Goal: Task Accomplishment & Management: Complete application form

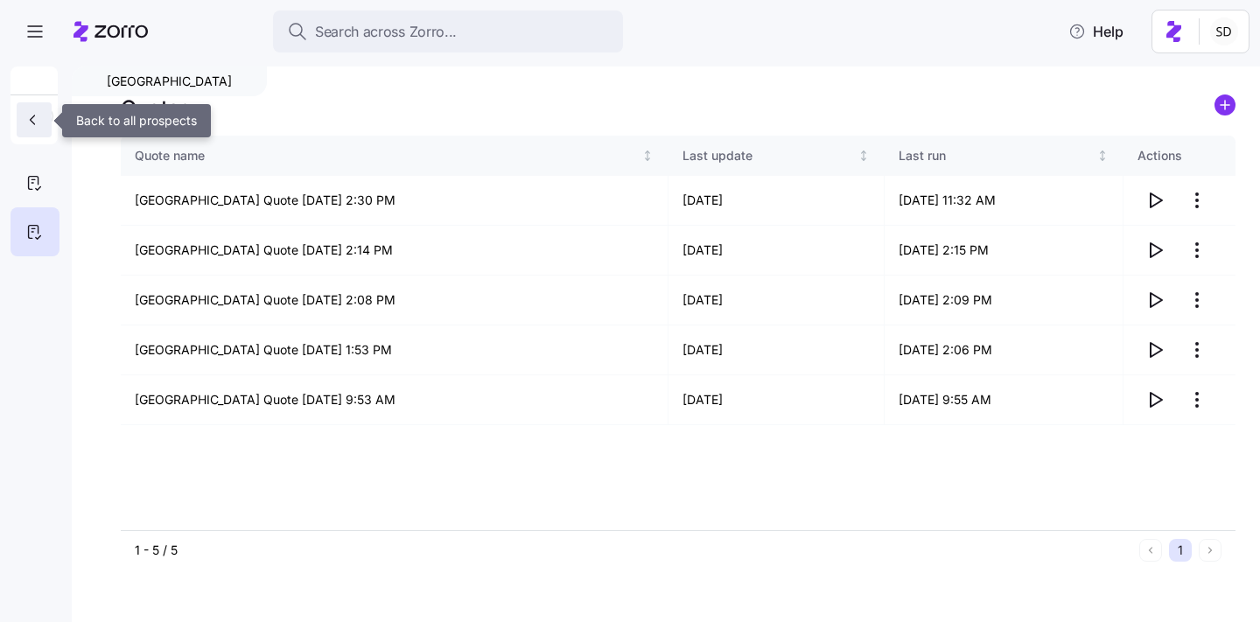
click at [29, 115] on icon "button" at bounding box center [33, 120] width 18 height 18
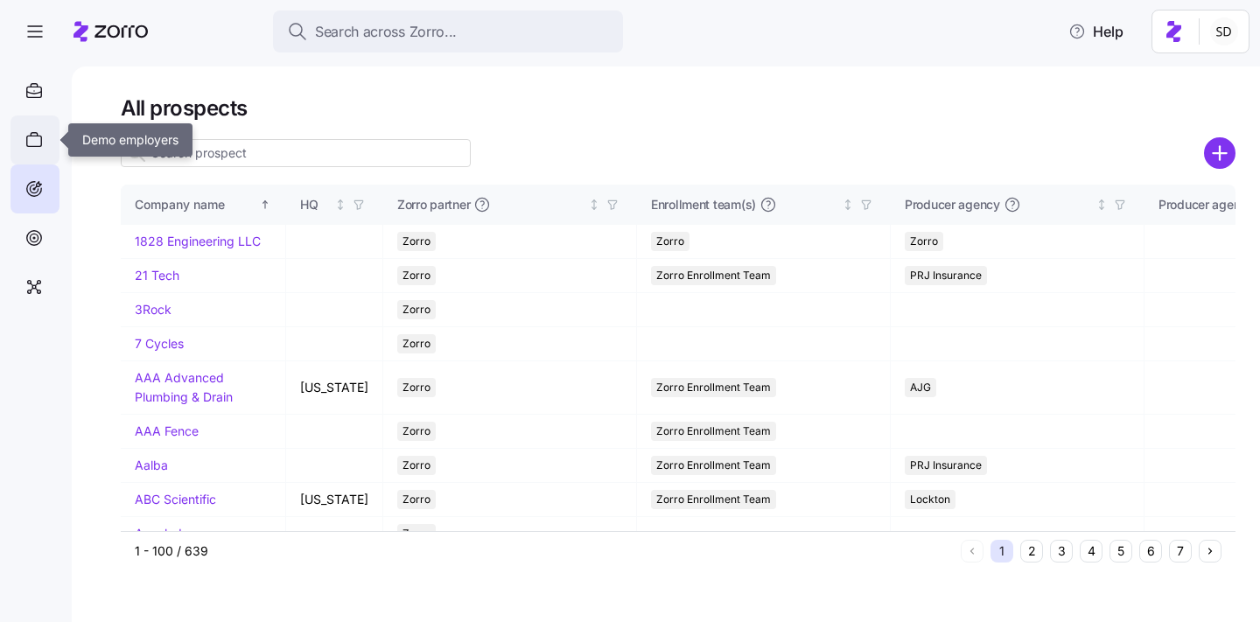
click at [37, 138] on icon at bounding box center [34, 140] width 19 height 21
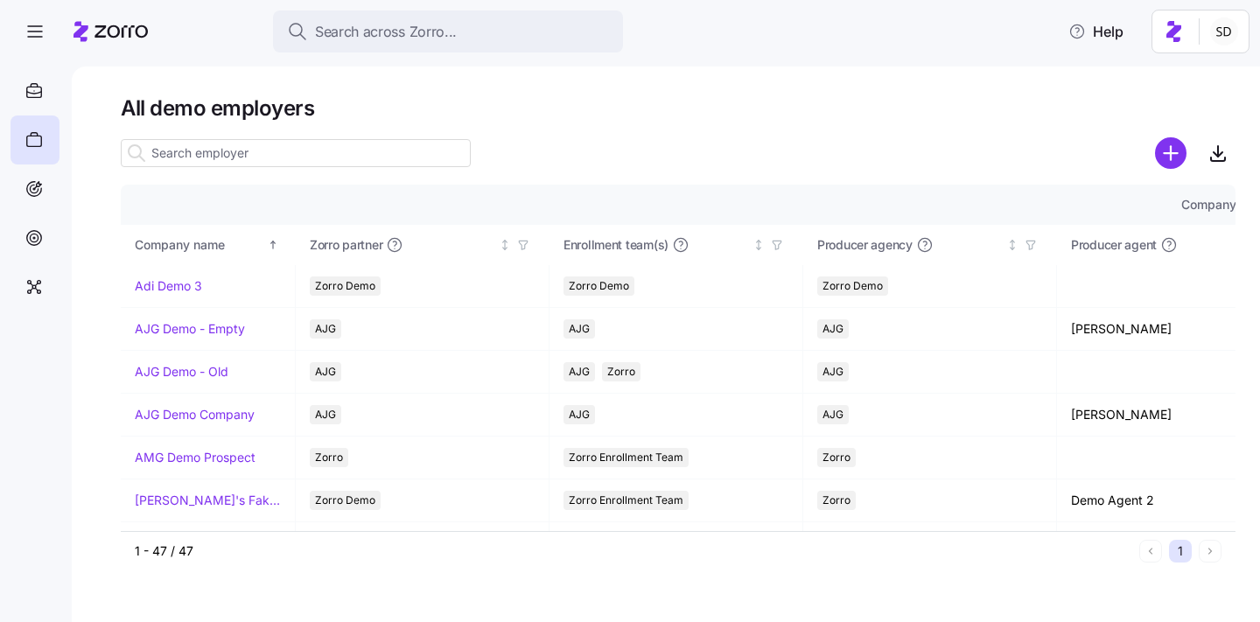
click at [208, 148] on input at bounding box center [296, 153] width 350 height 28
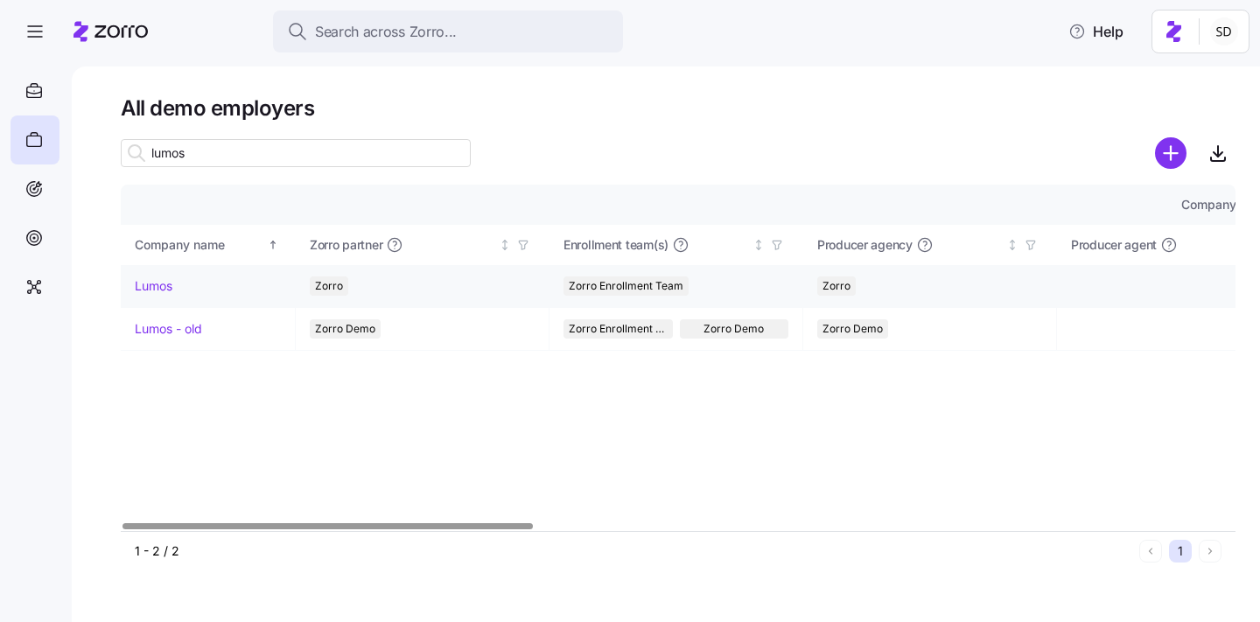
type input "lumos"
click at [150, 287] on link "Lumos" at bounding box center [154, 286] width 38 height 18
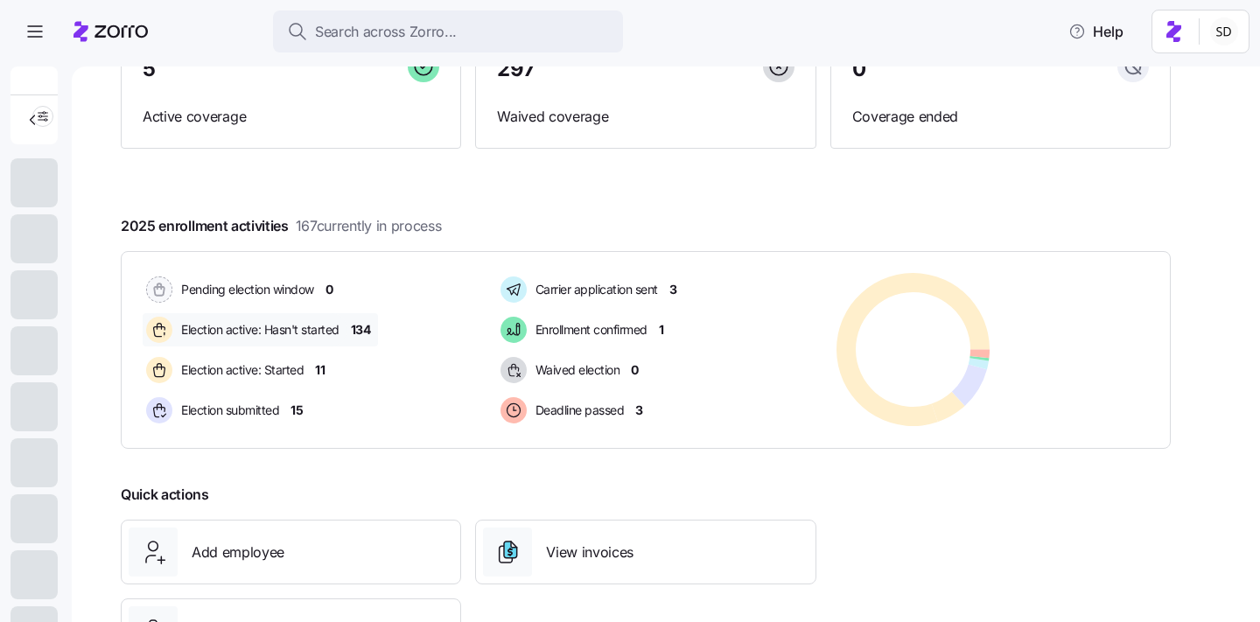
scroll to position [151, 0]
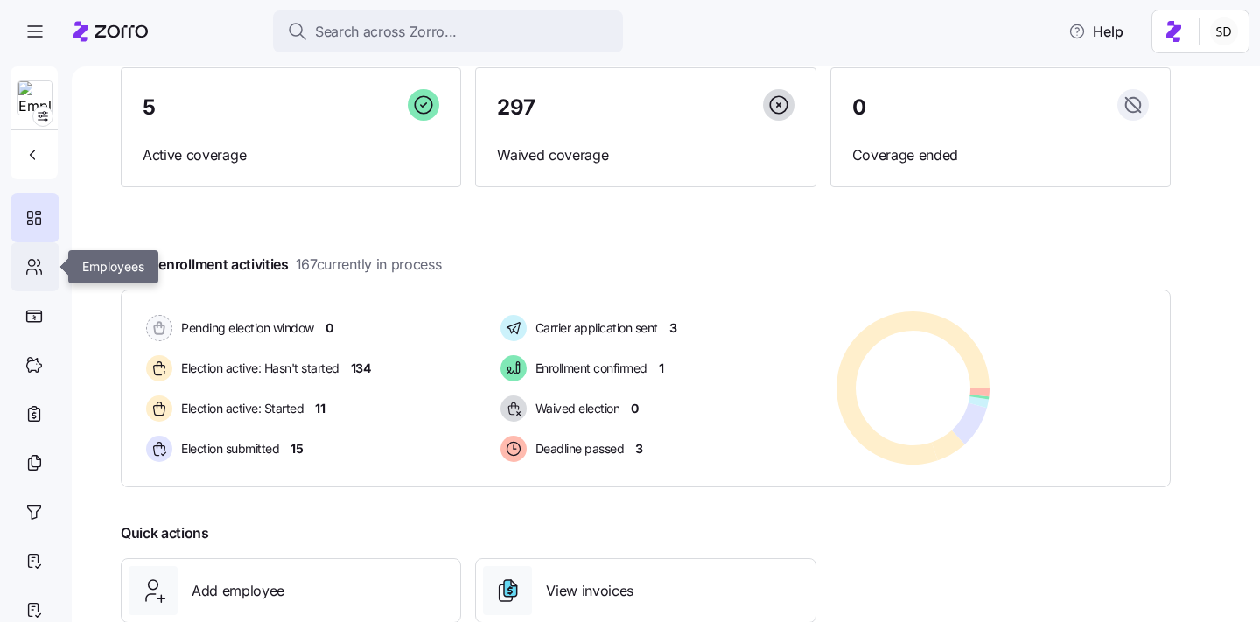
click at [35, 277] on icon at bounding box center [34, 266] width 19 height 21
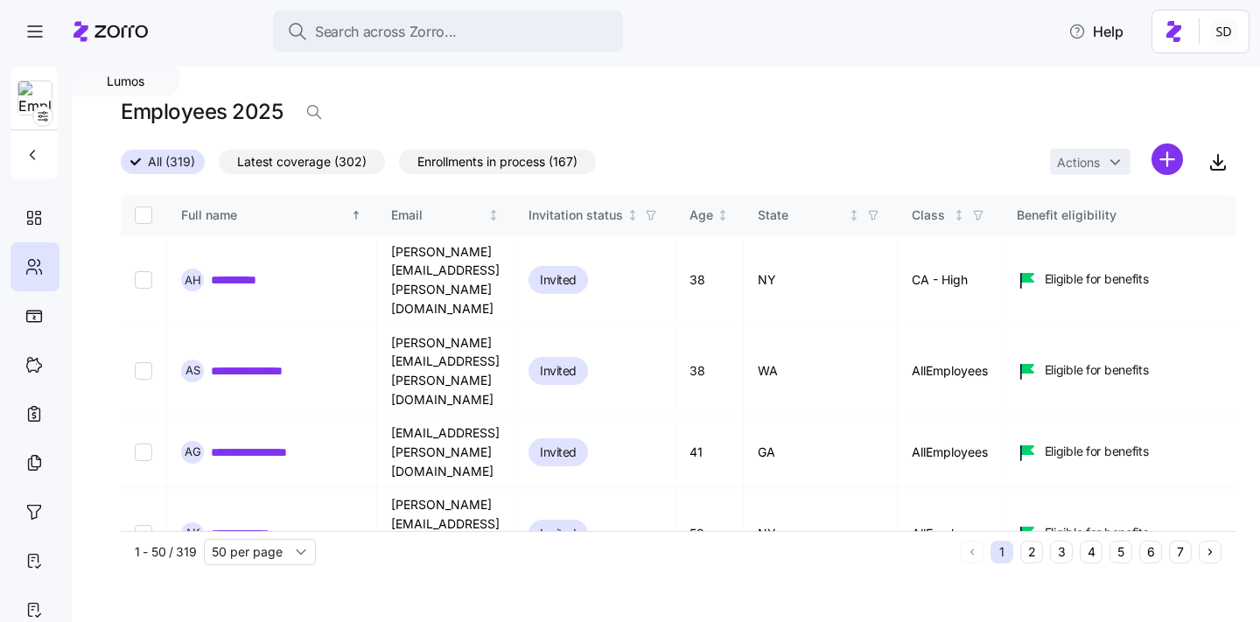
click at [1061, 552] on button "3" at bounding box center [1061, 552] width 23 height 23
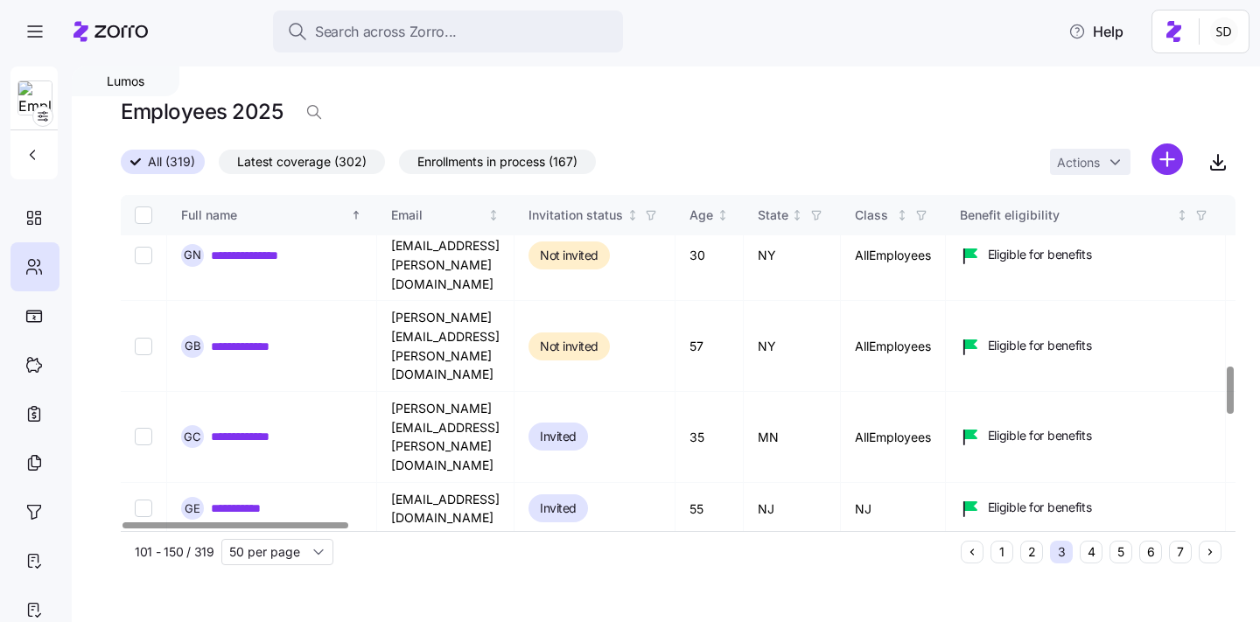
scroll to position [1171, 0]
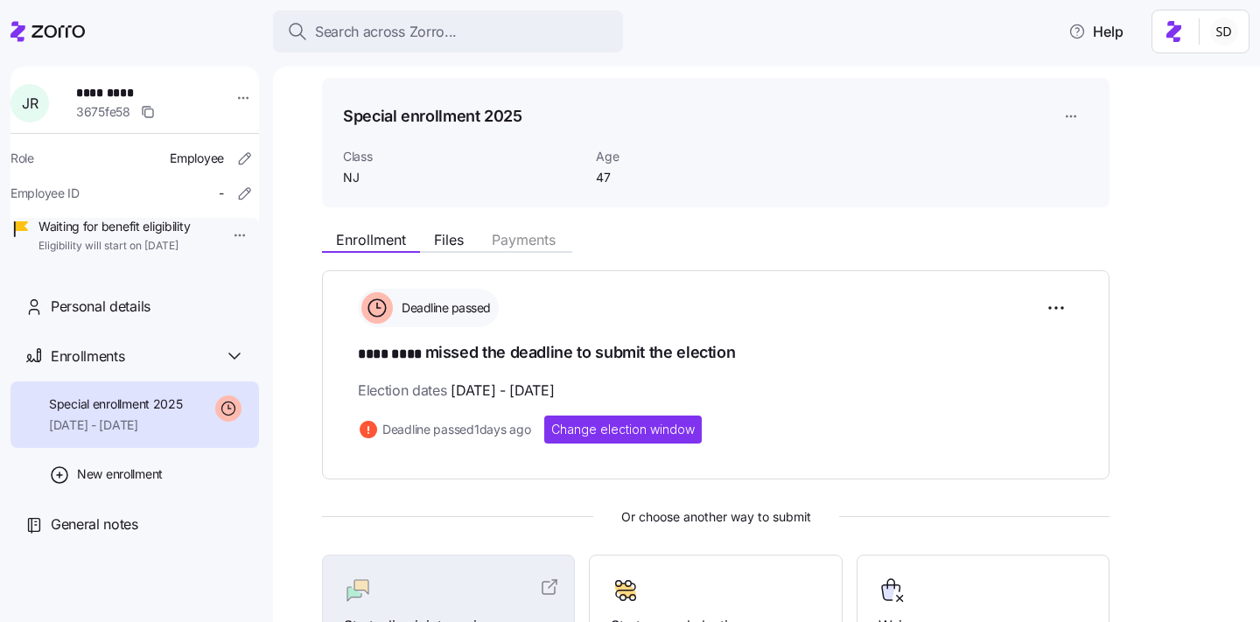
scroll to position [55, 0]
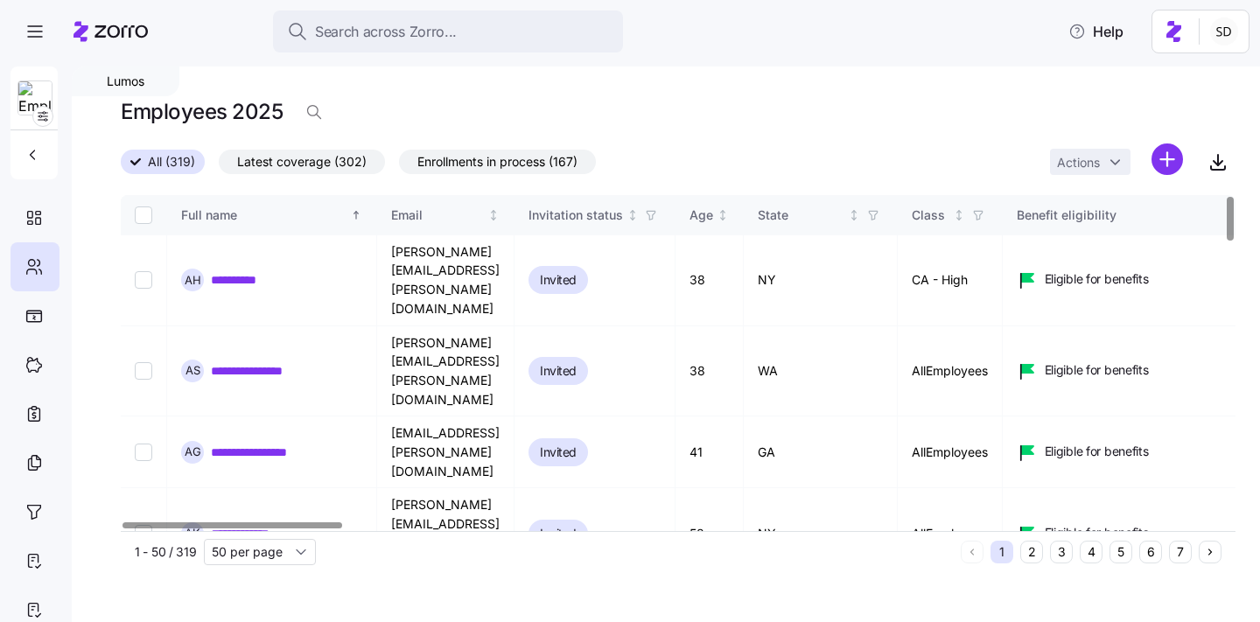
click at [1146, 551] on button "6" at bounding box center [1150, 552] width 23 height 23
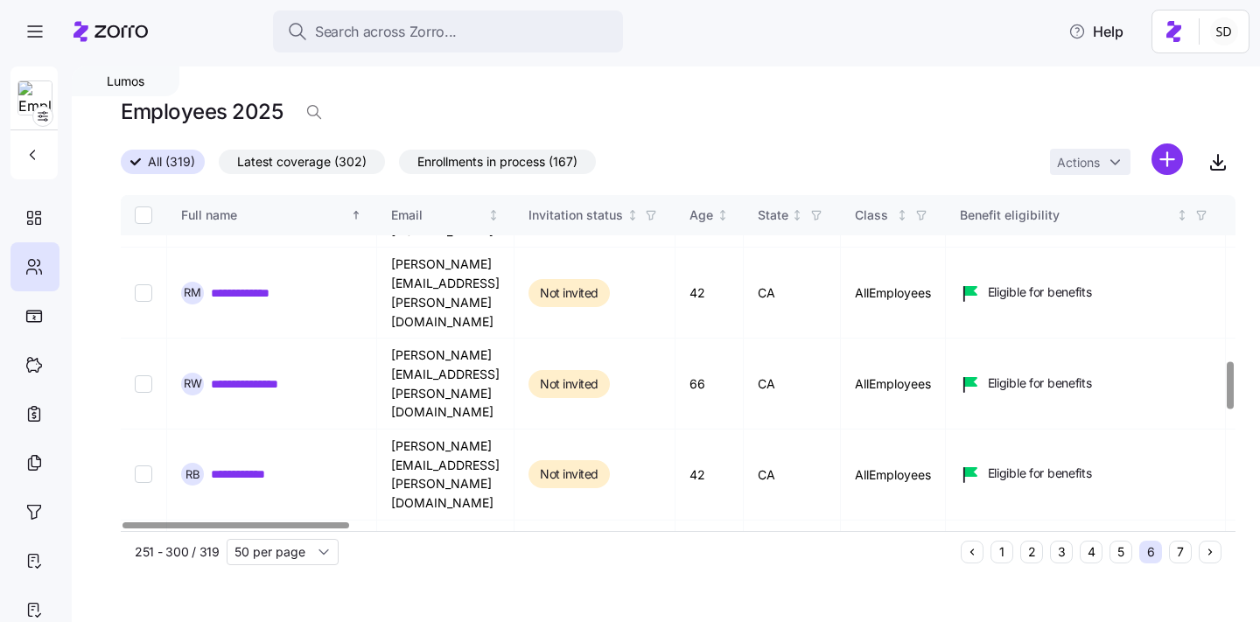
scroll to position [1172, 0]
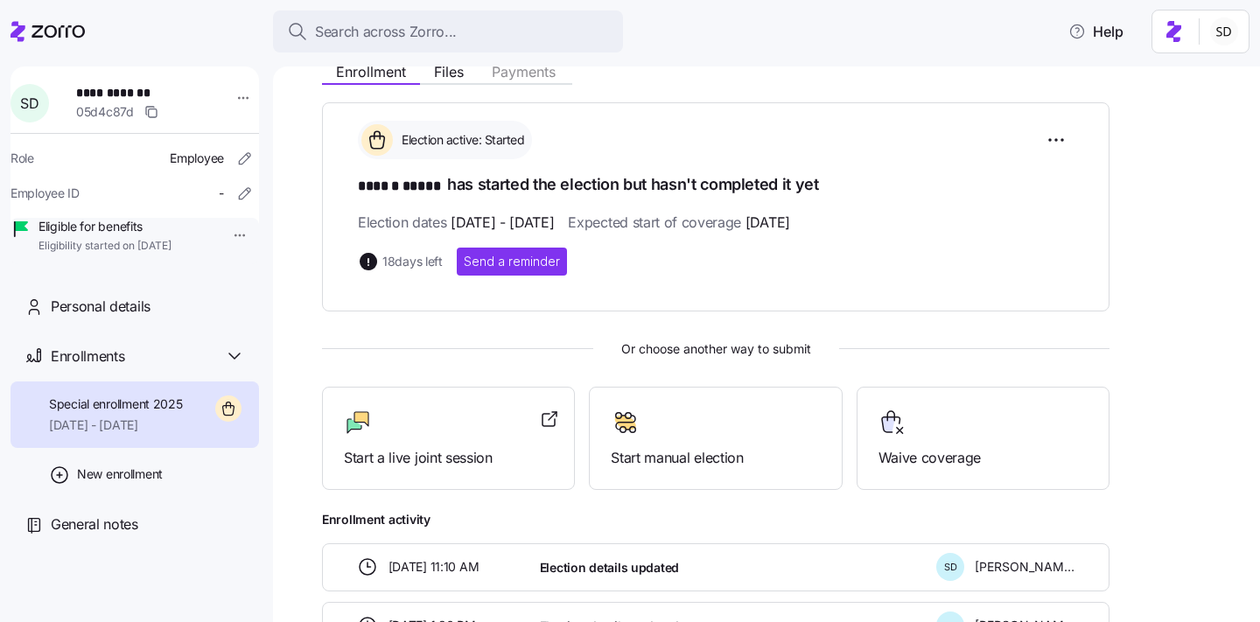
scroll to position [347, 0]
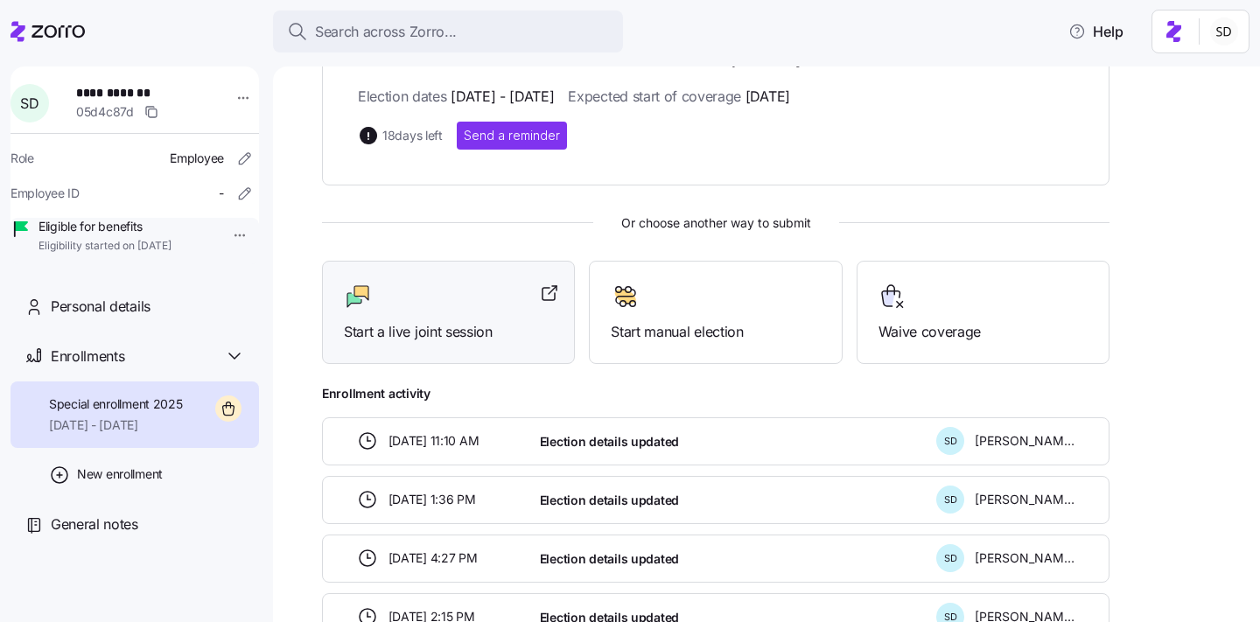
click at [484, 333] on span "Start a live joint session" at bounding box center [448, 332] width 209 height 22
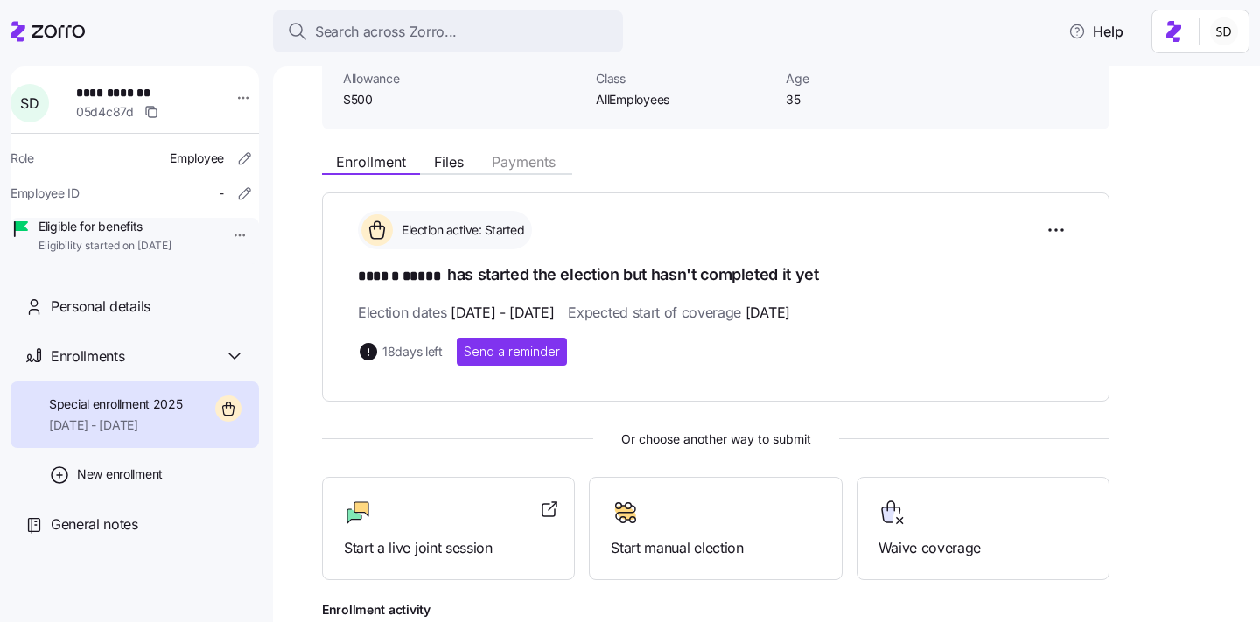
scroll to position [0, 0]
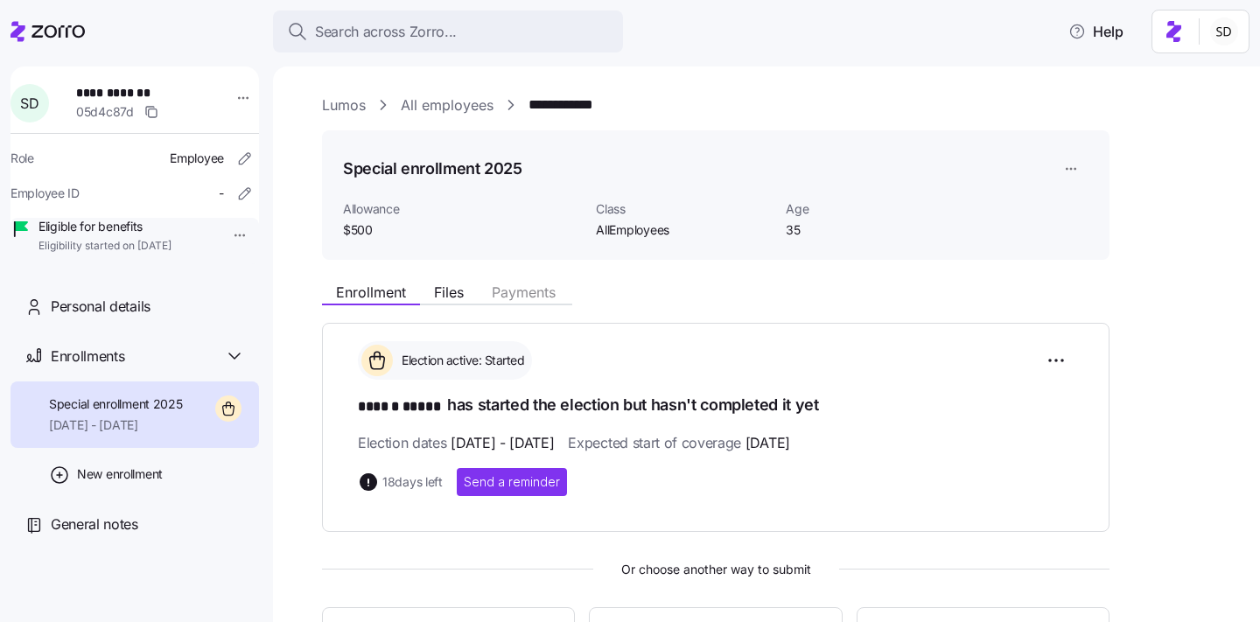
click at [418, 108] on link "All employees" at bounding box center [447, 106] width 93 height 22
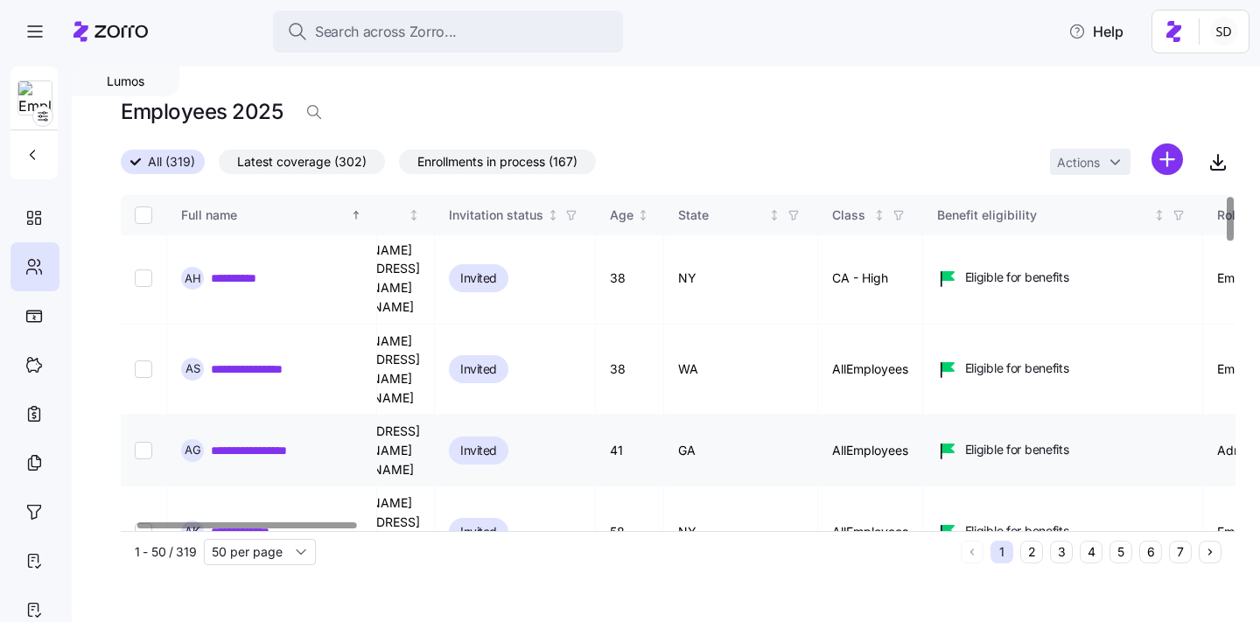
scroll to position [2, 86]
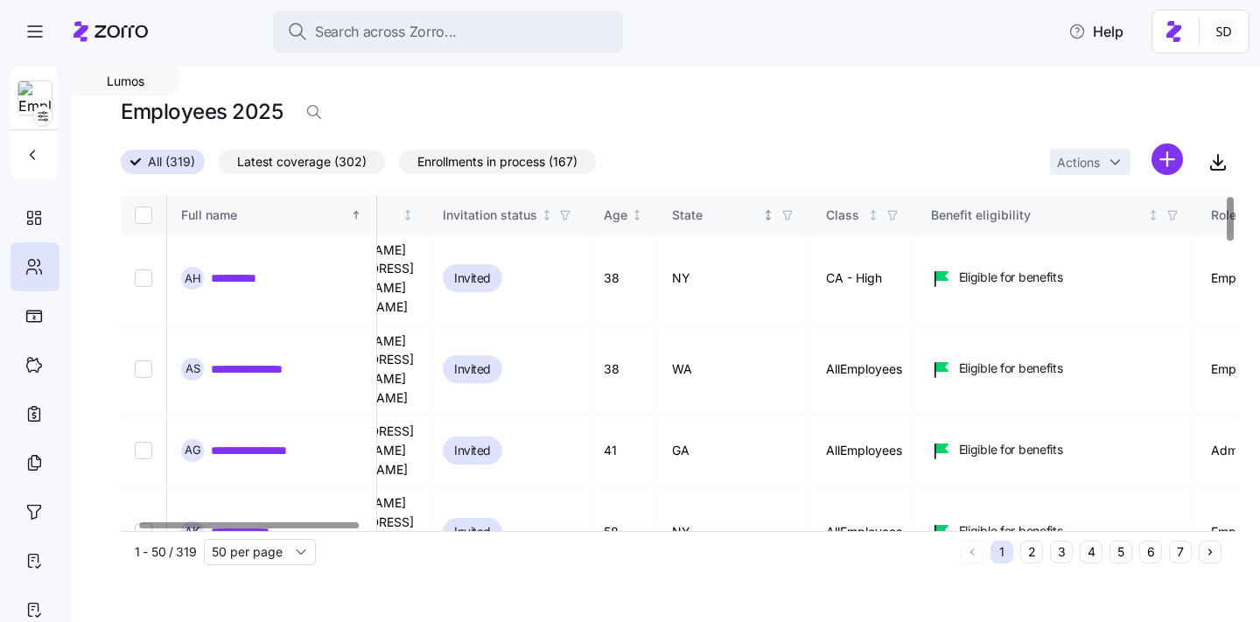
click at [774, 214] on icon "Not sorted" at bounding box center [768, 215] width 12 height 12
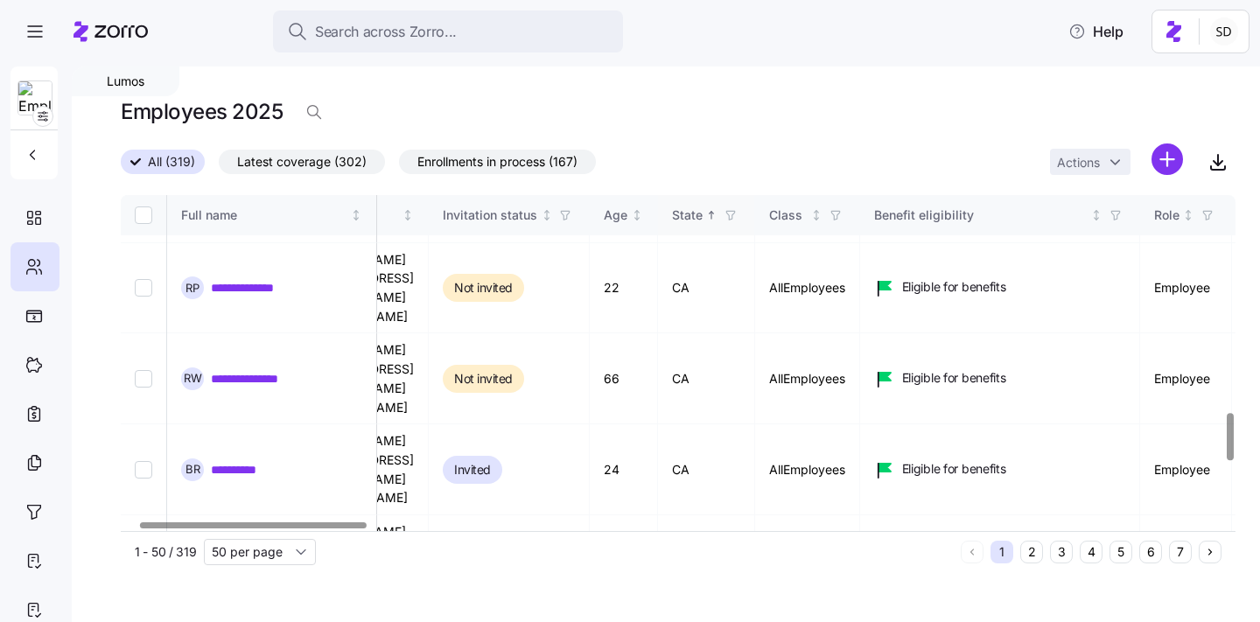
scroll to position [1970, 86]
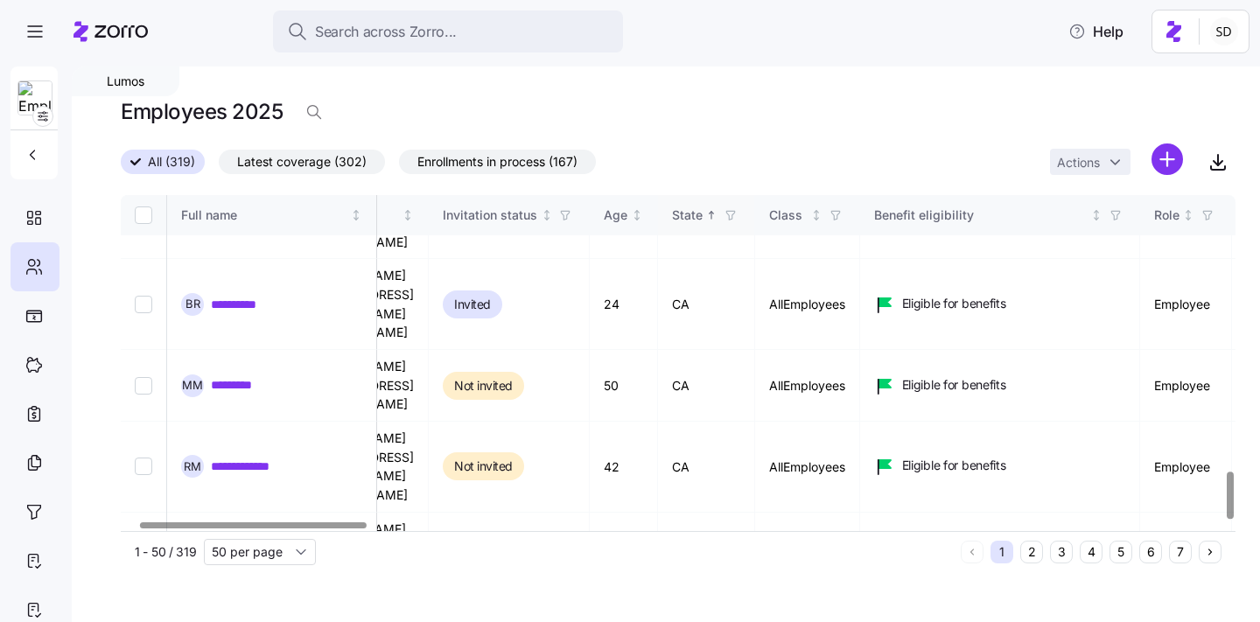
click at [1027, 550] on button "2" at bounding box center [1031, 552] width 23 height 23
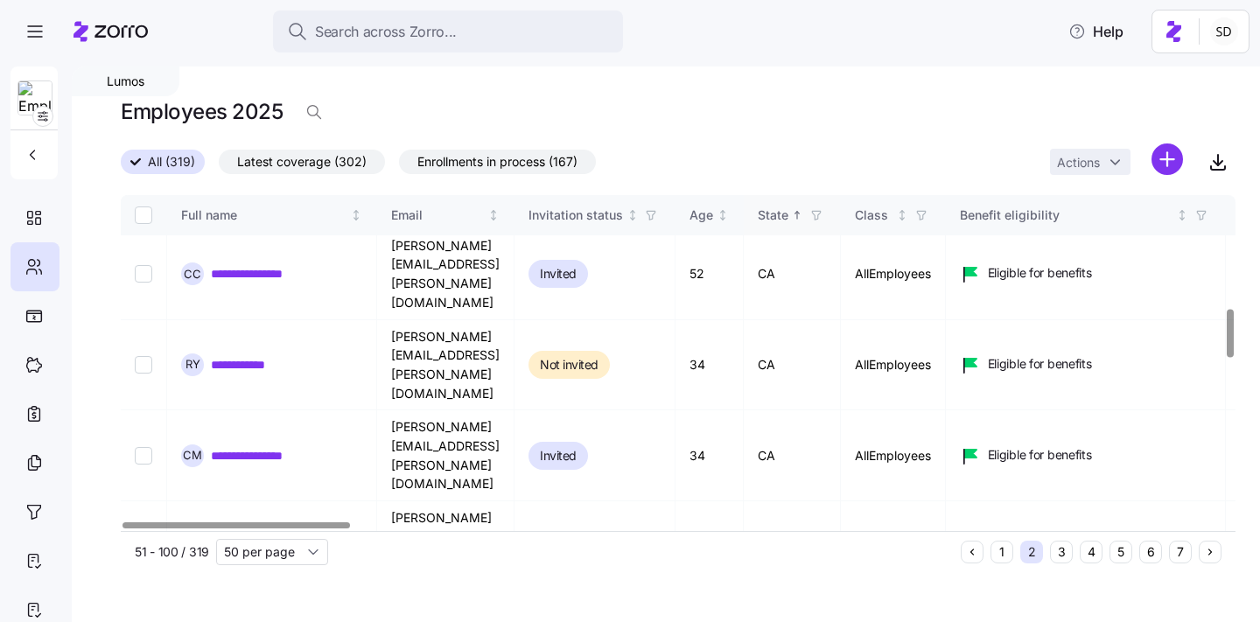
scroll to position [1935, 0]
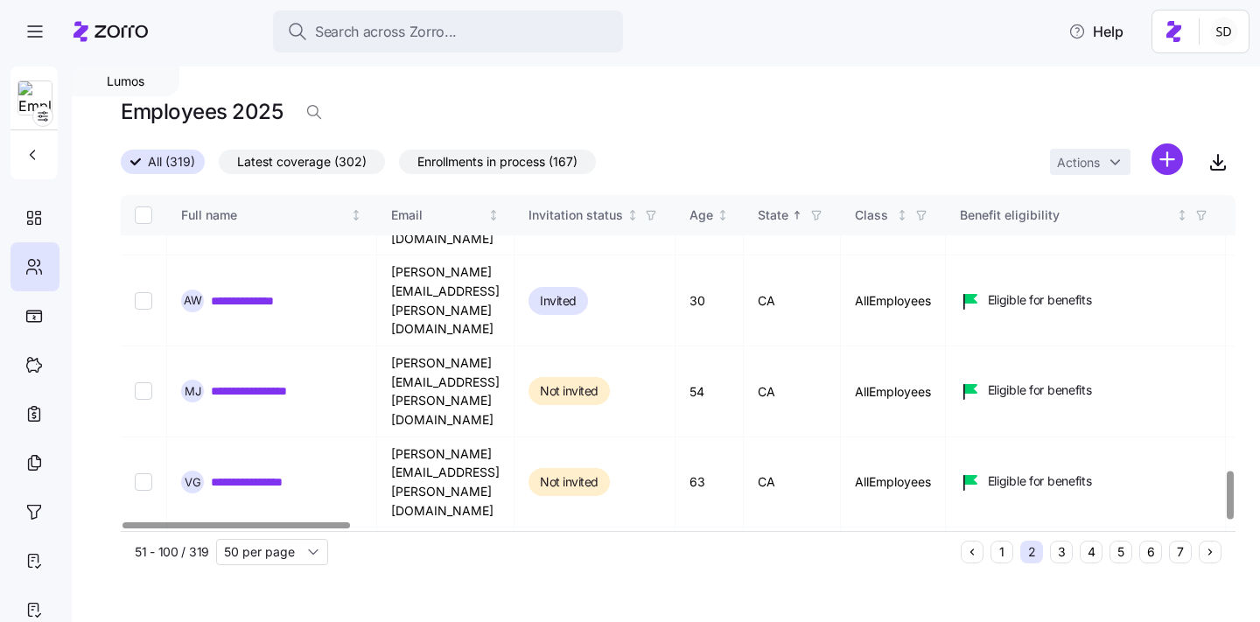
click at [1106, 553] on div "1 2 3 4 5 6 7" at bounding box center [1091, 552] width 261 height 23
click at [1092, 553] on button "4" at bounding box center [1091, 552] width 23 height 23
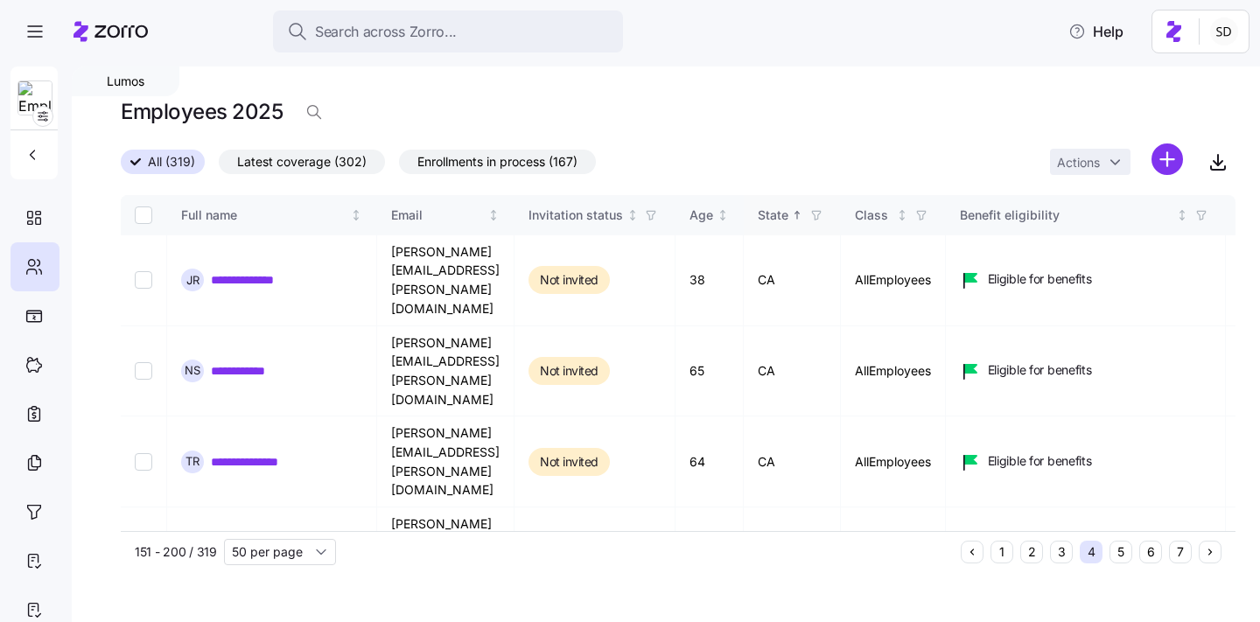
click at [1158, 550] on button "6" at bounding box center [1150, 552] width 23 height 23
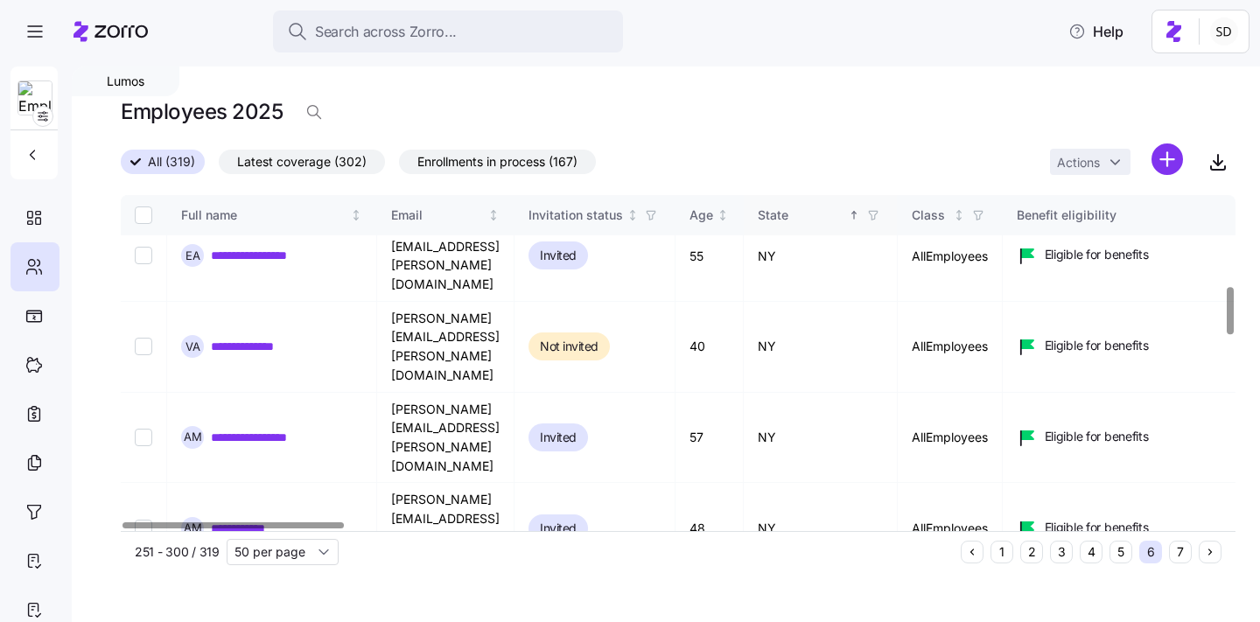
scroll to position [116, 0]
click at [1121, 544] on button "5" at bounding box center [1121, 552] width 23 height 23
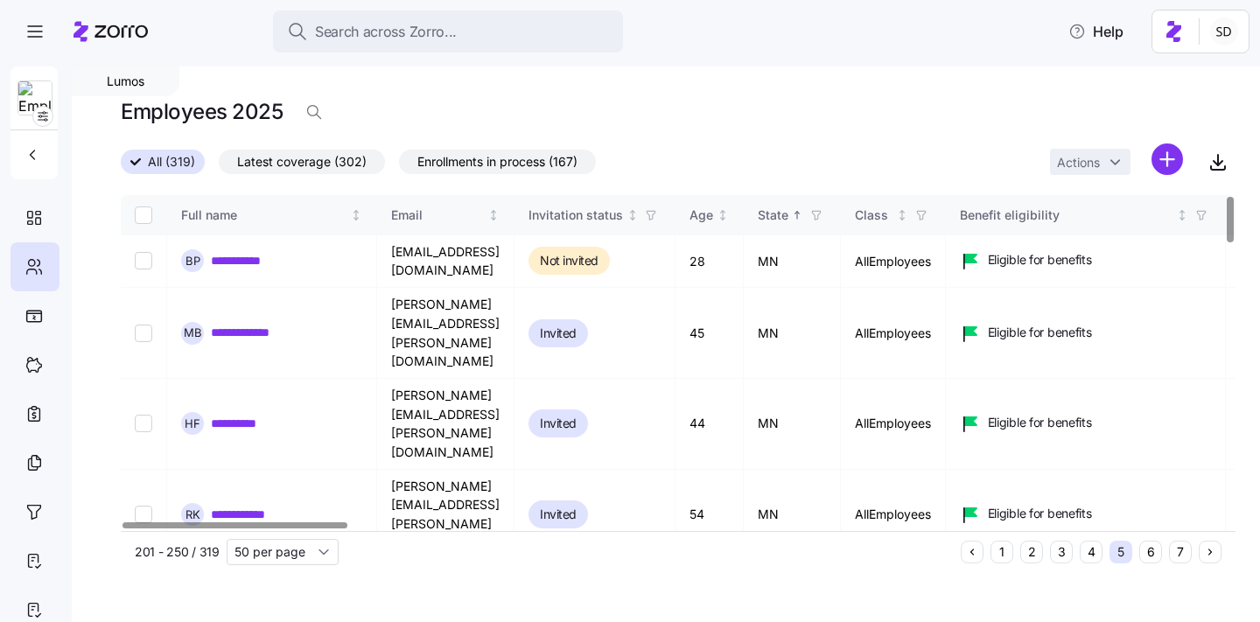
click at [1096, 557] on button "4" at bounding box center [1091, 552] width 23 height 23
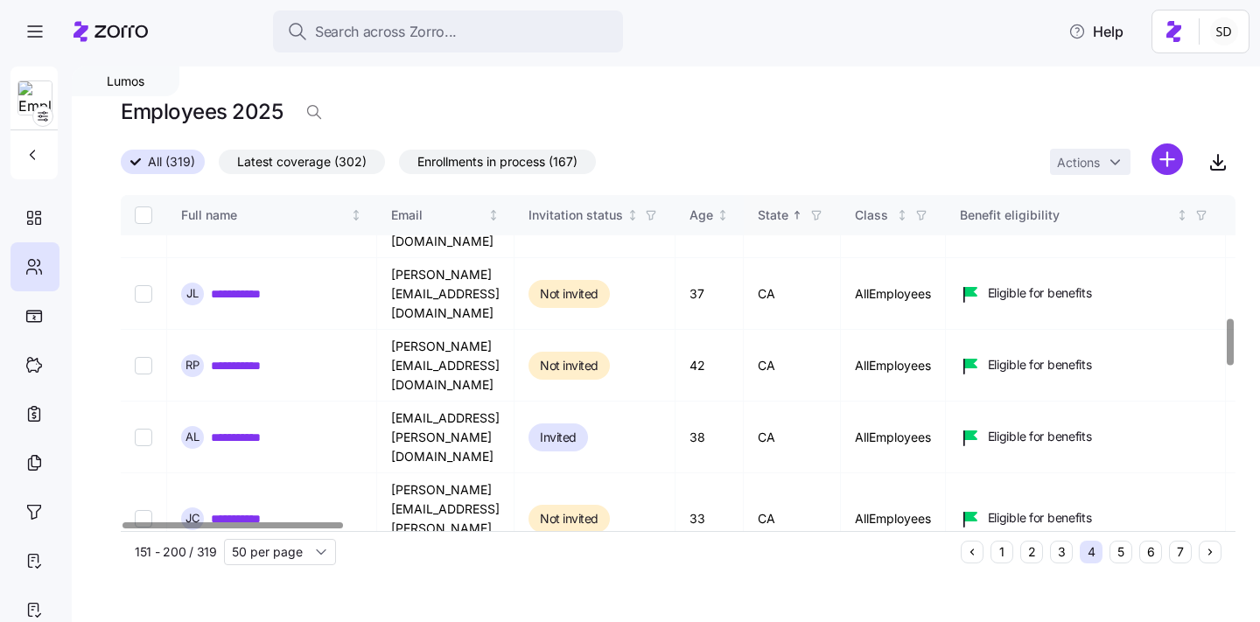
scroll to position [886, 0]
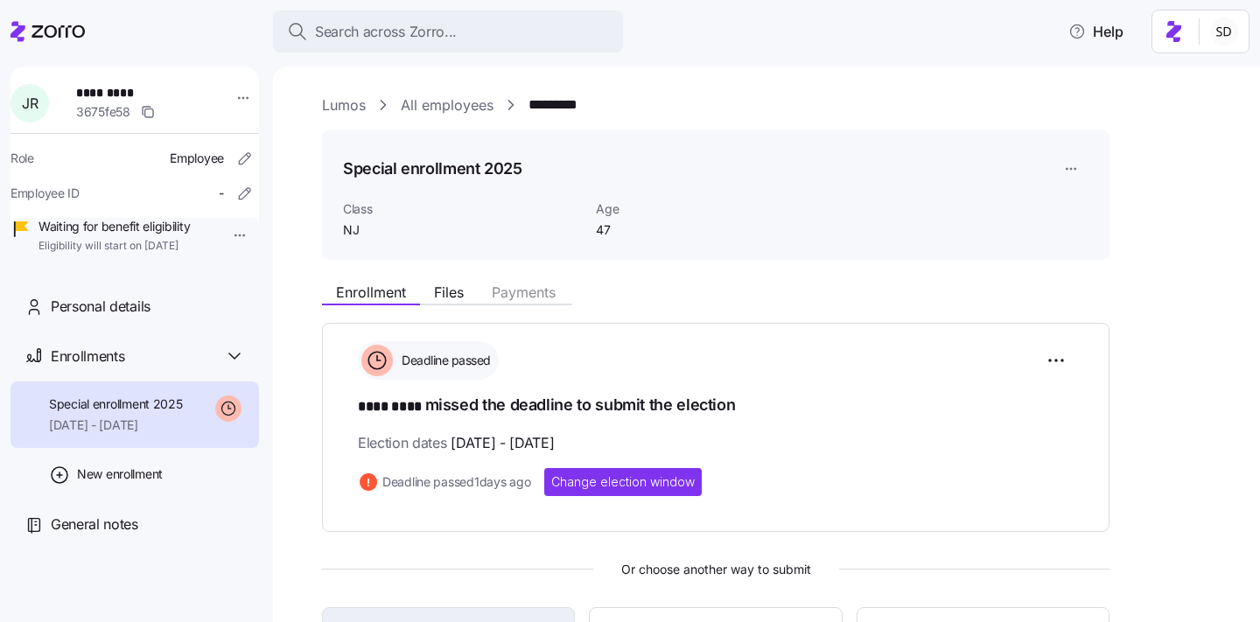
scroll to position [136, 0]
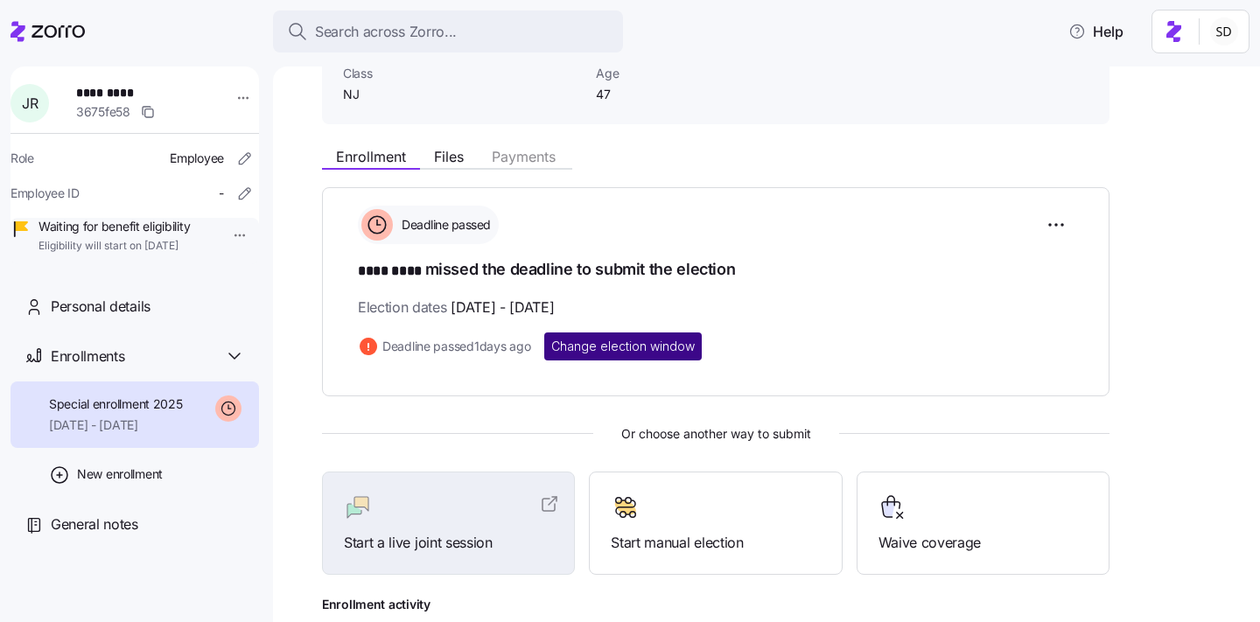
click at [639, 345] on span "Change election window" at bounding box center [623, 347] width 144 height 18
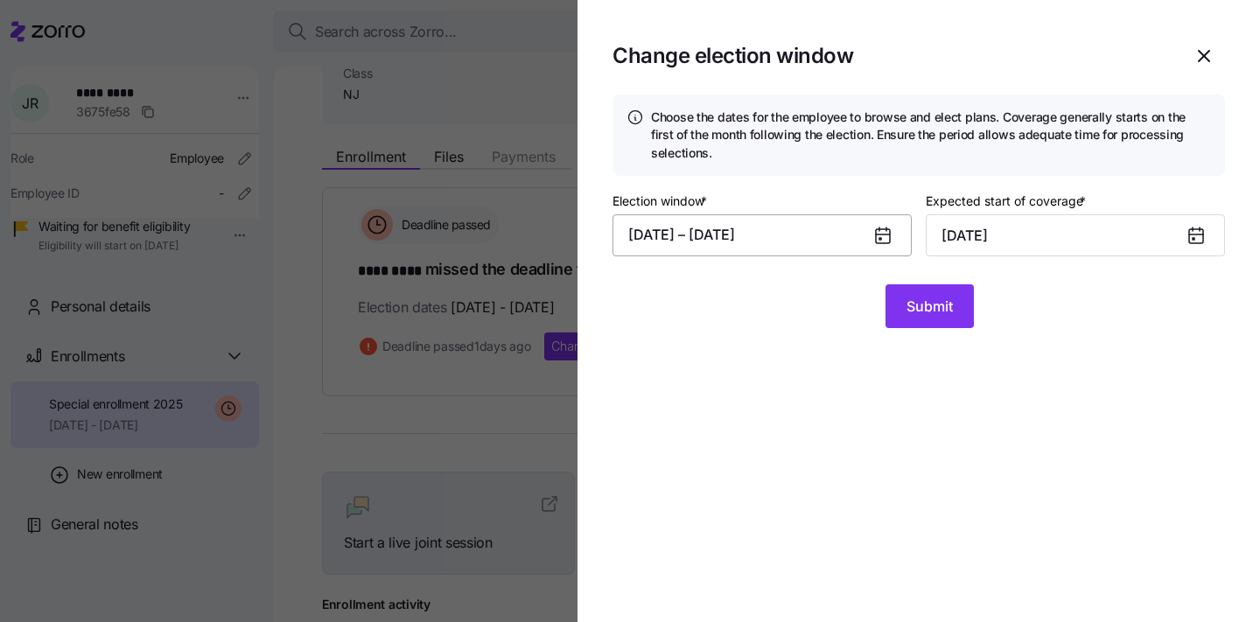
click at [799, 230] on button "08/29/2025 – 09/10/2025" at bounding box center [762, 235] width 299 height 42
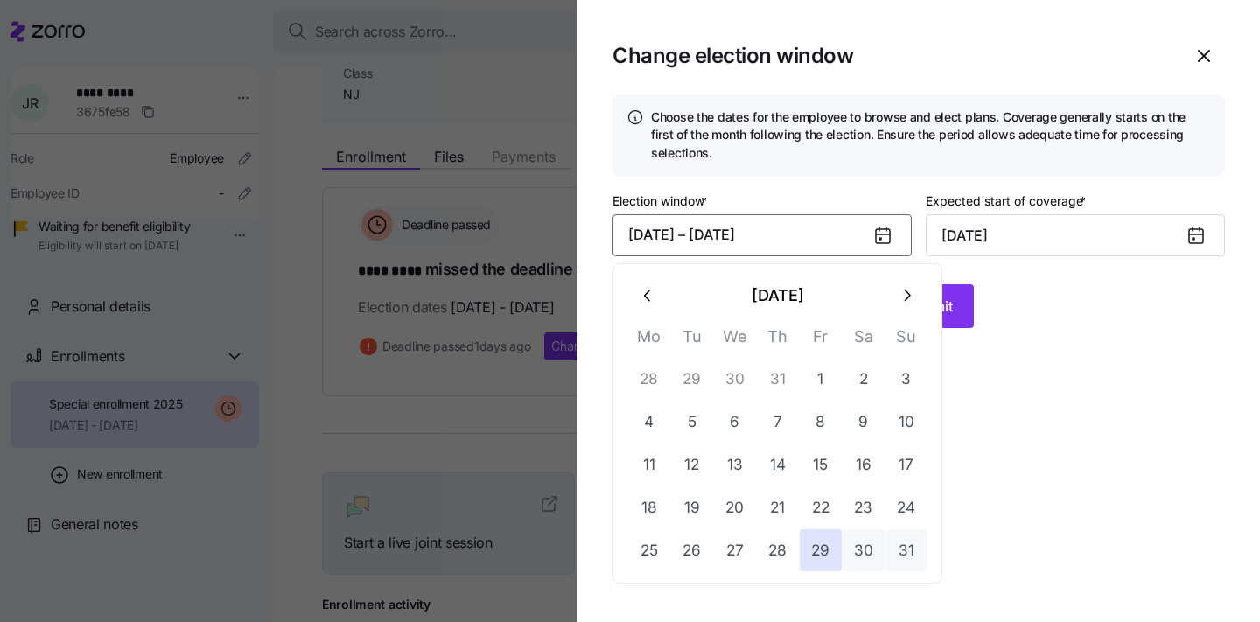
click at [910, 301] on icon "button" at bounding box center [906, 295] width 19 height 19
click at [739, 418] on button "10" at bounding box center [735, 422] width 42 height 42
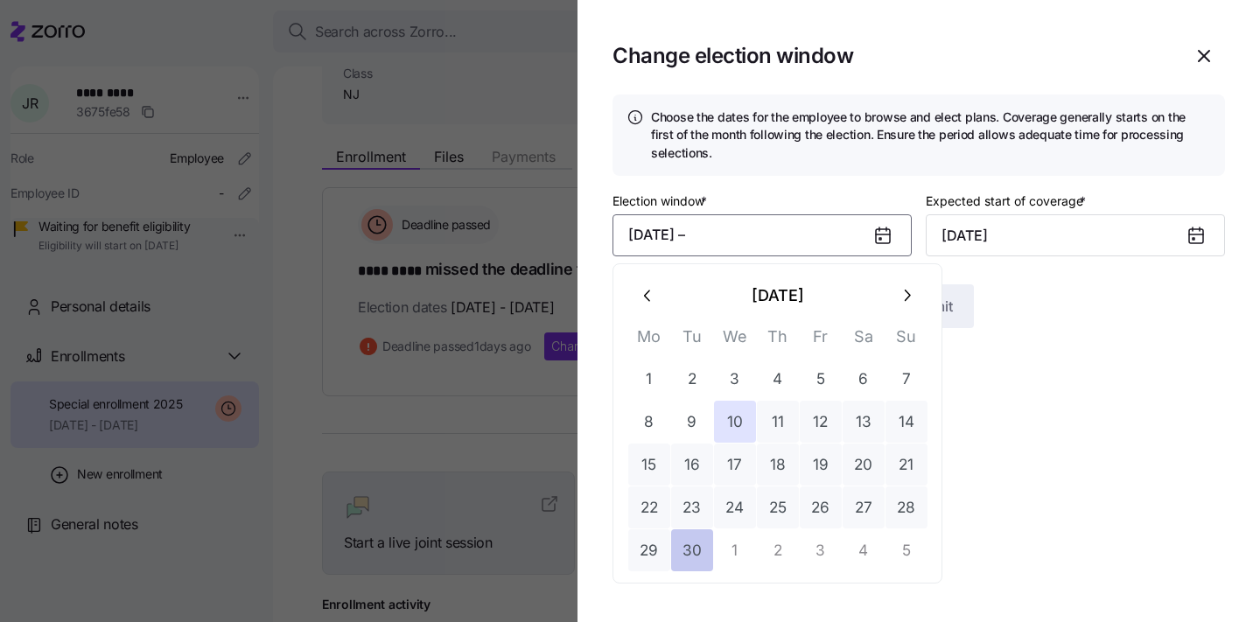
click at [696, 551] on button "30" at bounding box center [692, 550] width 42 height 42
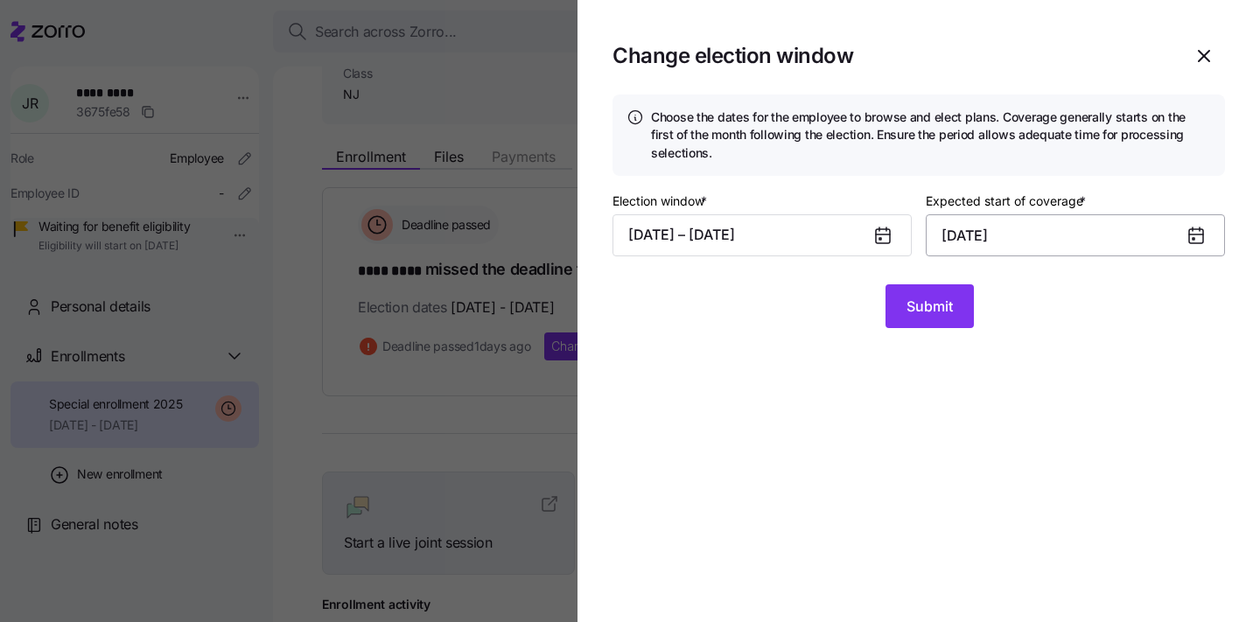
click at [1023, 241] on input "October 1, 2025" at bounding box center [1075, 235] width 299 height 42
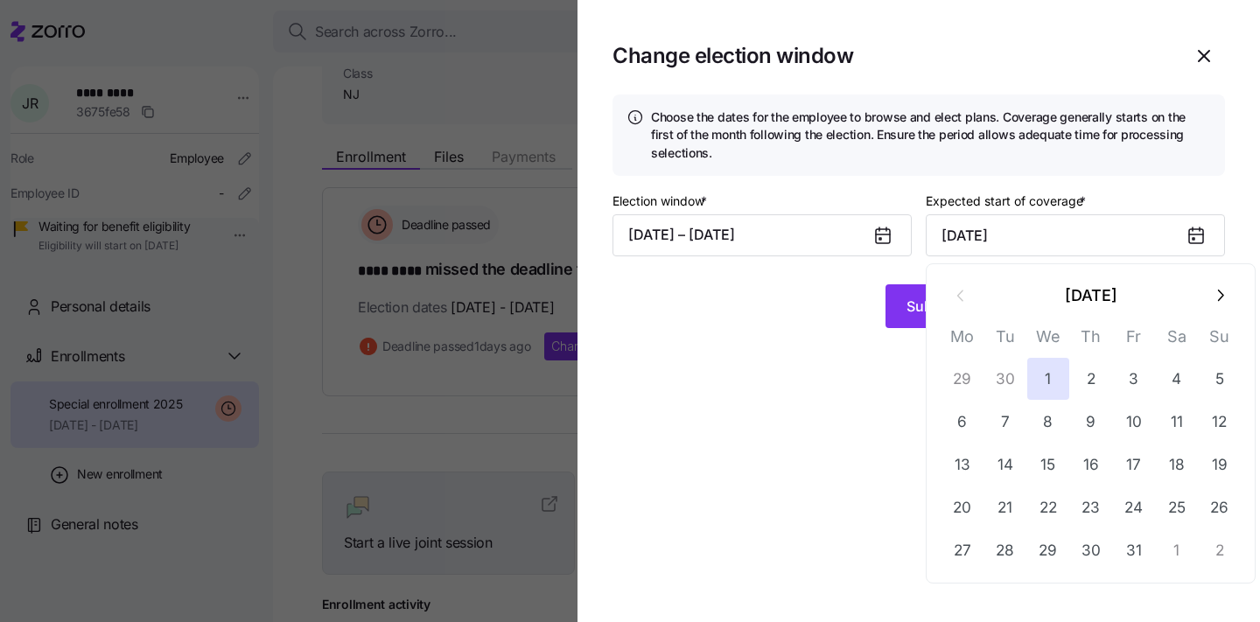
click at [1215, 302] on icon "button" at bounding box center [1219, 295] width 19 height 19
click at [1163, 377] on button "1" at bounding box center [1177, 379] width 42 height 42
type input "November 1, 2025"
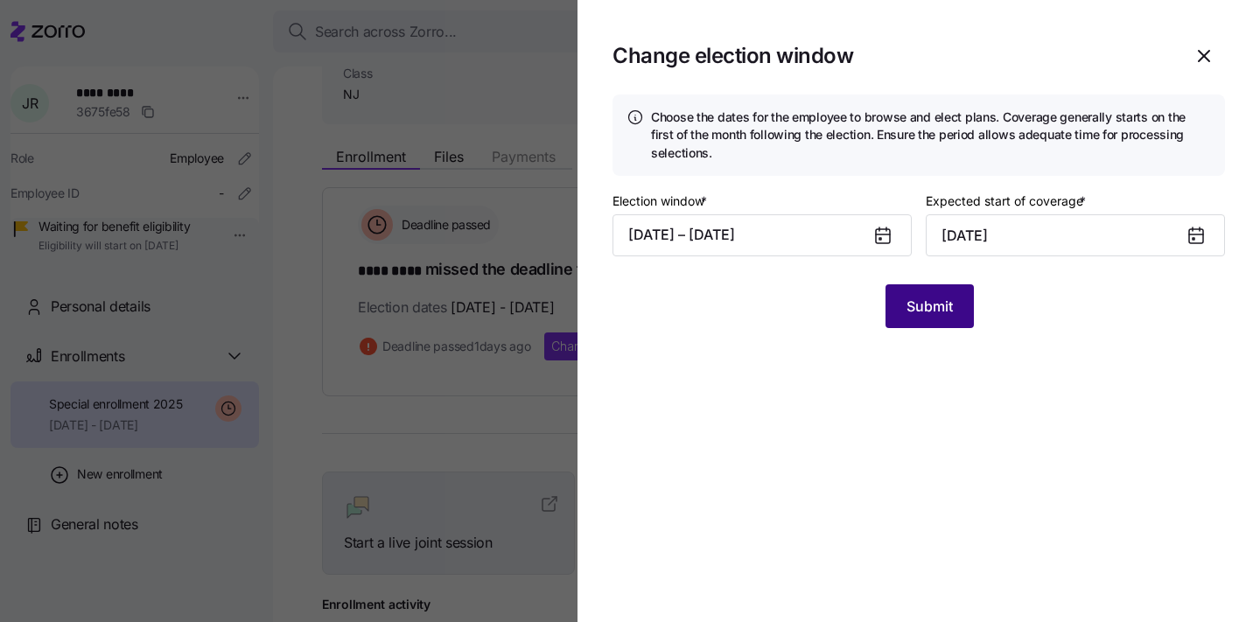
click at [921, 312] on span "Submit" at bounding box center [930, 306] width 46 height 21
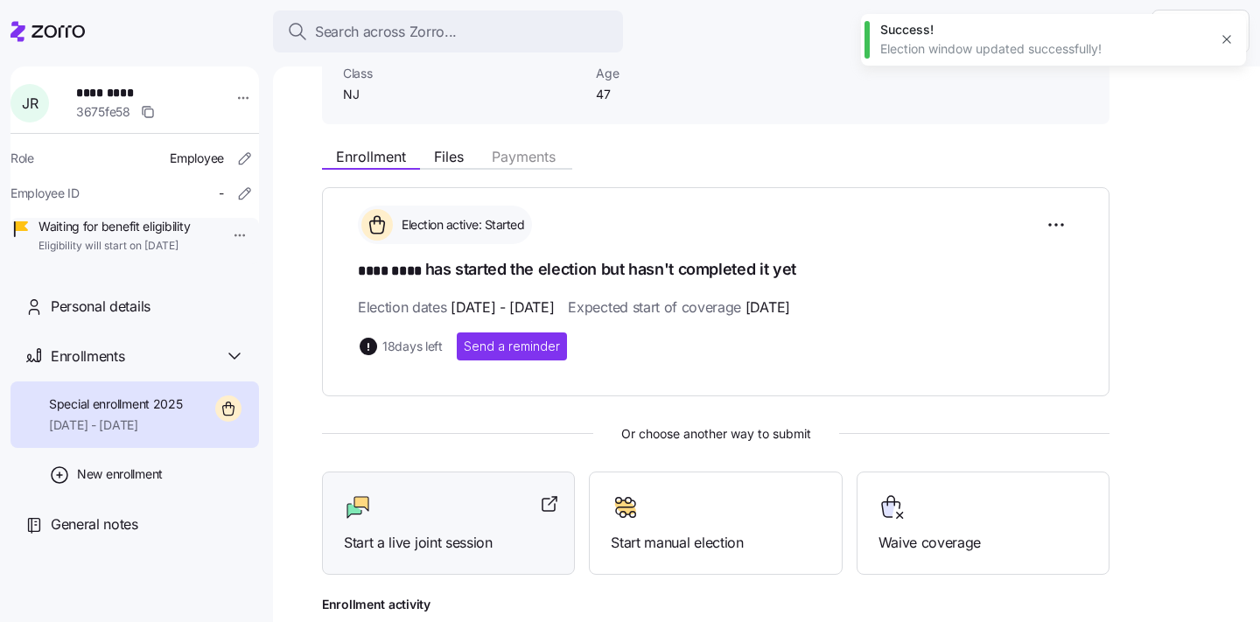
click at [452, 489] on div "Start a live joint session" at bounding box center [448, 524] width 253 height 104
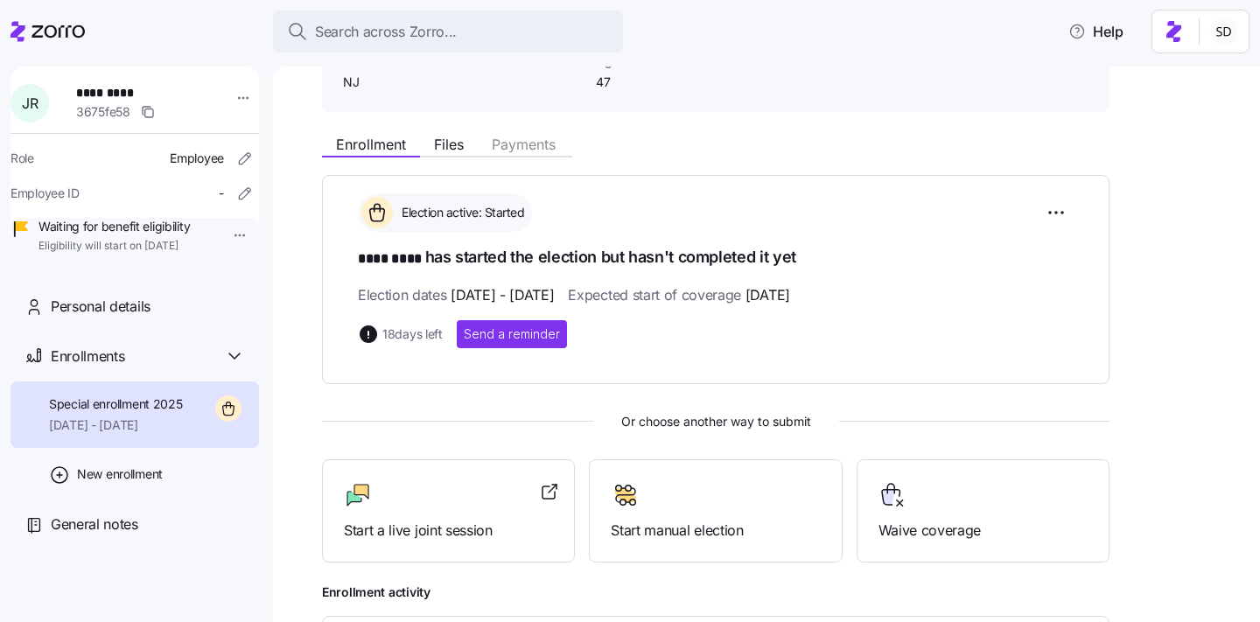
scroll to position [135, 0]
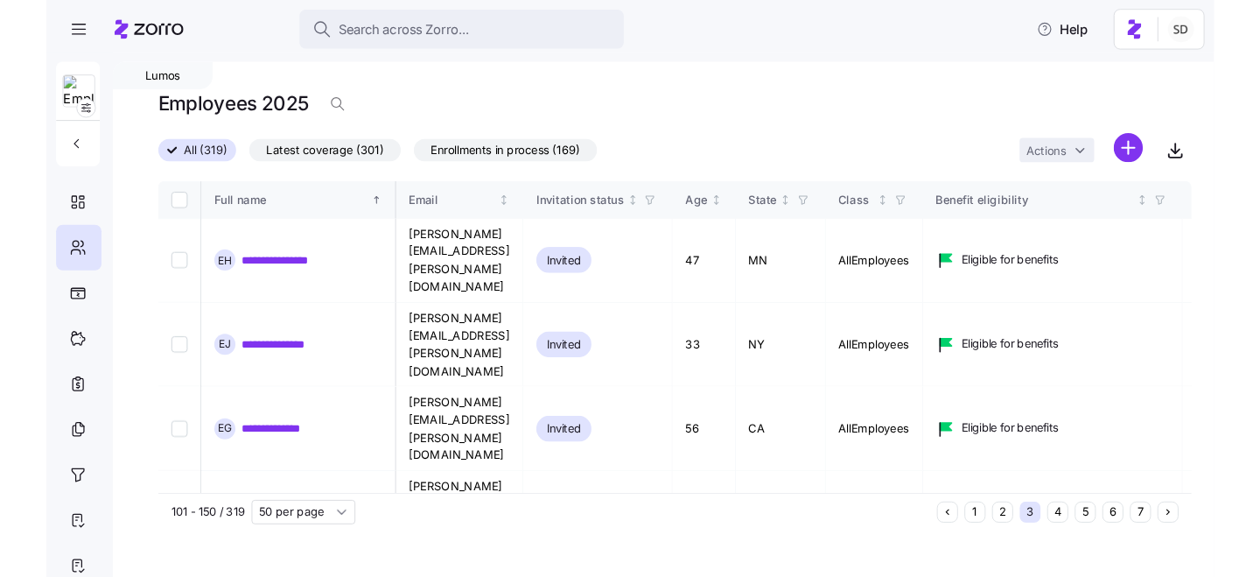
scroll to position [0, 4304]
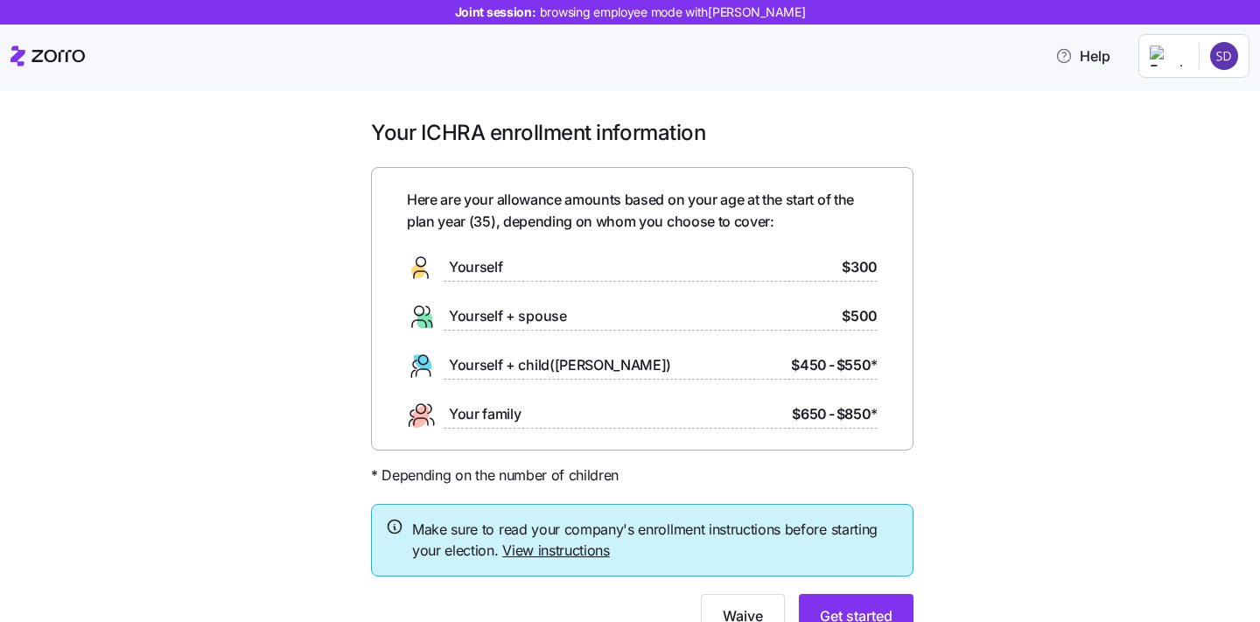
scroll to position [38, 0]
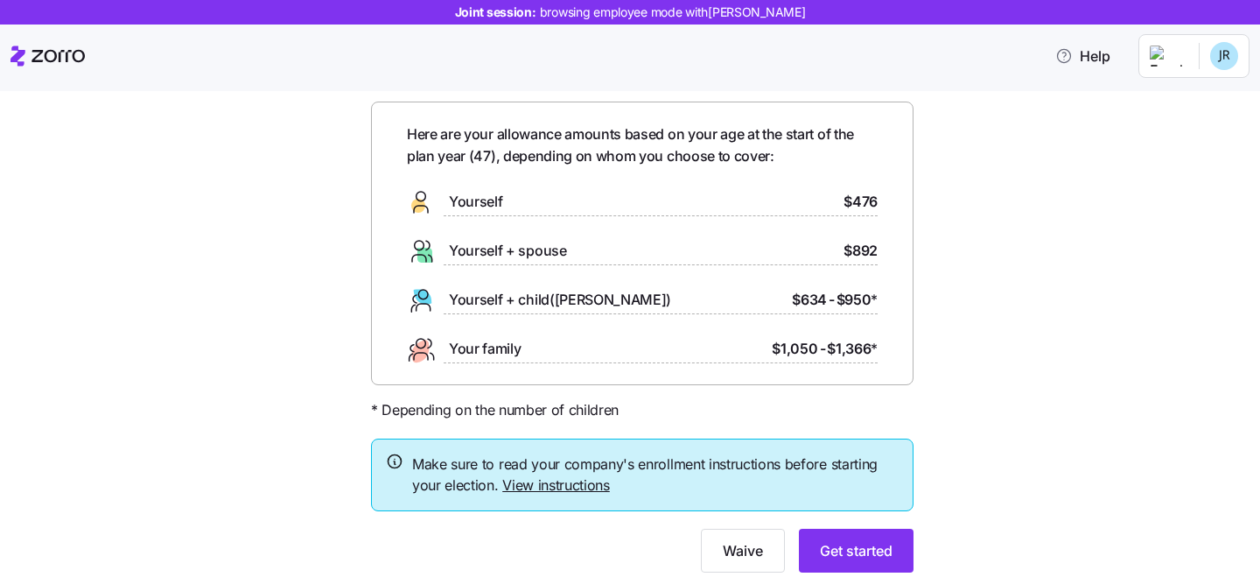
scroll to position [84, 0]
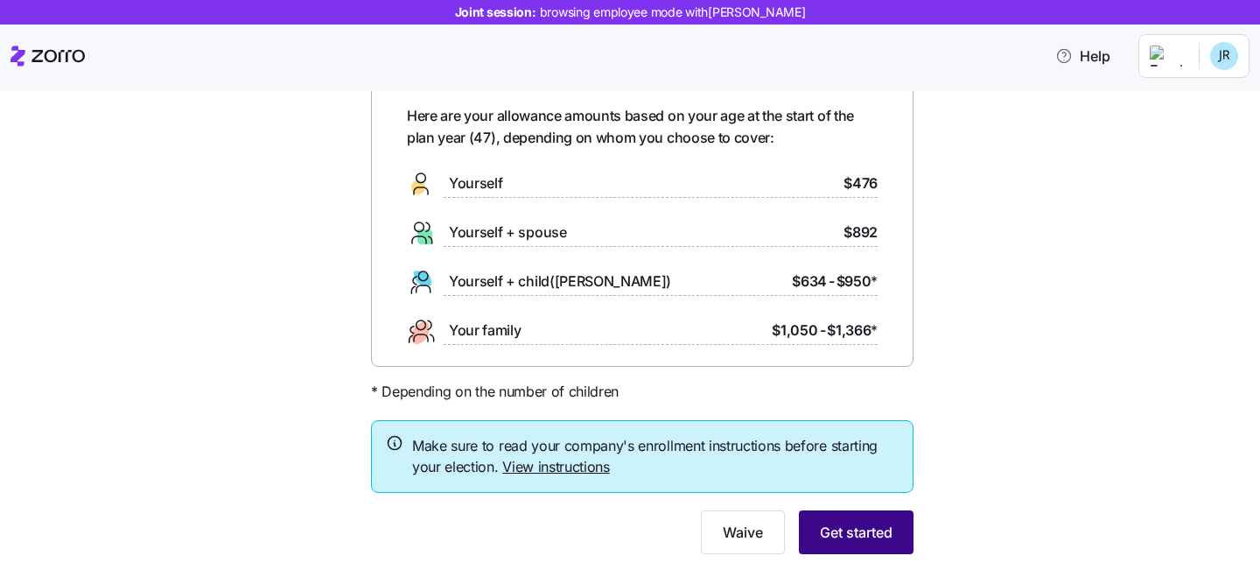
click at [860, 529] on span "Get started" at bounding box center [856, 532] width 73 height 21
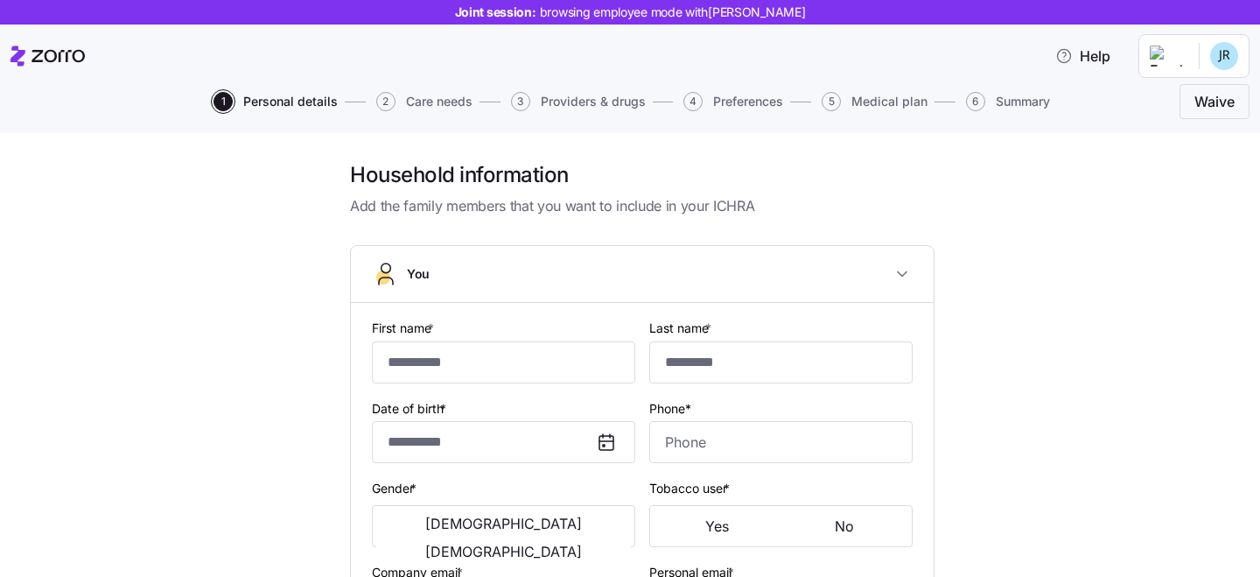
type input "****"
type input "[PERSON_NAME][EMAIL_ADDRESS][DOMAIN_NAME]"
type input "[EMAIL_ADDRESS][DOMAIN_NAME]"
type input "**********"
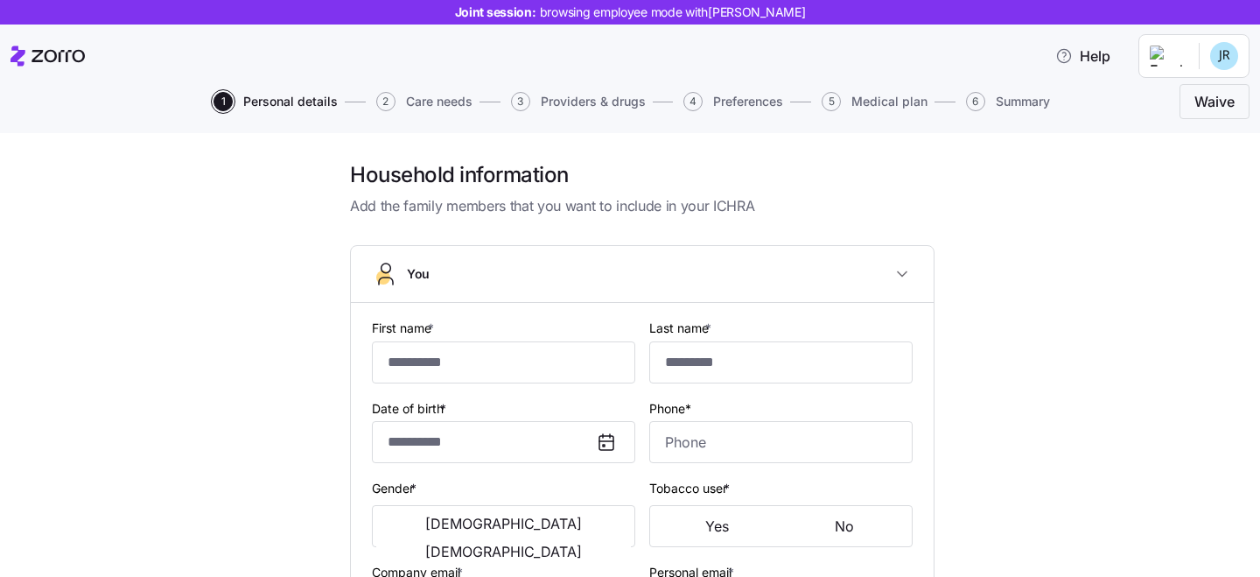
checkbox input "true"
type input "**********"
type input "[PHONE_NUMBER]"
type input "[DEMOGRAPHIC_DATA] citizen"
type input "Married"
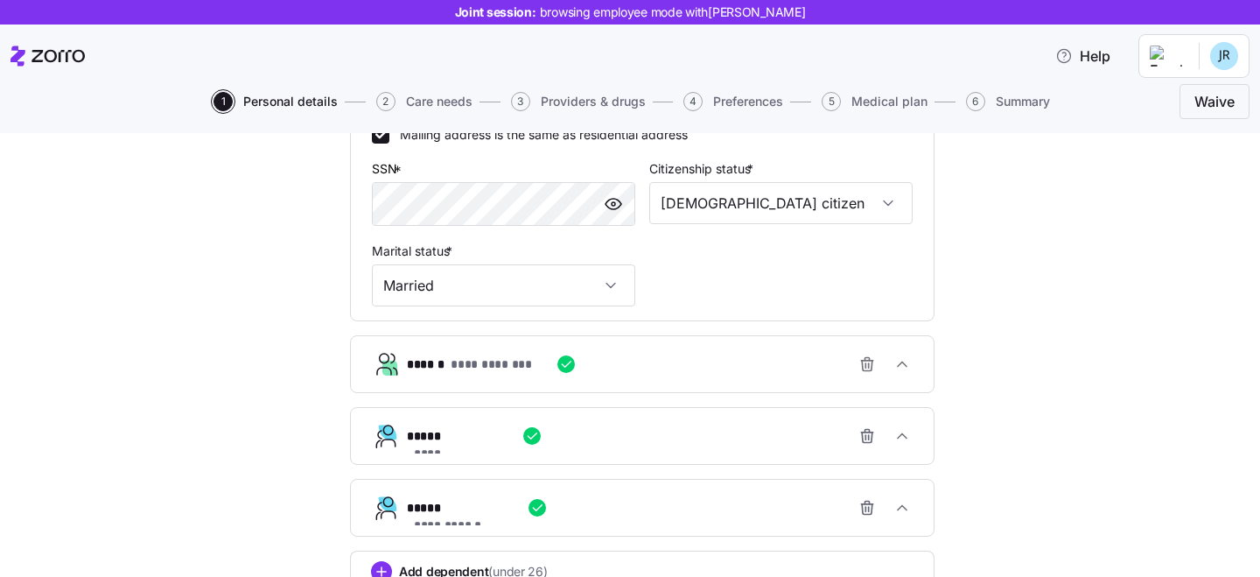
scroll to position [677, 0]
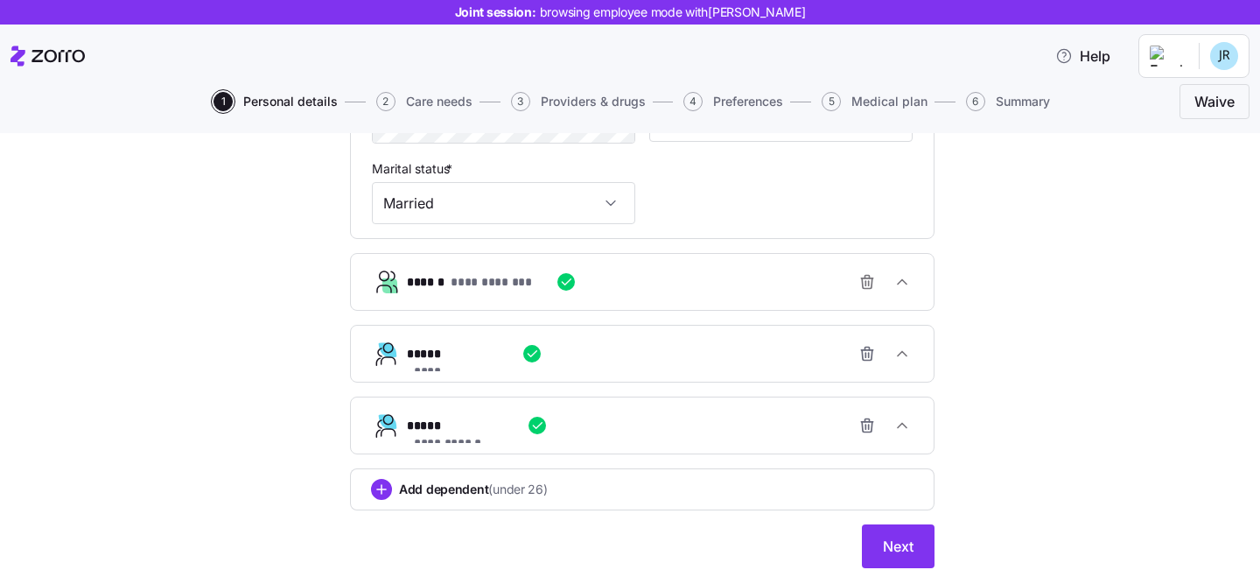
click at [693, 277] on div "**********" at bounding box center [649, 281] width 485 height 35
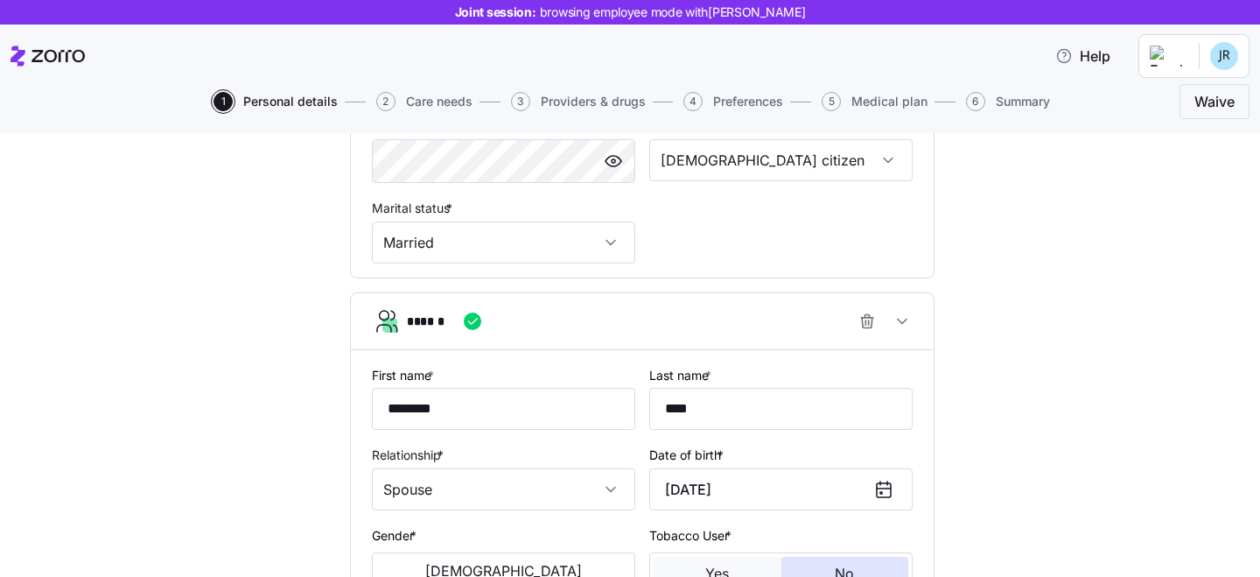
scroll to position [636, 0]
click at [901, 321] on icon "button" at bounding box center [902, 323] width 18 height 18
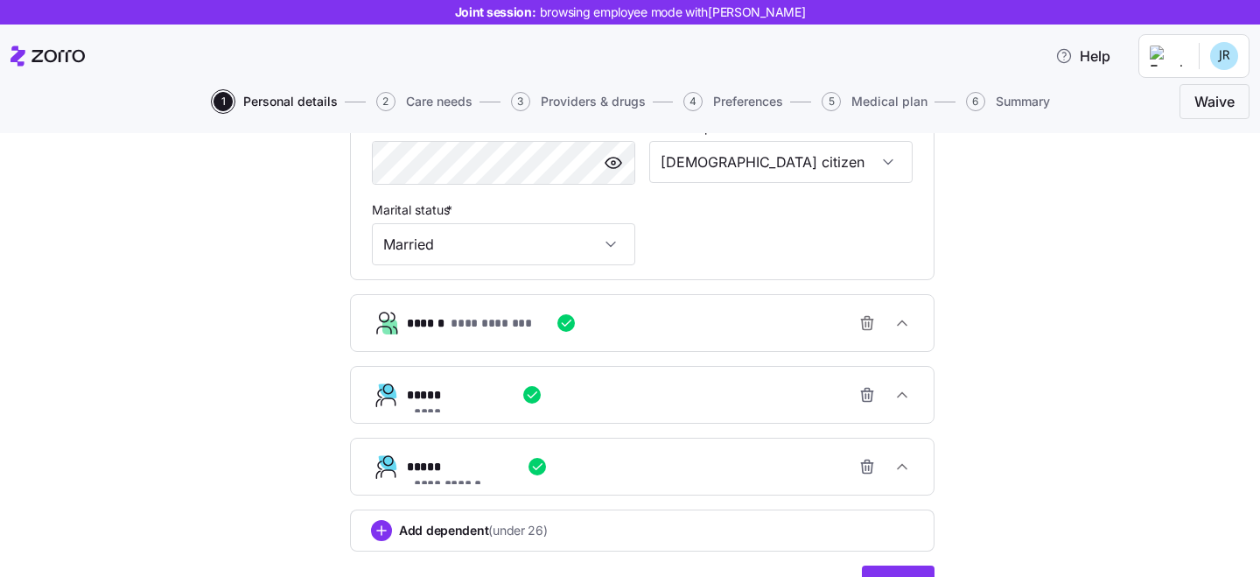
scroll to position [720, 0]
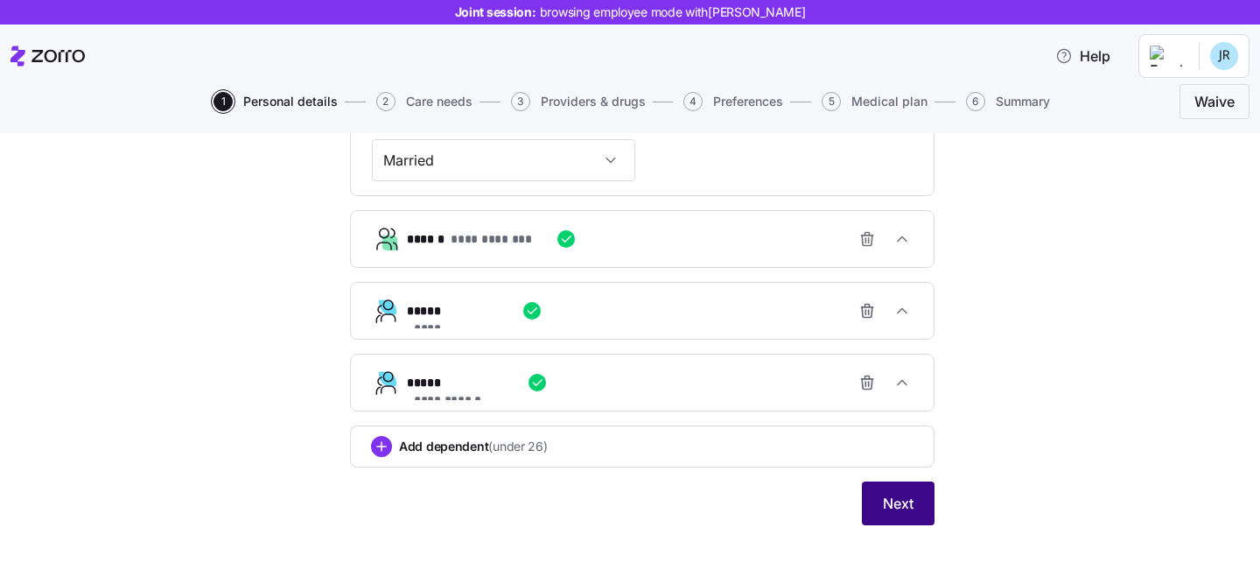
click at [899, 506] on span "Next" at bounding box center [898, 503] width 31 height 21
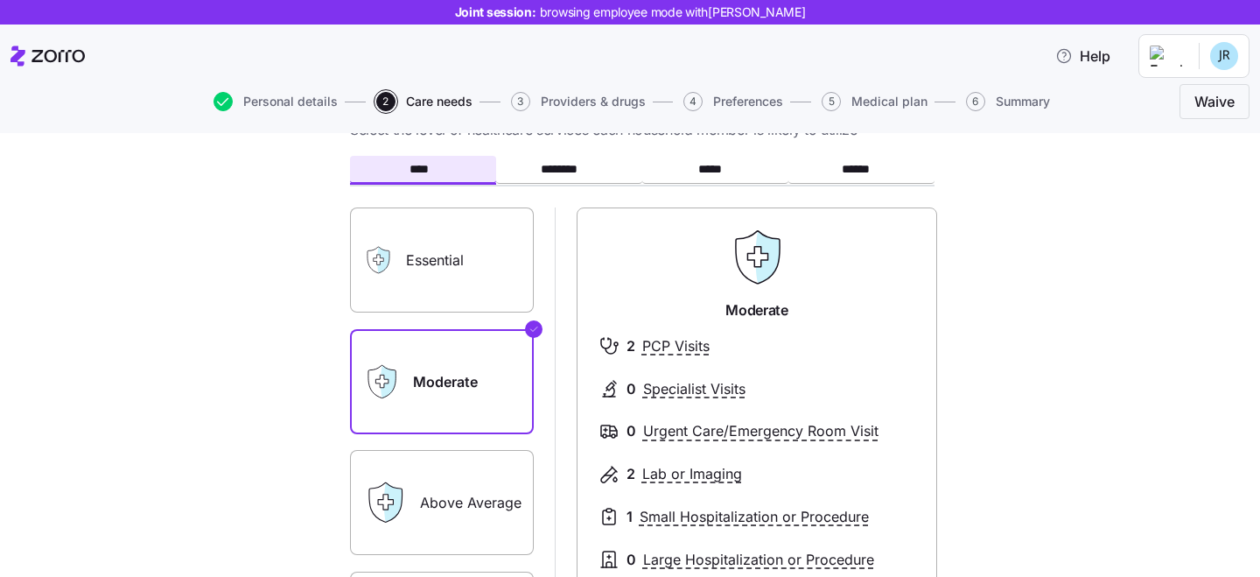
scroll to position [81, 0]
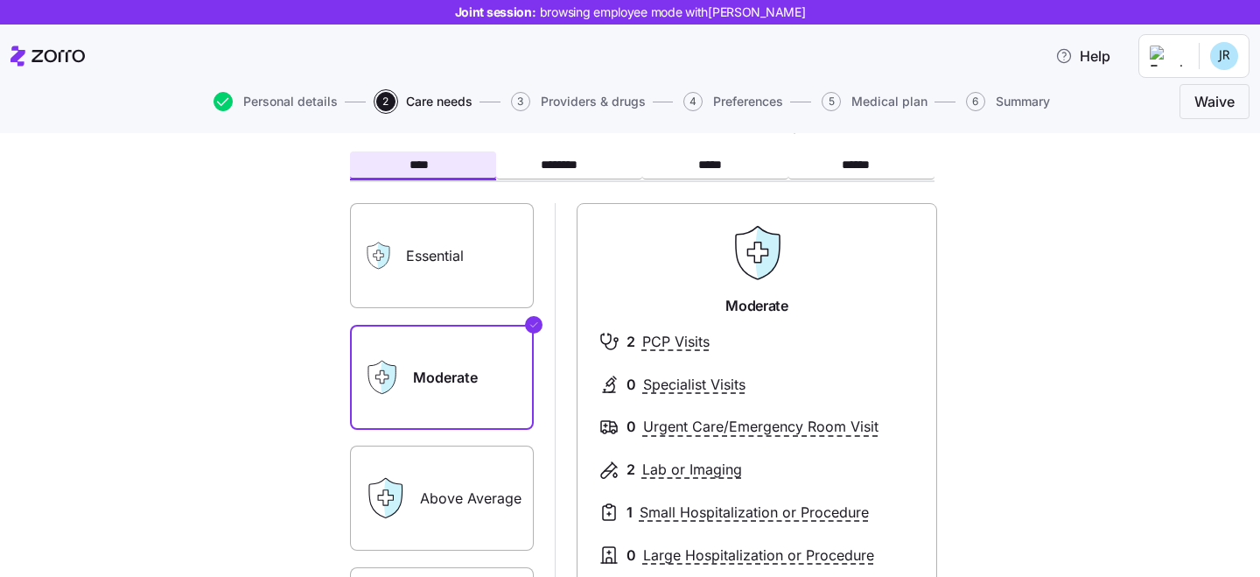
click at [489, 263] on label "Essential" at bounding box center [442, 255] width 184 height 105
click at [0, 0] on input "Essential" at bounding box center [0, 0] width 0 height 0
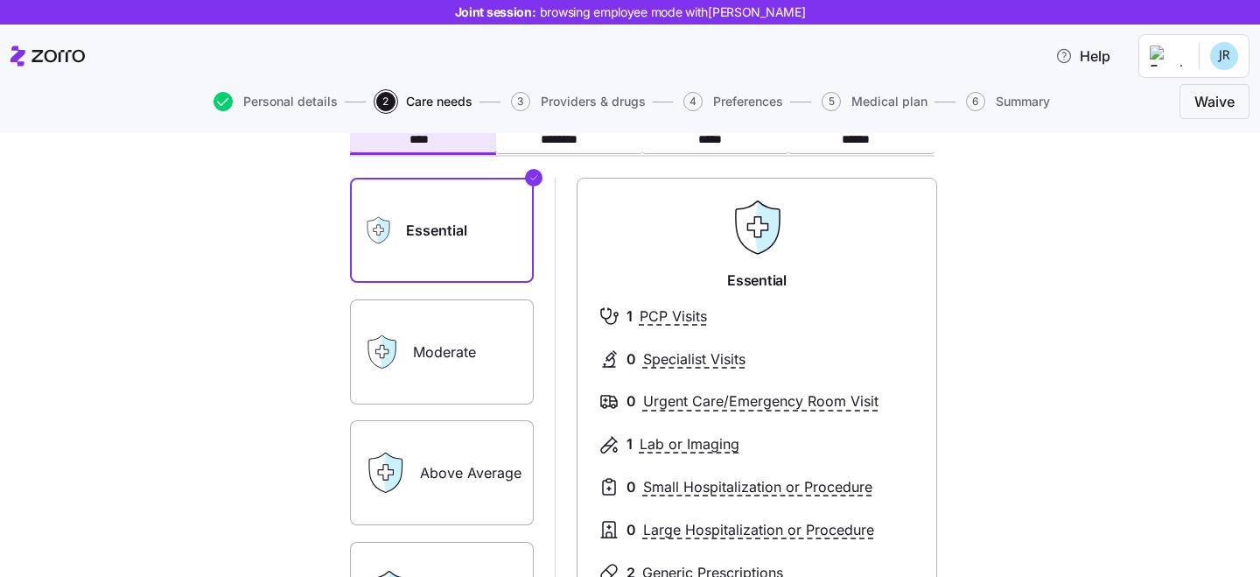
scroll to position [109, 0]
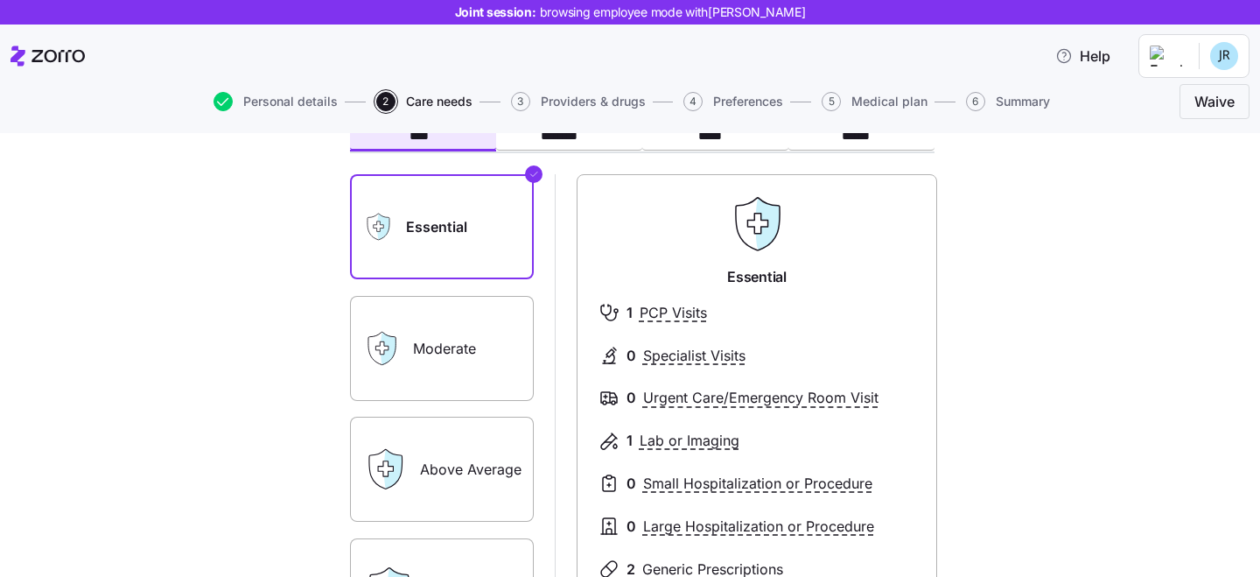
click at [510, 342] on label "Moderate" at bounding box center [442, 348] width 184 height 105
click at [0, 0] on input "Moderate" at bounding box center [0, 0] width 0 height 0
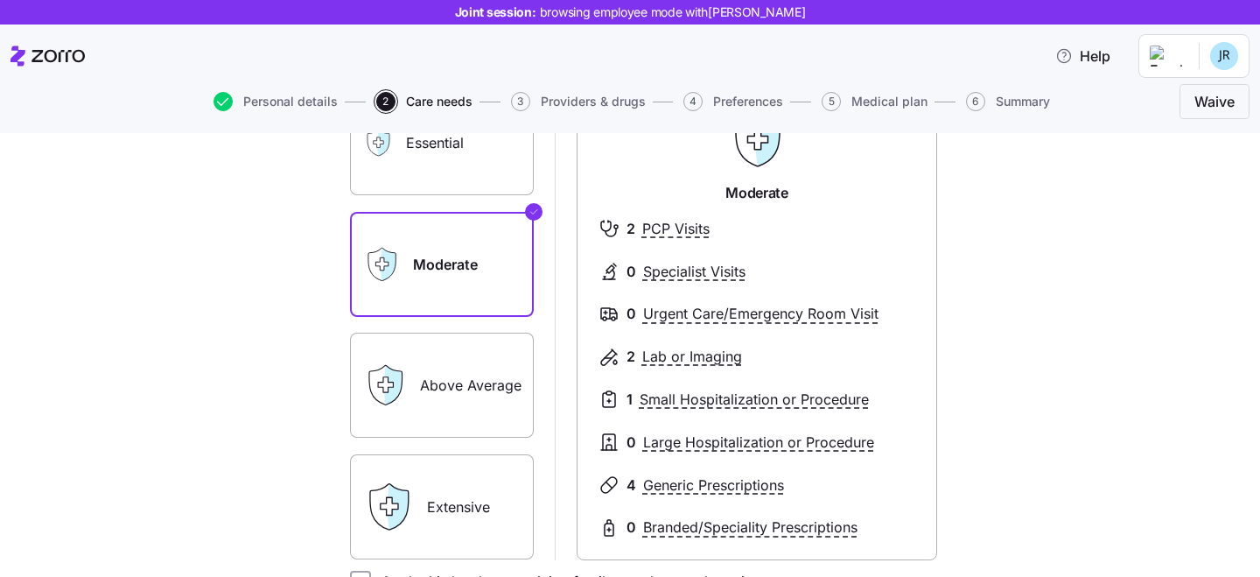
scroll to position [380, 0]
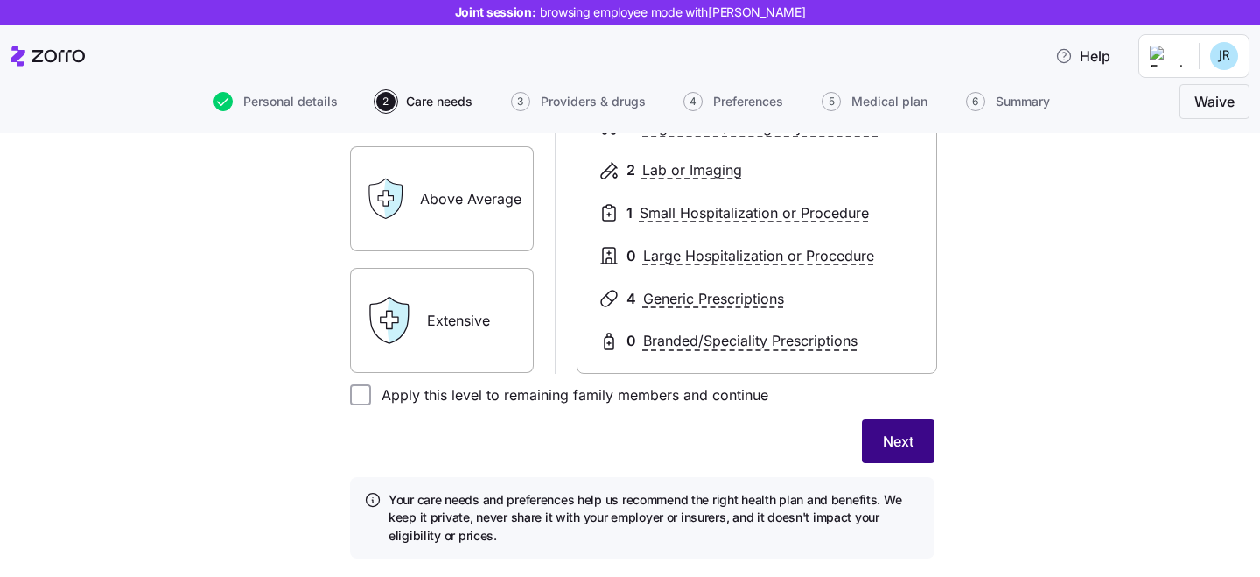
click at [914, 449] on button "Next" at bounding box center [898, 441] width 73 height 44
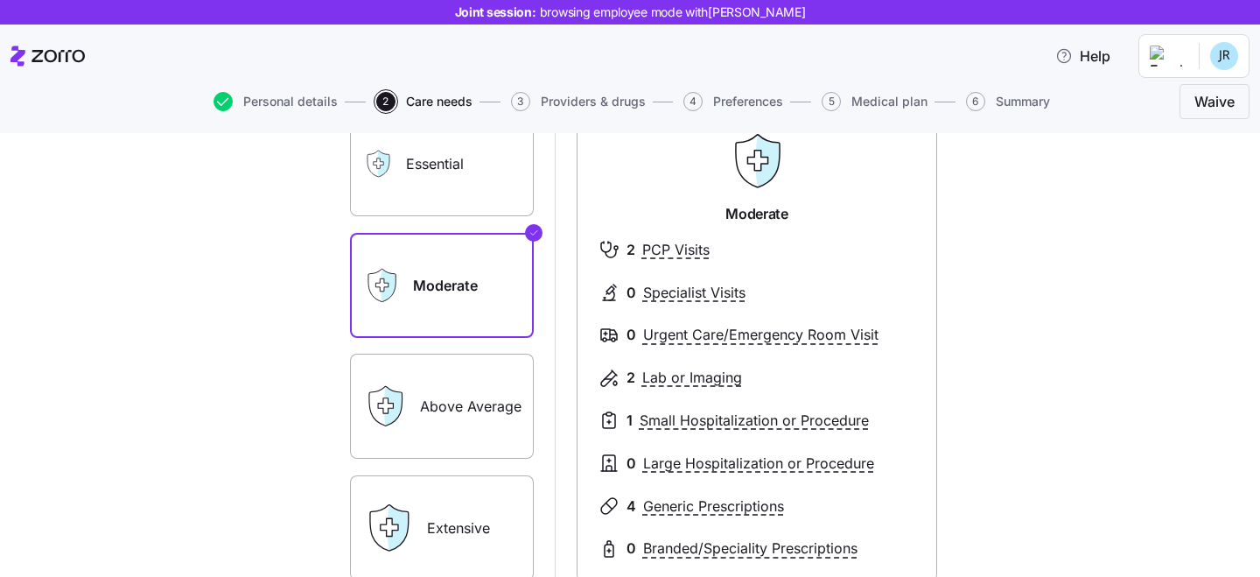
scroll to position [372, 0]
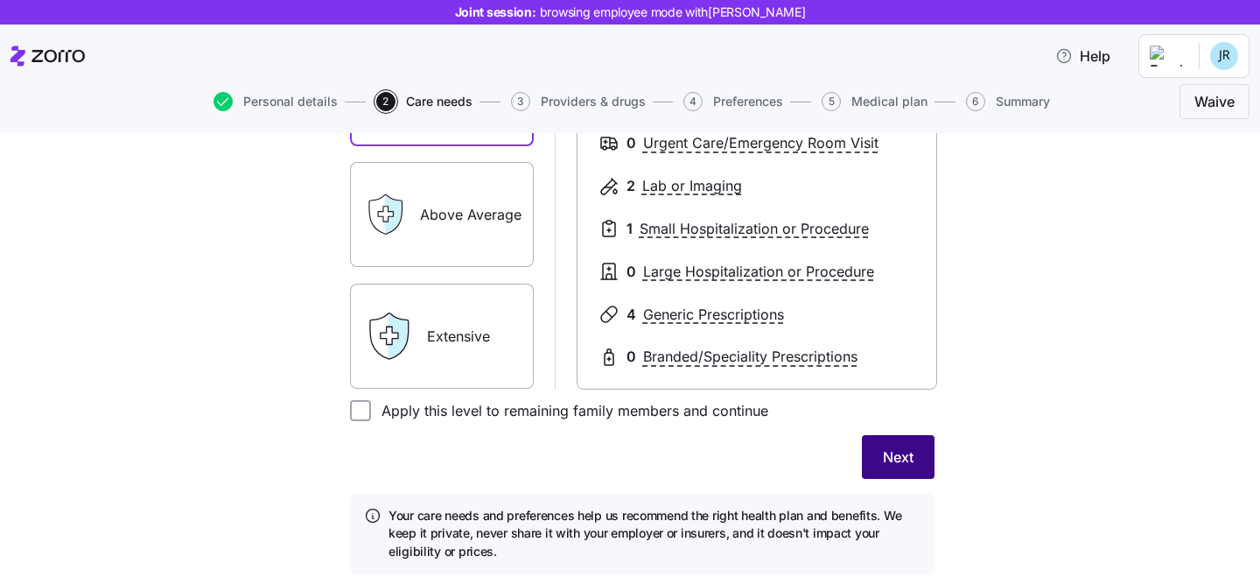
click at [924, 444] on button "Next" at bounding box center [898, 457] width 73 height 44
click at [907, 452] on span "Next" at bounding box center [898, 456] width 31 height 21
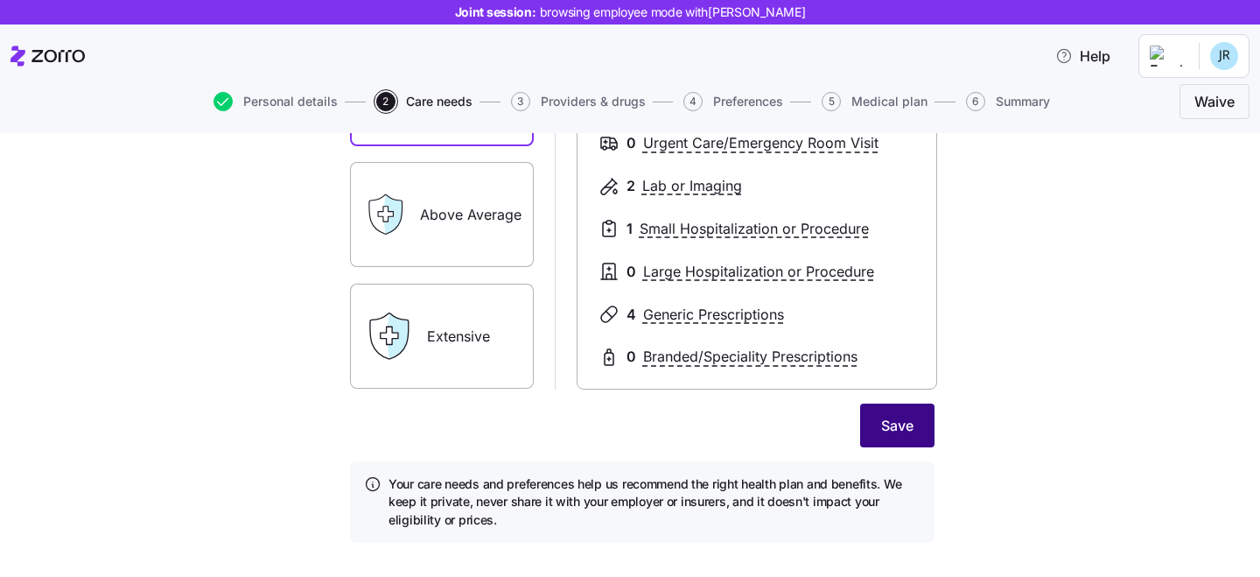
click at [912, 425] on span "Save" at bounding box center [897, 425] width 32 height 21
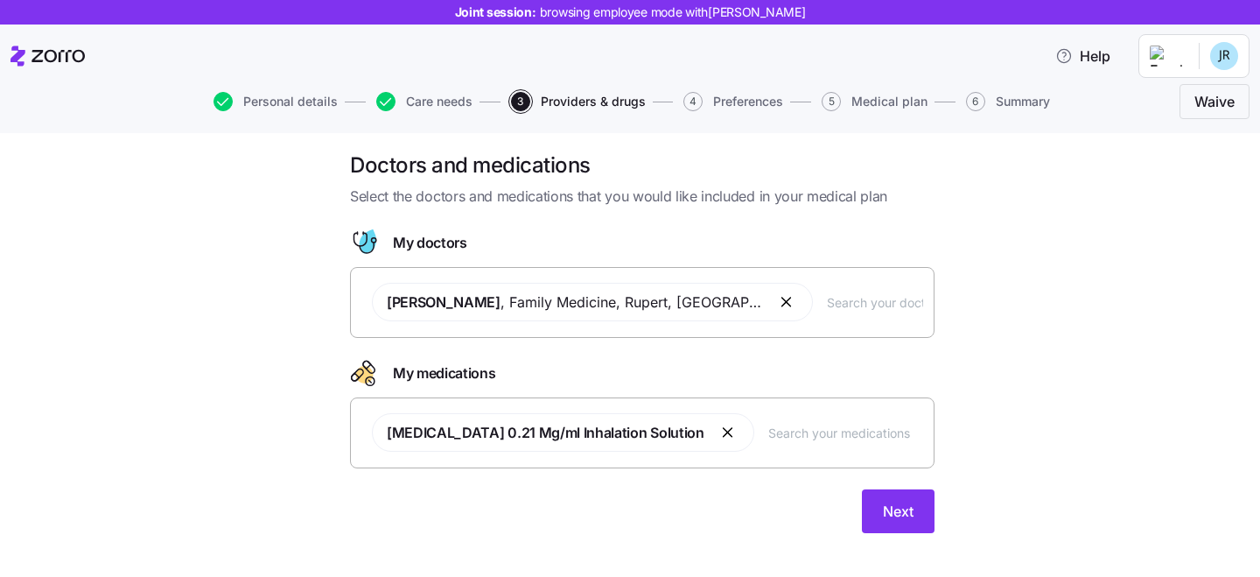
scroll to position [9, 0]
click at [827, 301] on input "text" at bounding box center [875, 302] width 96 height 19
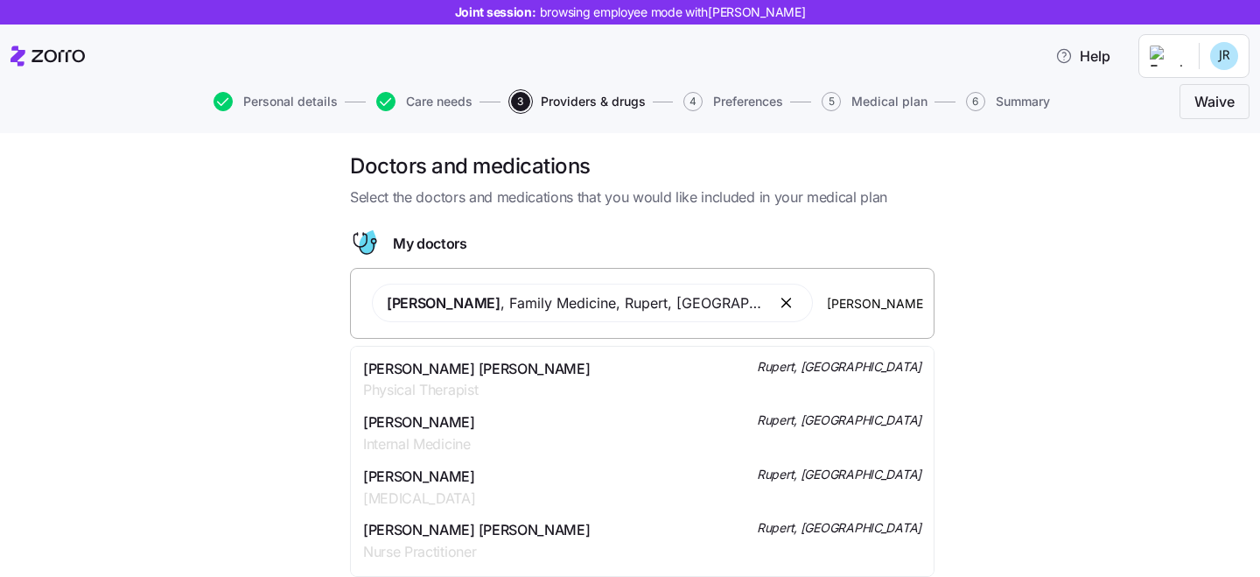
scroll to position [71, 0]
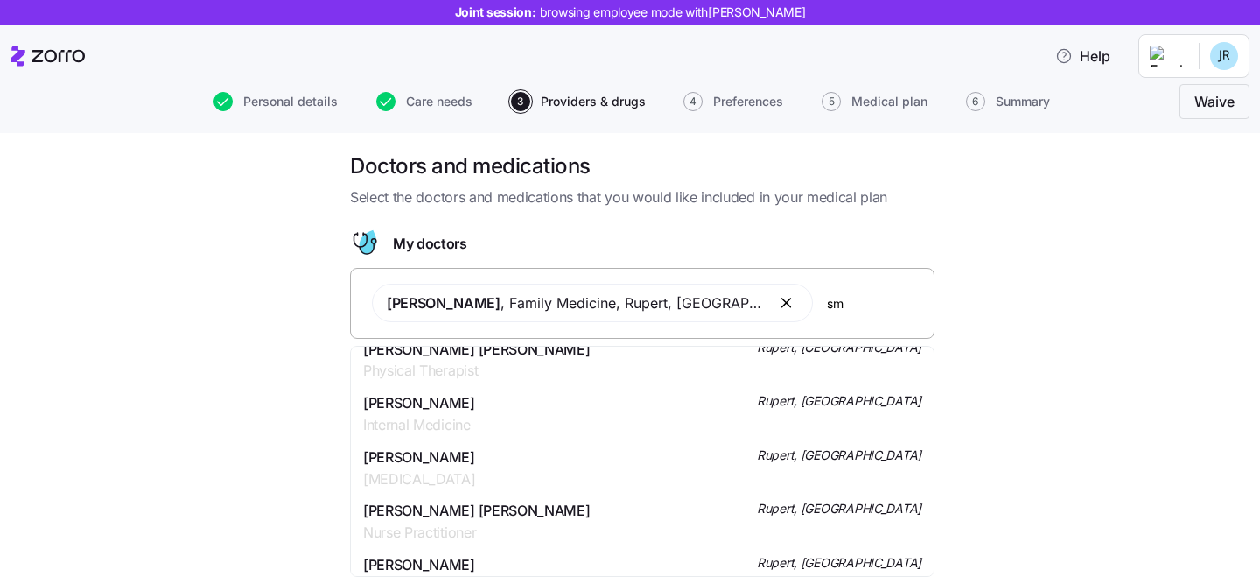
type input "s"
click at [1051, 304] on div "Doctors and medications Select the doctors and medications that you would like …" at bounding box center [642, 353] width 1187 height 403
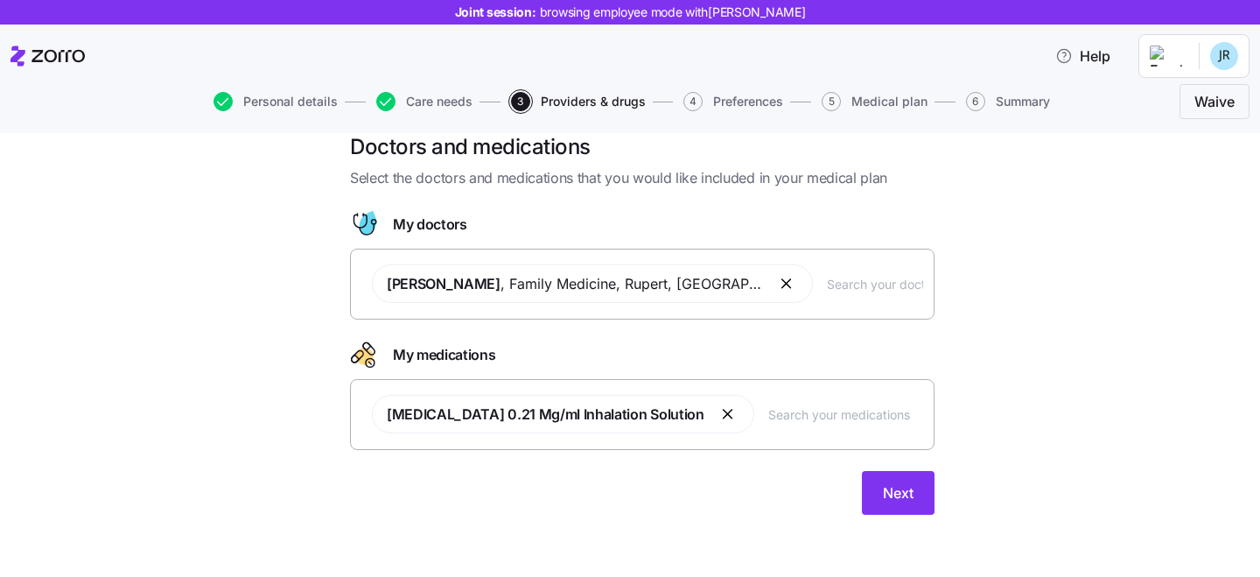
scroll to position [29, 0]
click at [798, 416] on input "text" at bounding box center [845, 412] width 155 height 19
click at [893, 495] on span "Next" at bounding box center [898, 491] width 31 height 21
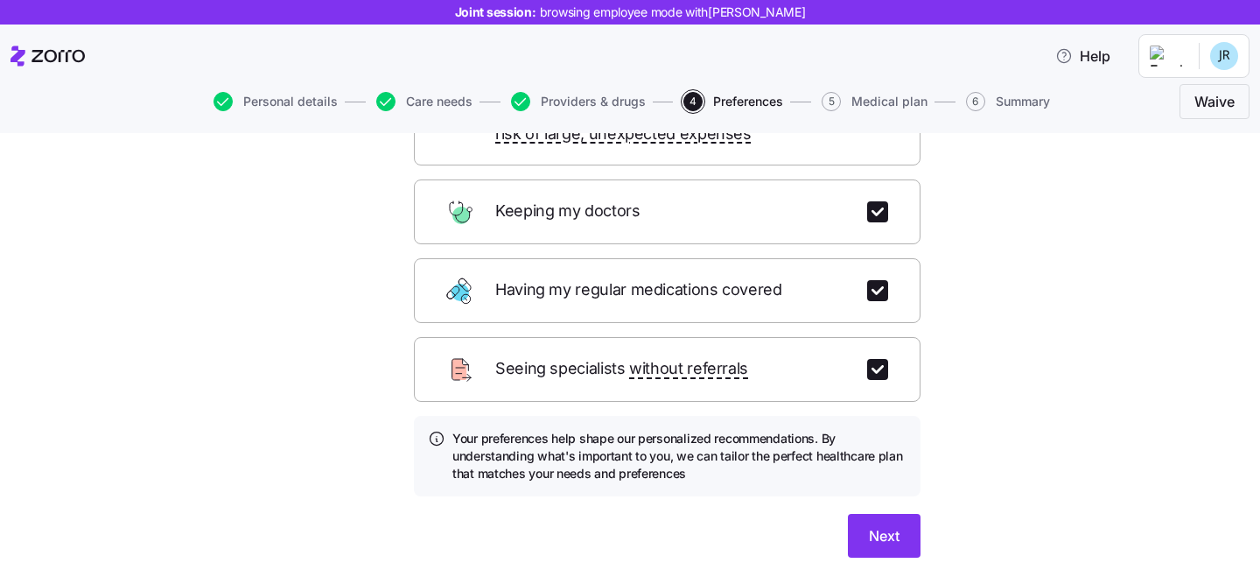
scroll to position [256, 0]
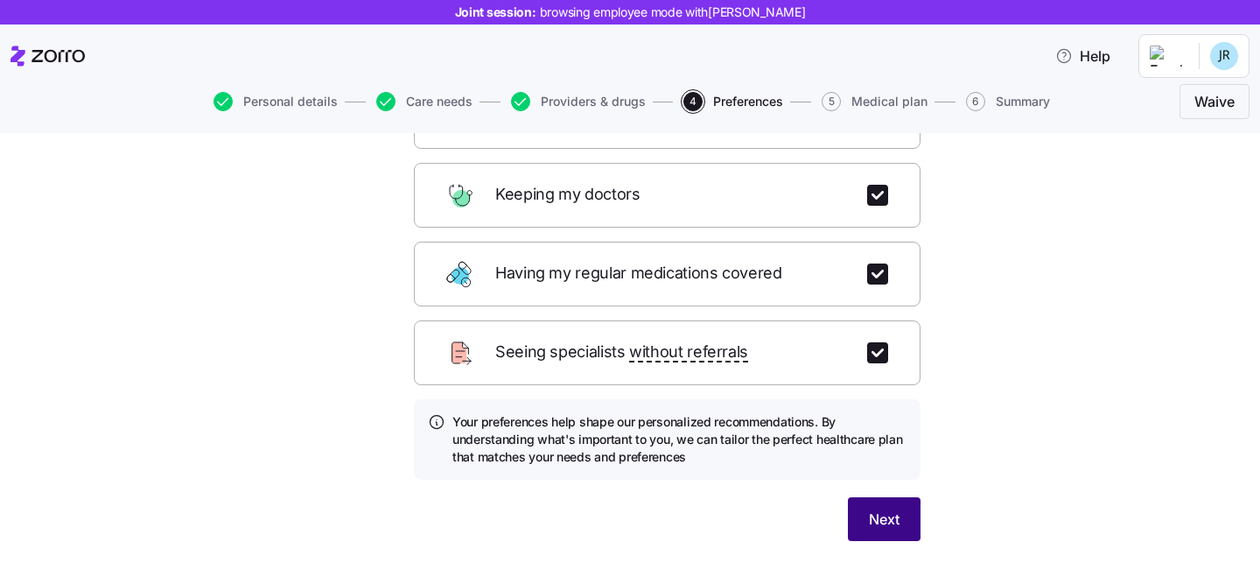
click at [879, 508] on span "Next" at bounding box center [884, 518] width 31 height 21
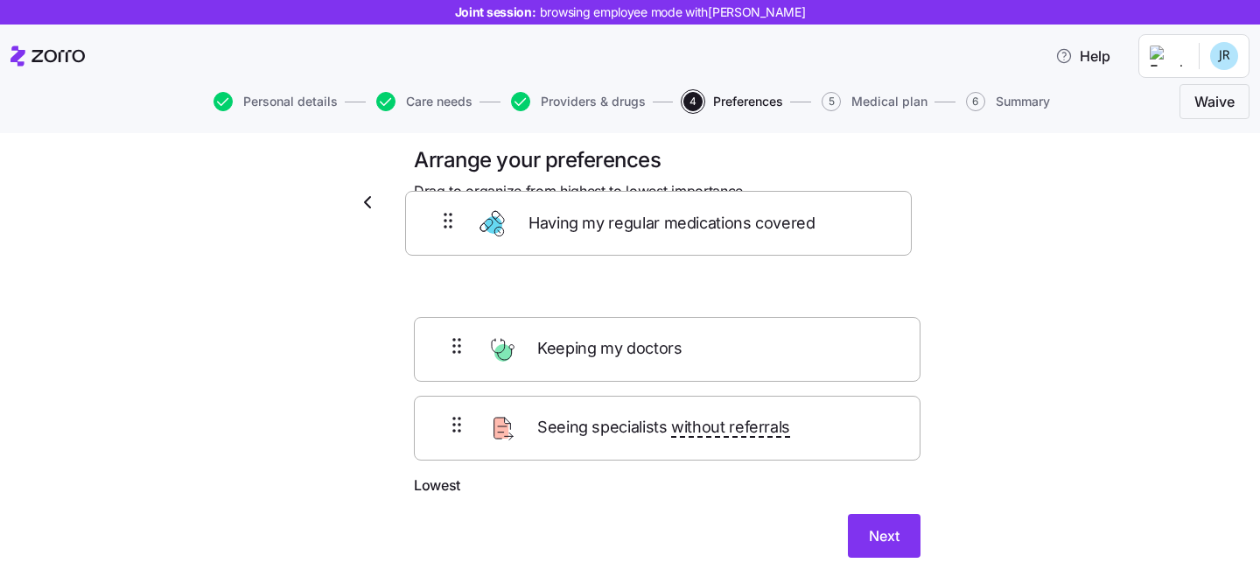
scroll to position [14, 0]
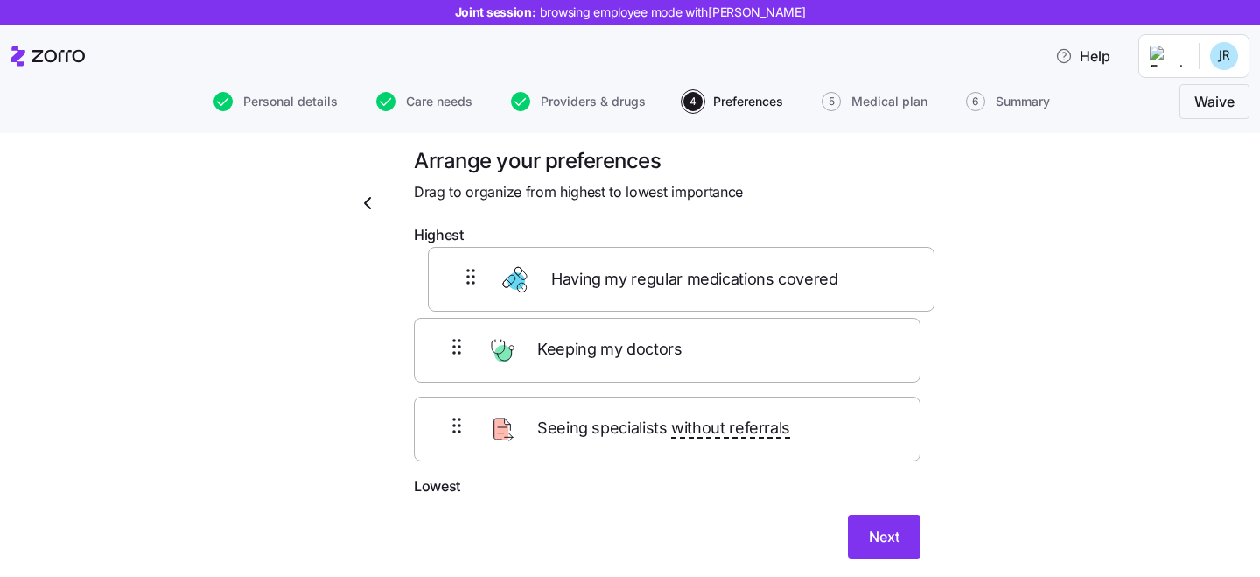
drag, startPoint x: 858, startPoint y: 354, endPoint x: 869, endPoint y: 271, distance: 83.9
click at [869, 271] on div "Keeping my doctors Seeing specialists without referrals Having my regular medic…" at bounding box center [667, 364] width 507 height 222
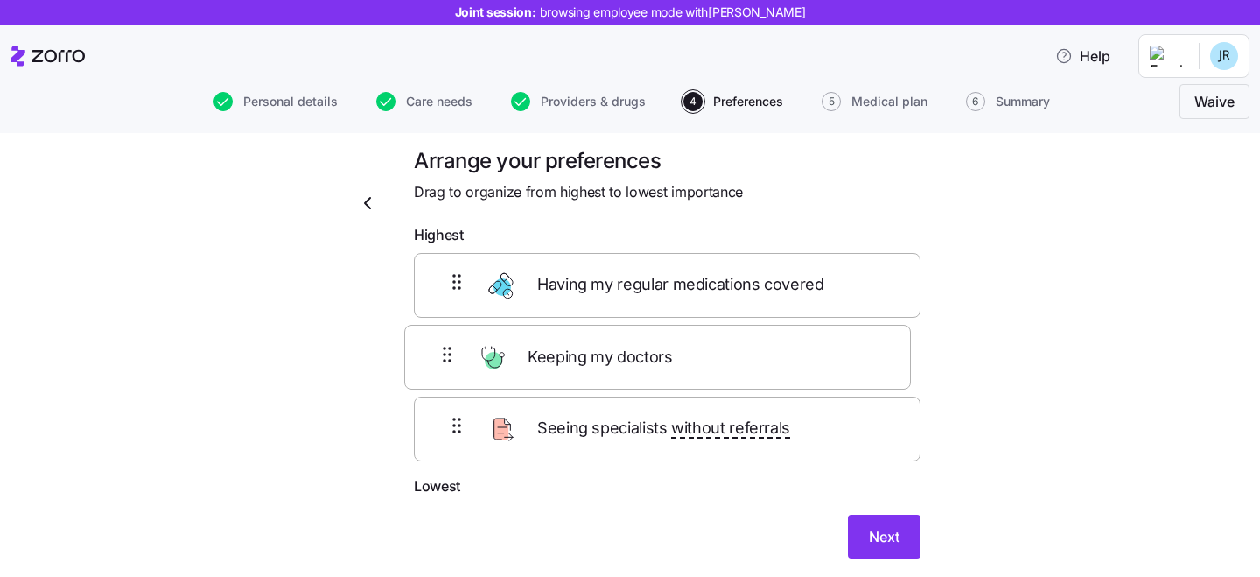
drag, startPoint x: 834, startPoint y: 454, endPoint x: 823, endPoint y: 358, distance: 96.9
click at [823, 358] on div "Having my regular medications covered Seeing specialists without referrals Keep…" at bounding box center [667, 364] width 507 height 222
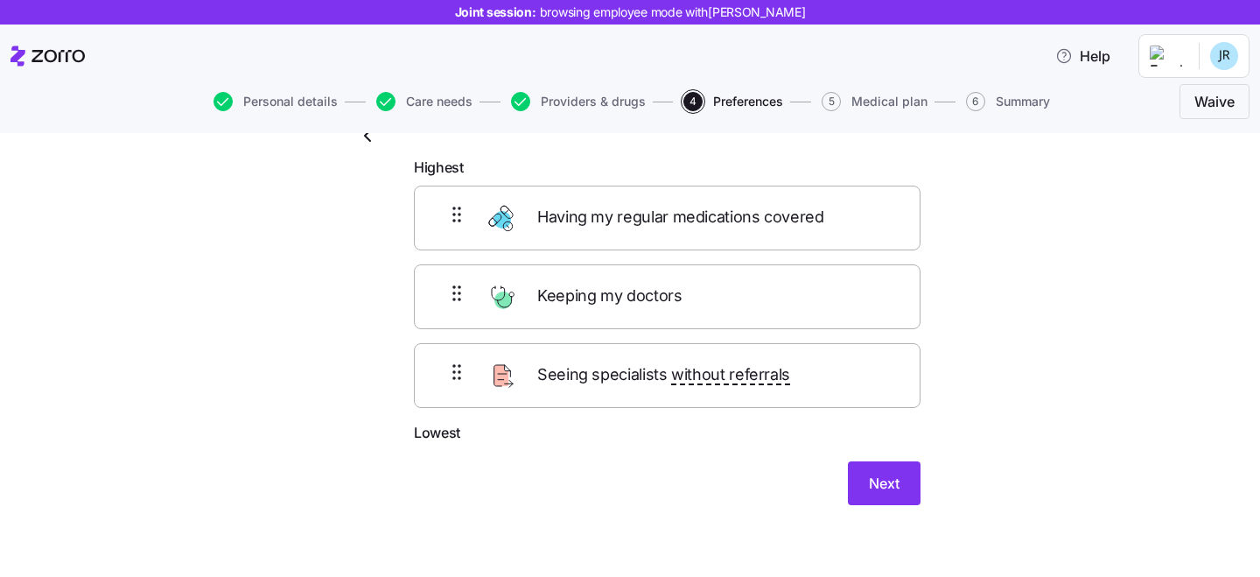
scroll to position [83, 0]
click at [873, 483] on span "Next" at bounding box center [884, 481] width 31 height 21
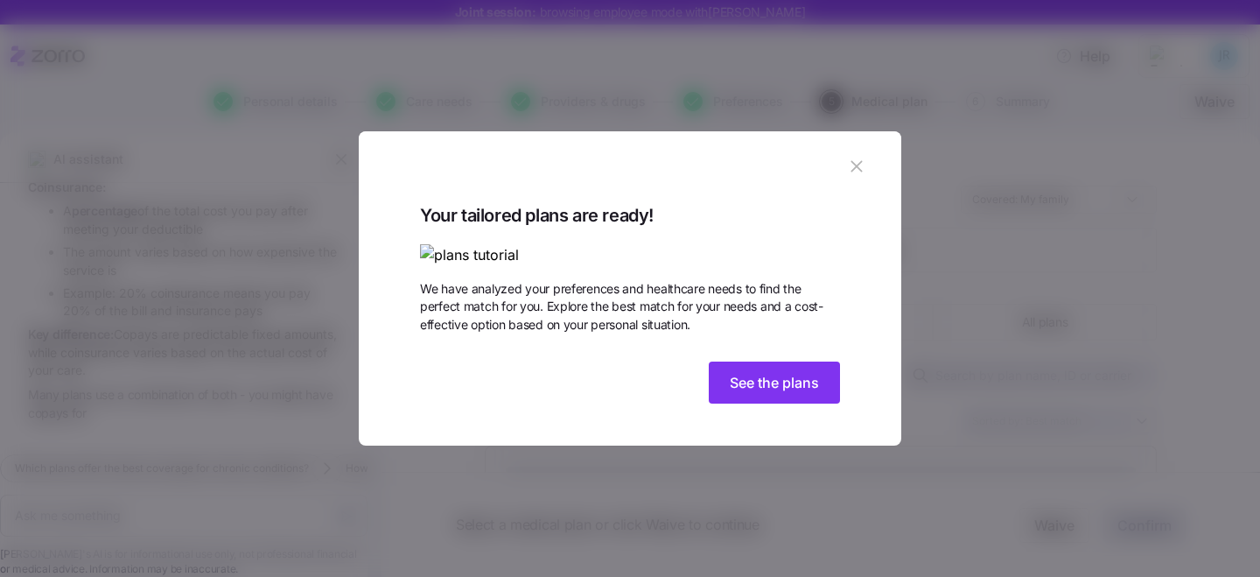
scroll to position [389, 0]
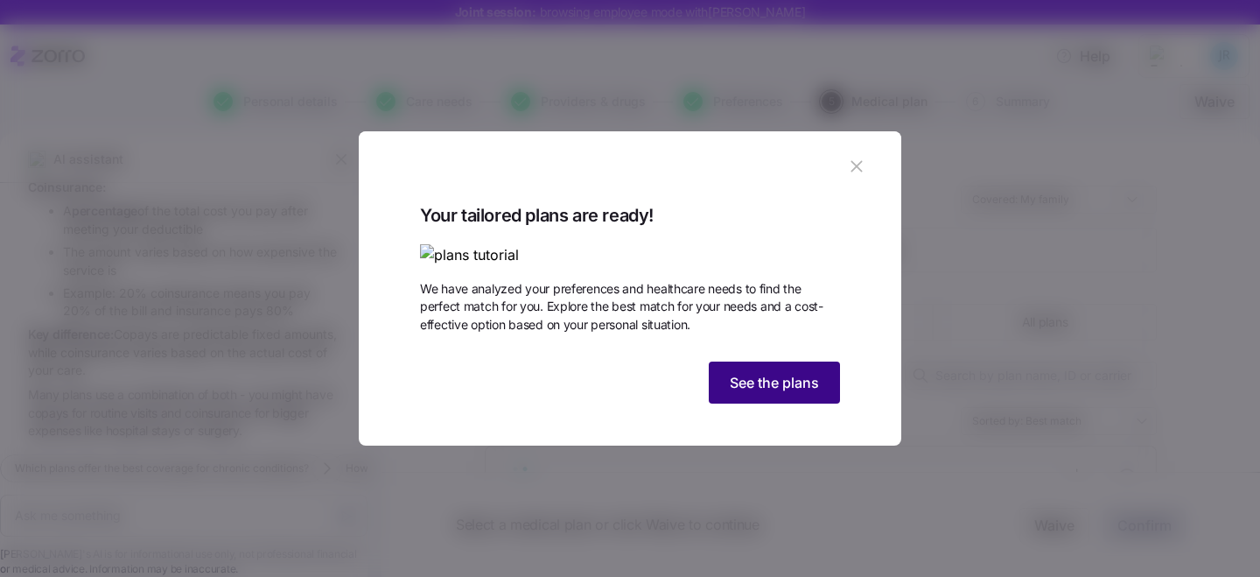
type textarea "x"
click at [787, 393] on span "See the plans" at bounding box center [774, 382] width 89 height 21
type textarea "x"
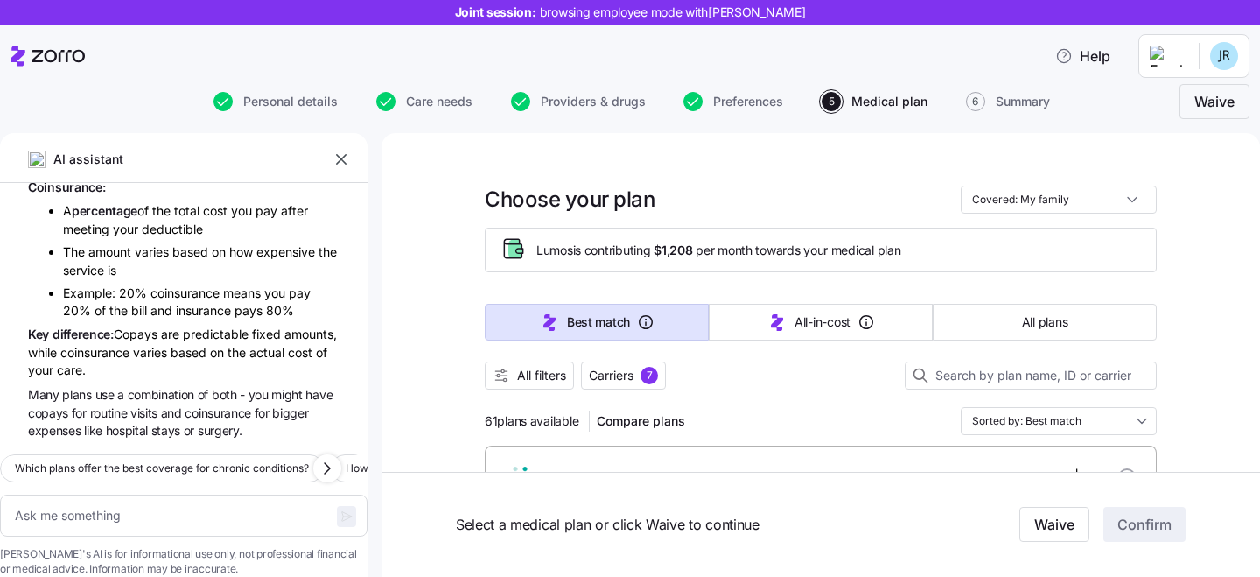
click at [340, 160] on icon "button" at bounding box center [341, 159] width 11 height 11
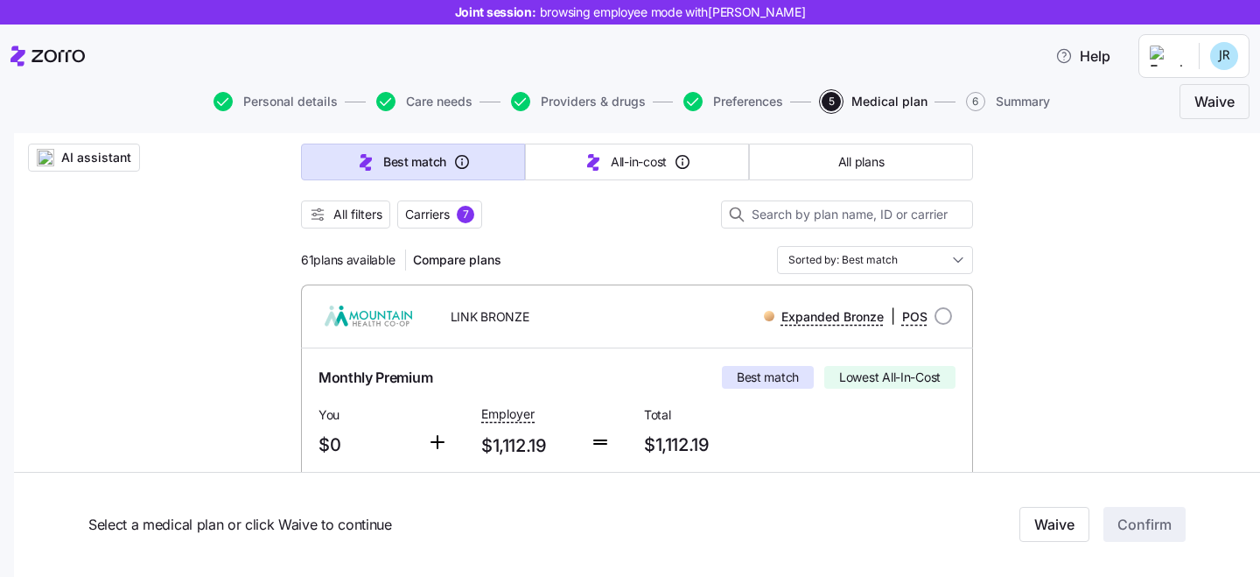
scroll to position [195, 0]
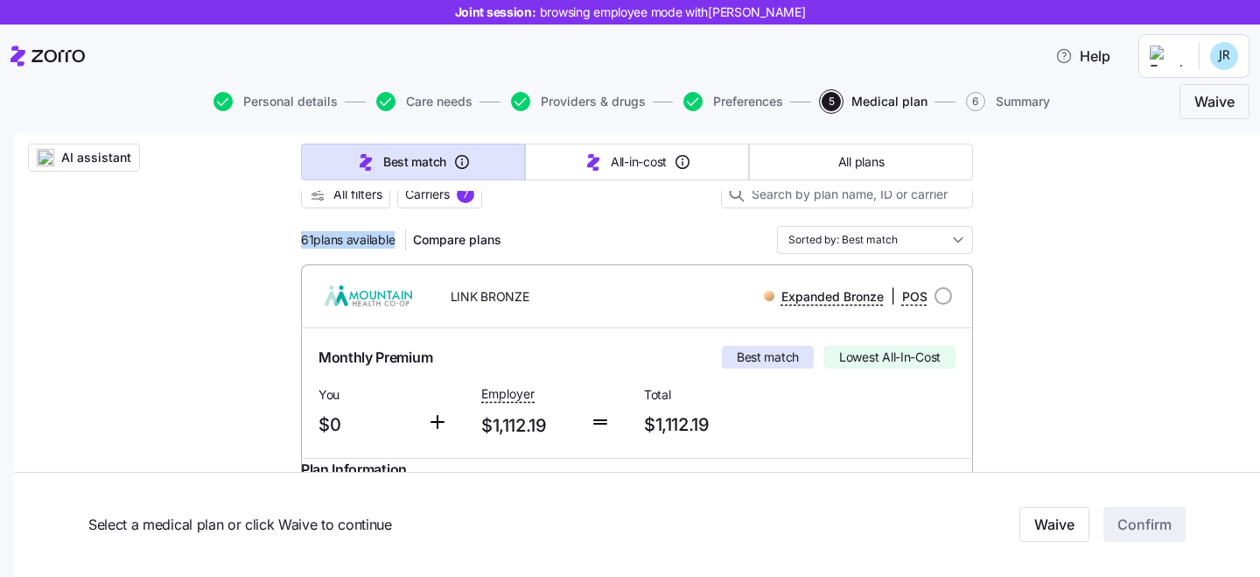
drag, startPoint x: 301, startPoint y: 237, endPoint x: 391, endPoint y: 240, distance: 90.2
click at [391, 240] on span "61 plans available" at bounding box center [348, 240] width 94 height 18
click at [399, 242] on div "61 plans available Compare plans" at bounding box center [404, 240] width 207 height 28
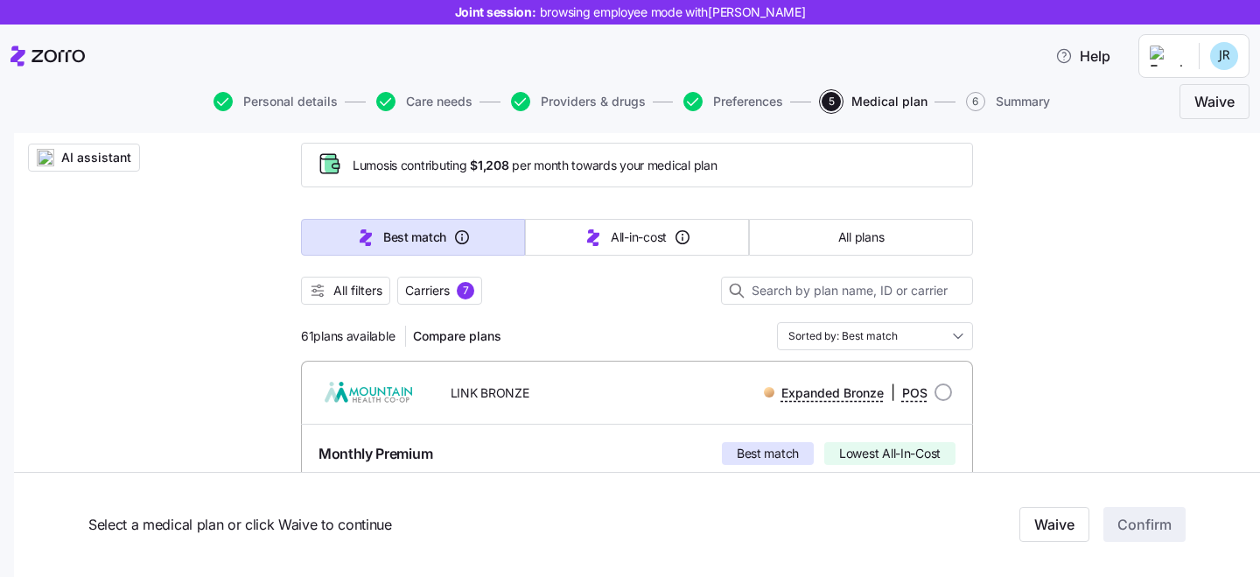
scroll to position [94, 0]
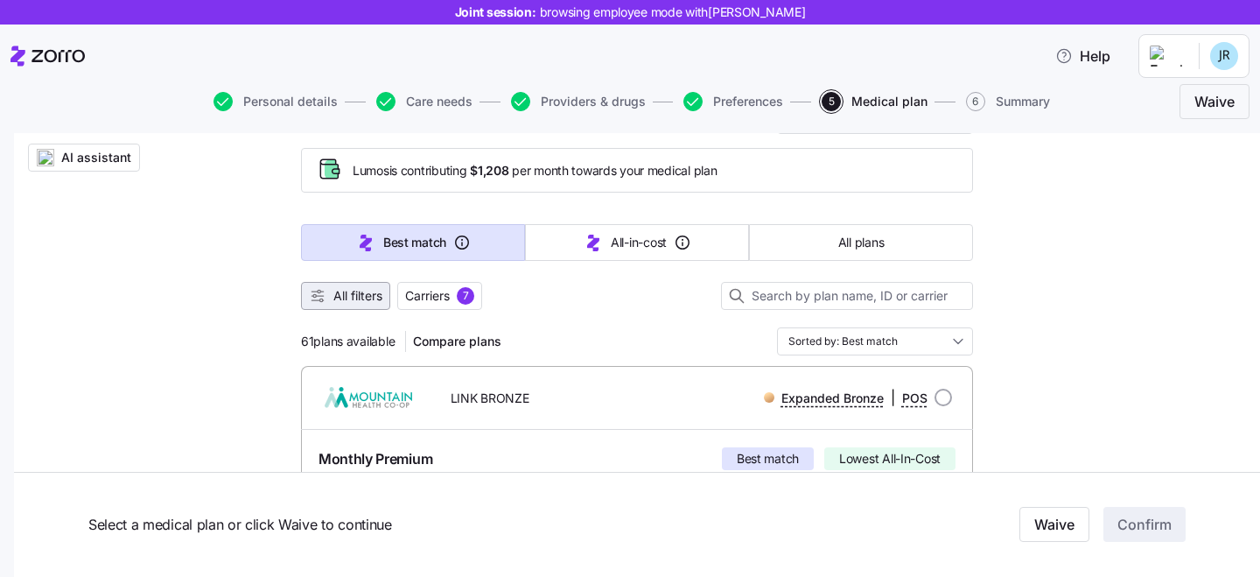
click at [357, 304] on button "All filters" at bounding box center [345, 296] width 89 height 28
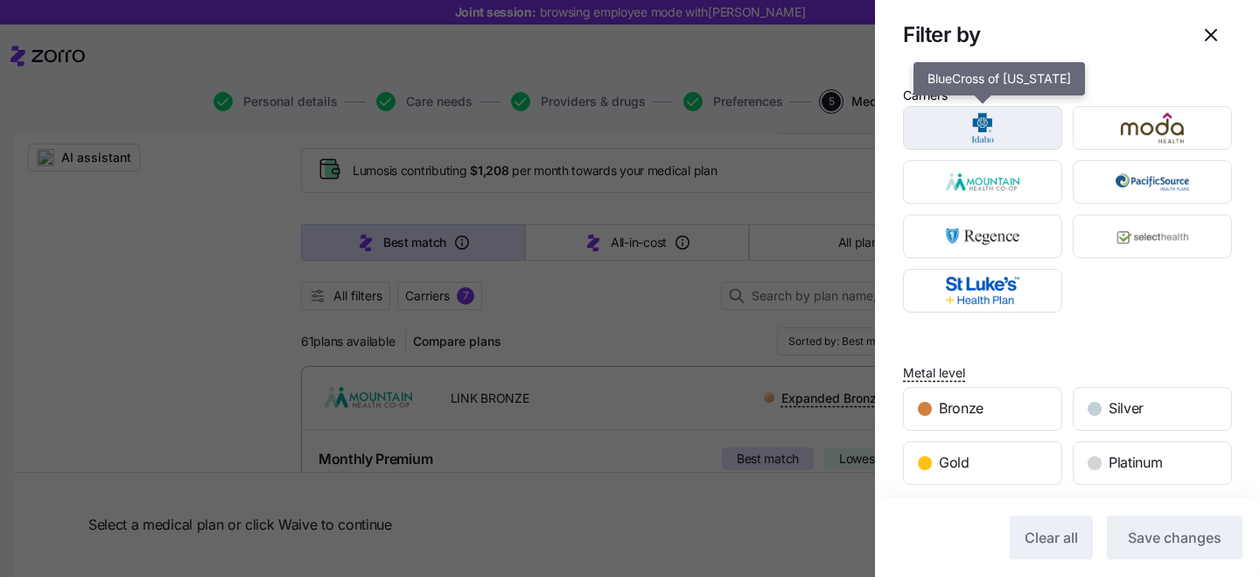
click at [993, 119] on img "button" at bounding box center [983, 127] width 129 height 35
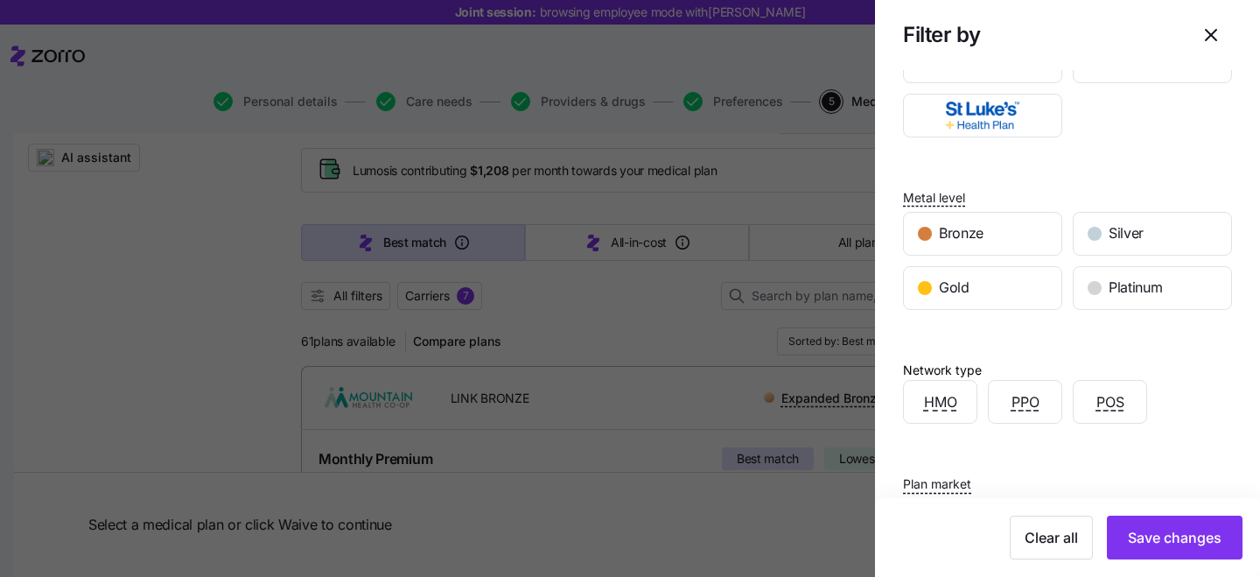
scroll to position [158, 0]
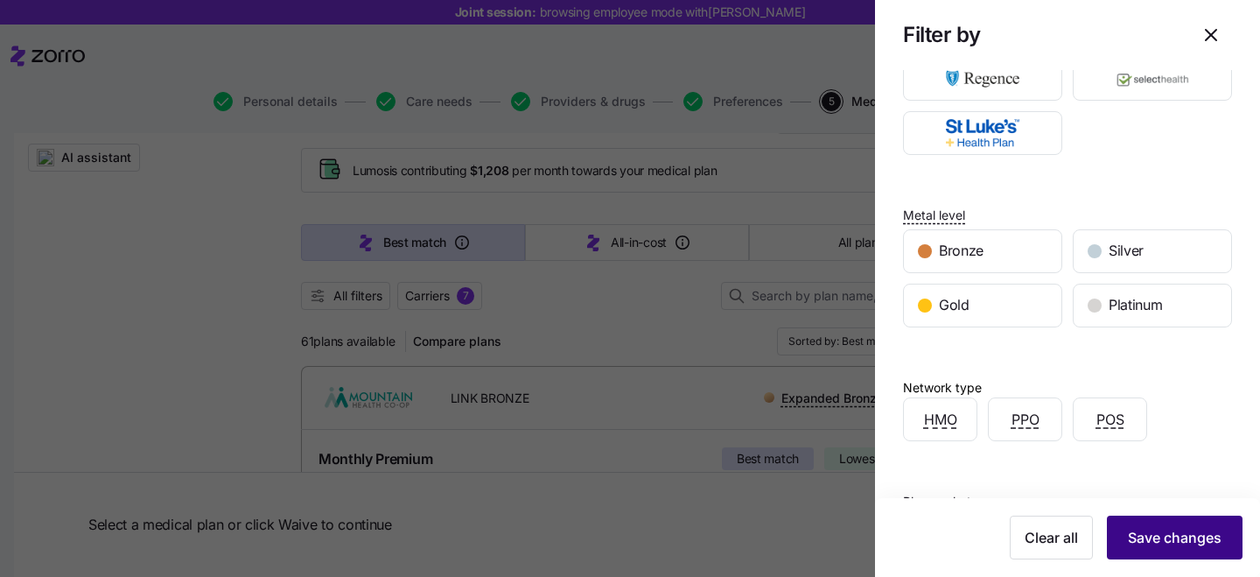
click at [1201, 536] on span "Save changes" at bounding box center [1175, 537] width 94 height 21
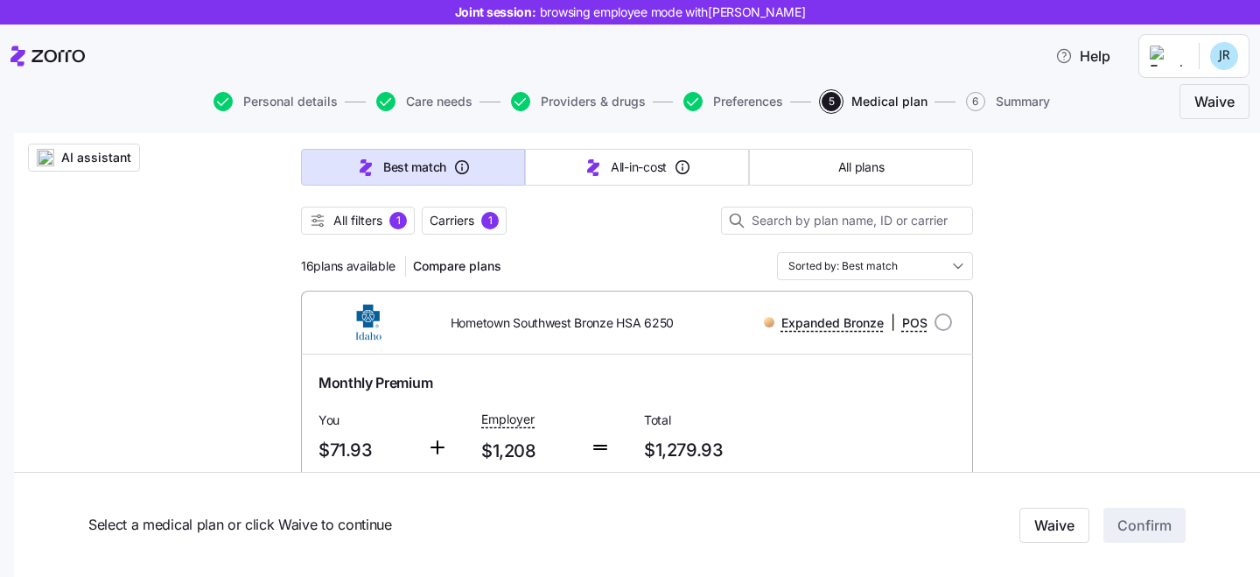
scroll to position [146, 0]
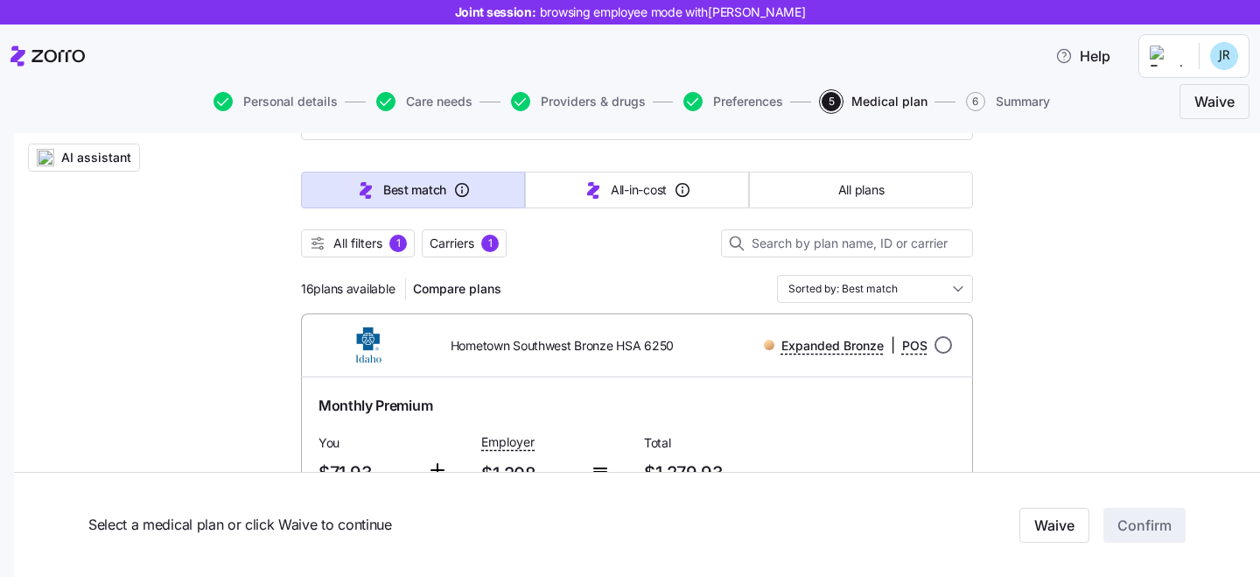
click at [942, 348] on input "radio" at bounding box center [944, 345] width 18 height 18
radio input "true"
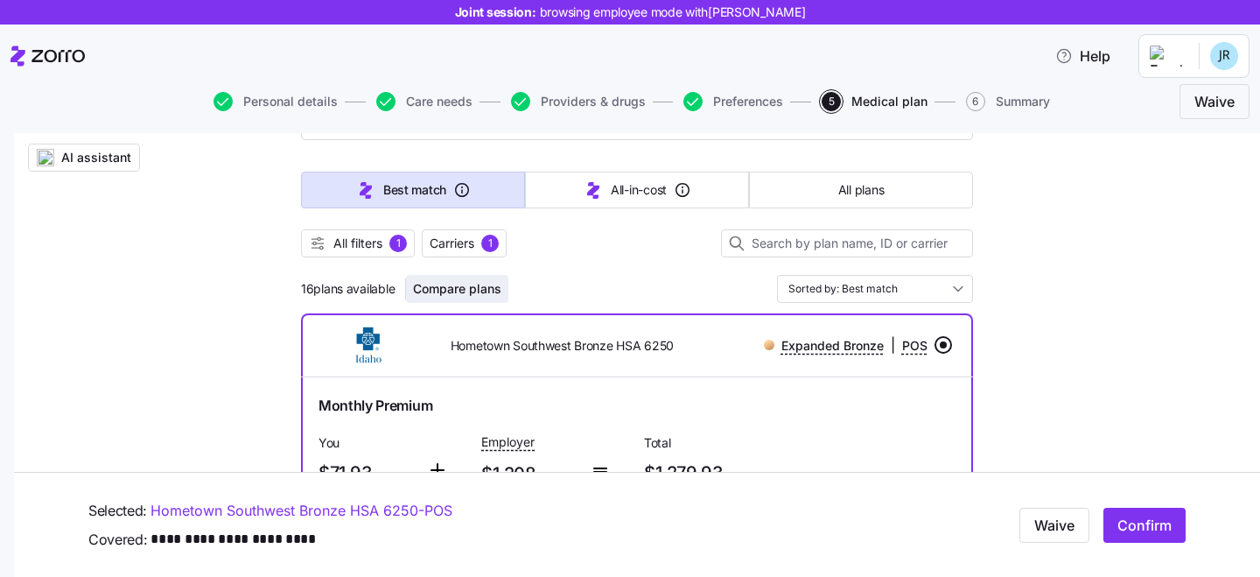
click at [444, 291] on span "Compare plans" at bounding box center [457, 289] width 88 height 18
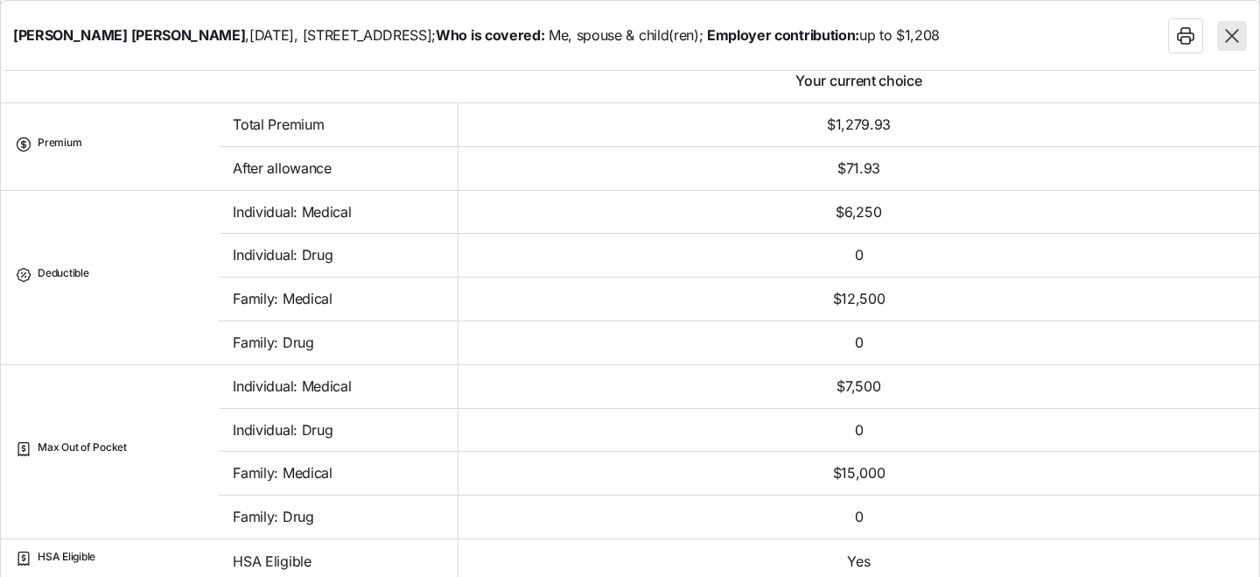
scroll to position [235, 0]
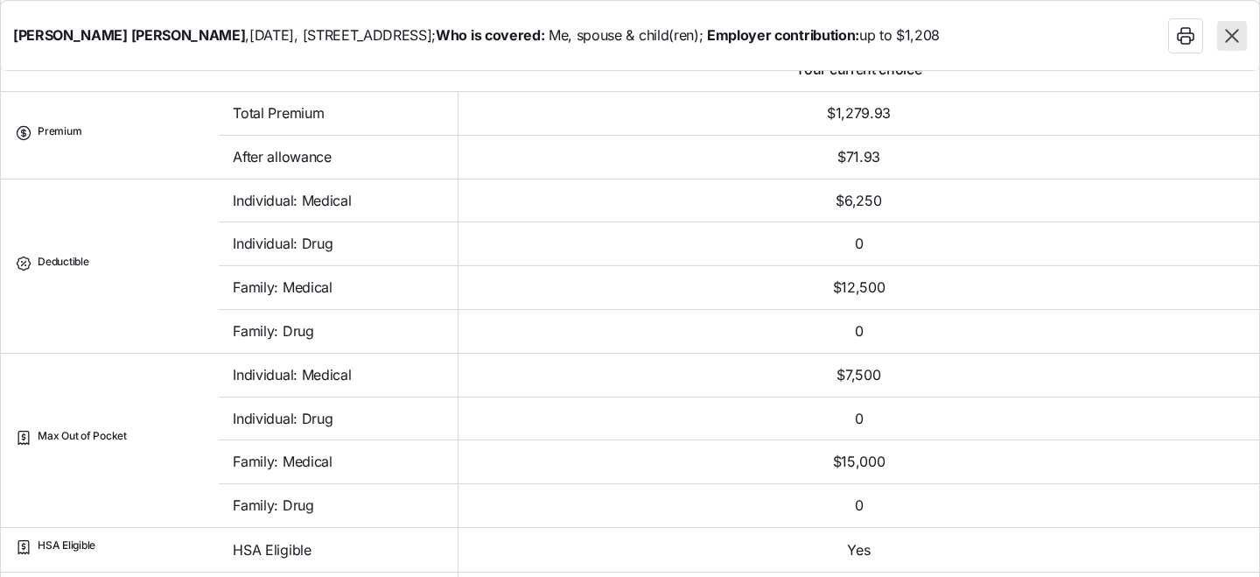
click at [1240, 27] on icon "button" at bounding box center [1232, 36] width 23 height 23
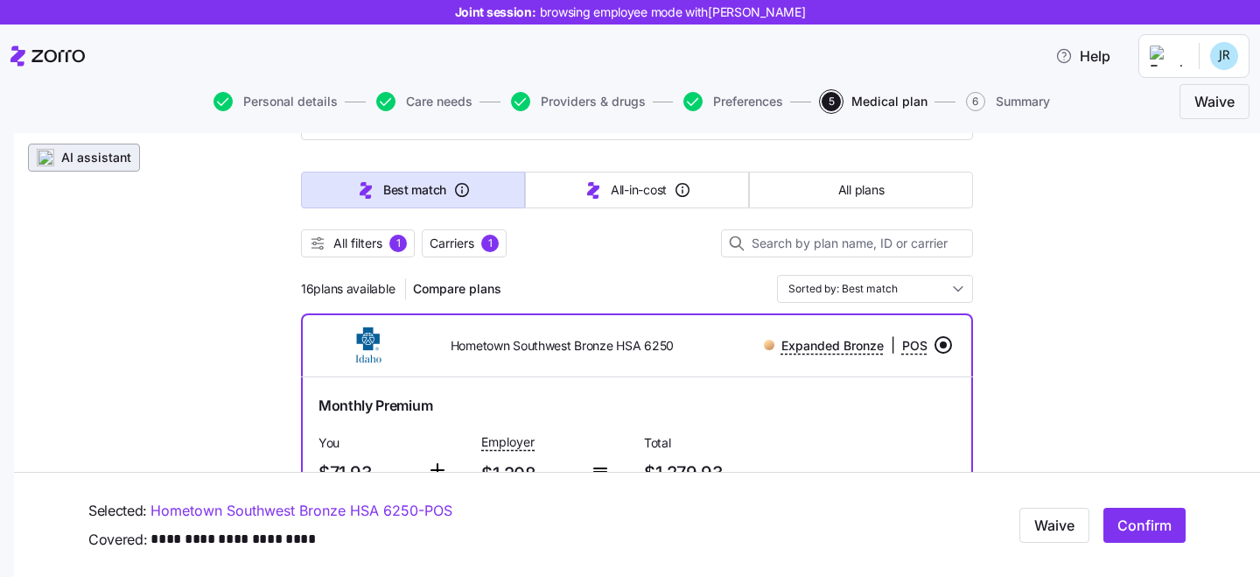
click at [84, 156] on span "AI assistant" at bounding box center [96, 158] width 70 height 18
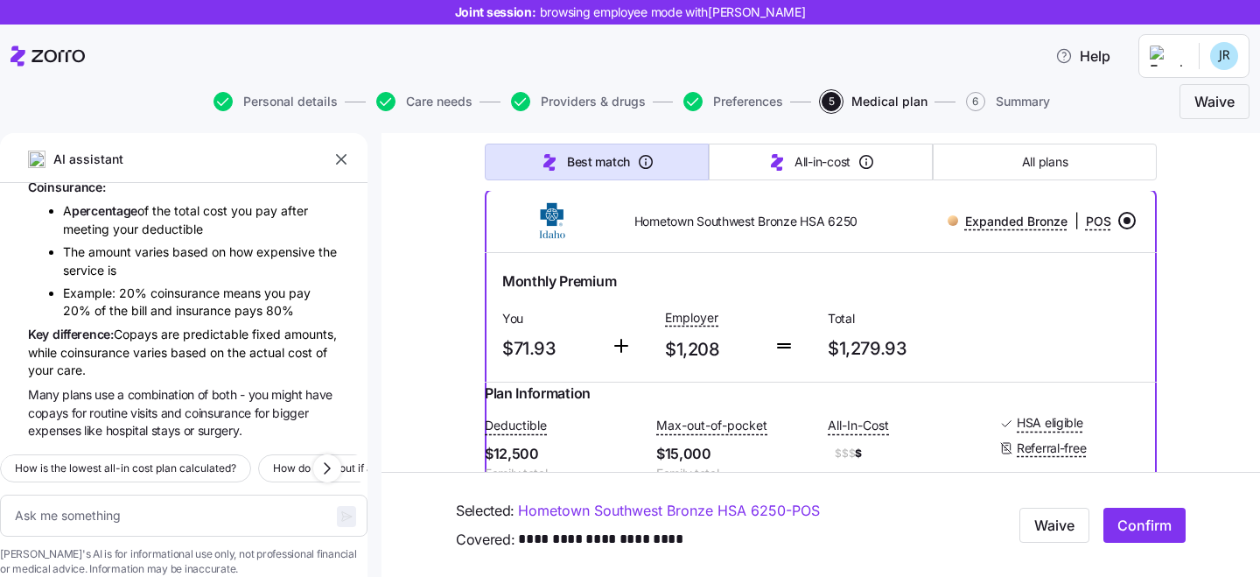
scroll to position [389, 0]
click at [177, 494] on textarea at bounding box center [184, 515] width 368 height 42
type textarea "x"
type textarea "w"
type textarea "x"
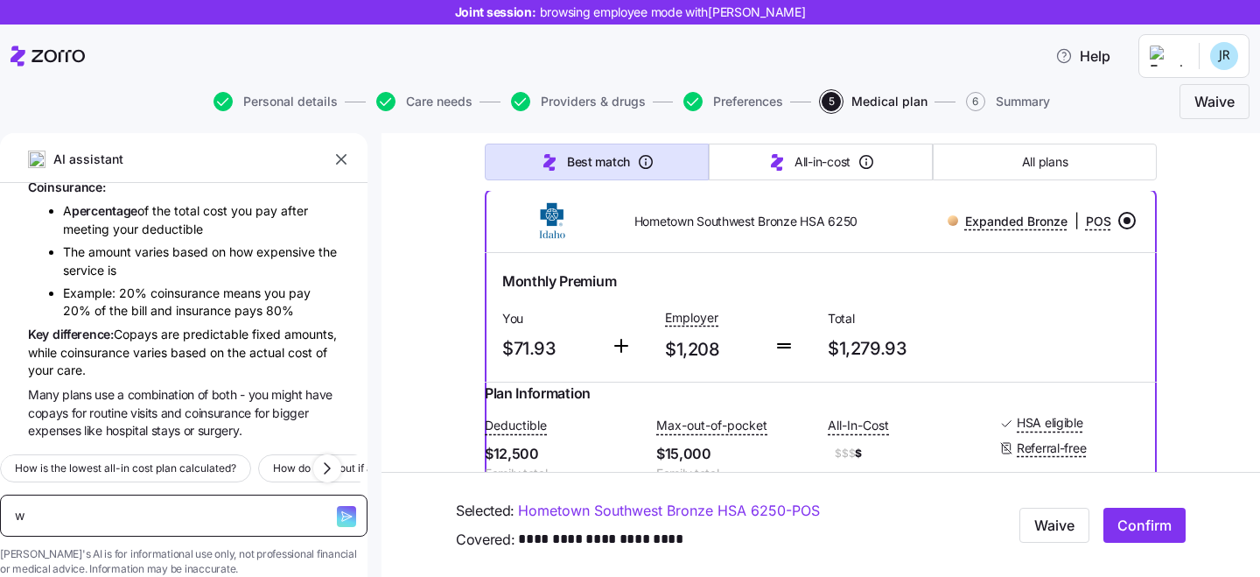
type textarea "wh"
type textarea "x"
type textarea "wha"
type textarea "x"
type textarea "what"
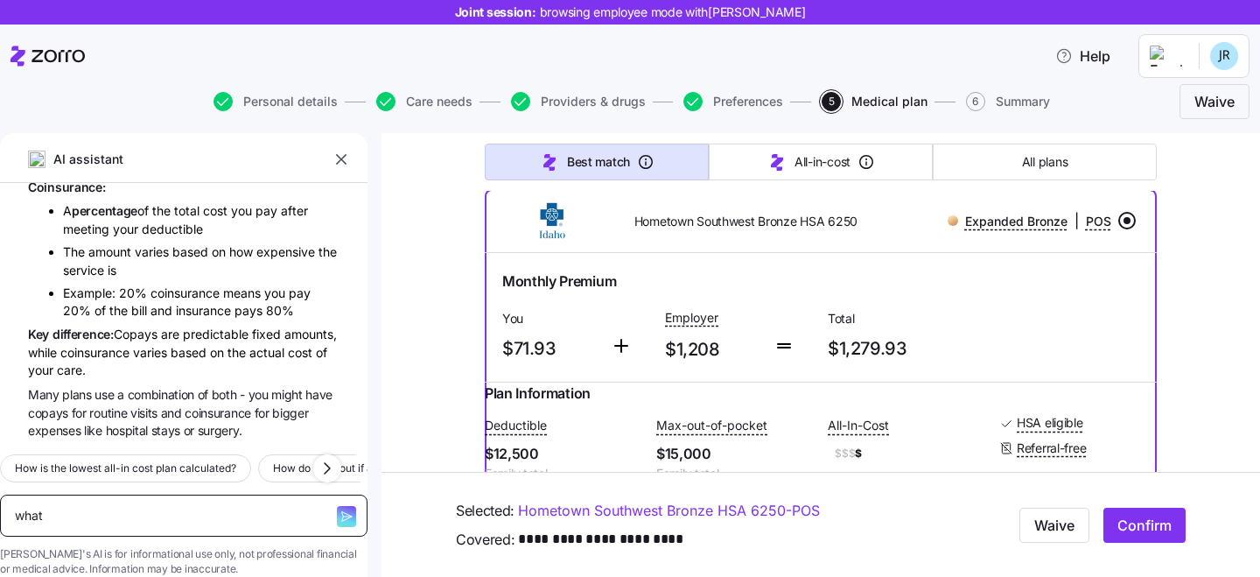
type textarea "x"
type textarea "what i"
type textarea "x"
type textarea "what is"
type textarea "x"
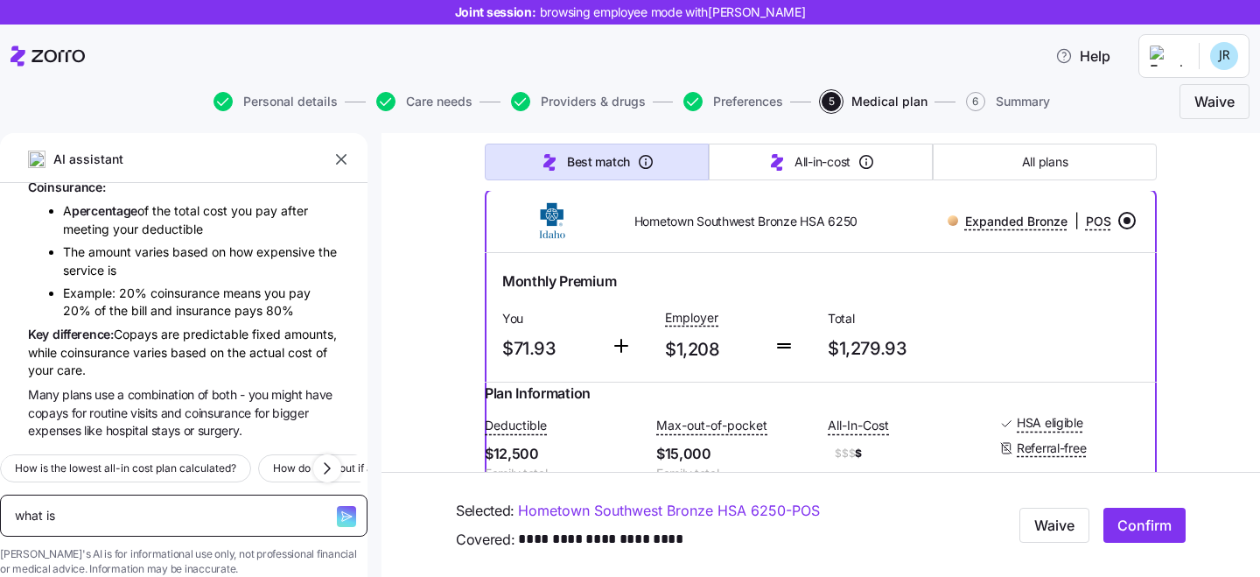
type textarea "what is"
type textarea "x"
type textarea "what is t"
type textarea "x"
type textarea "what is th"
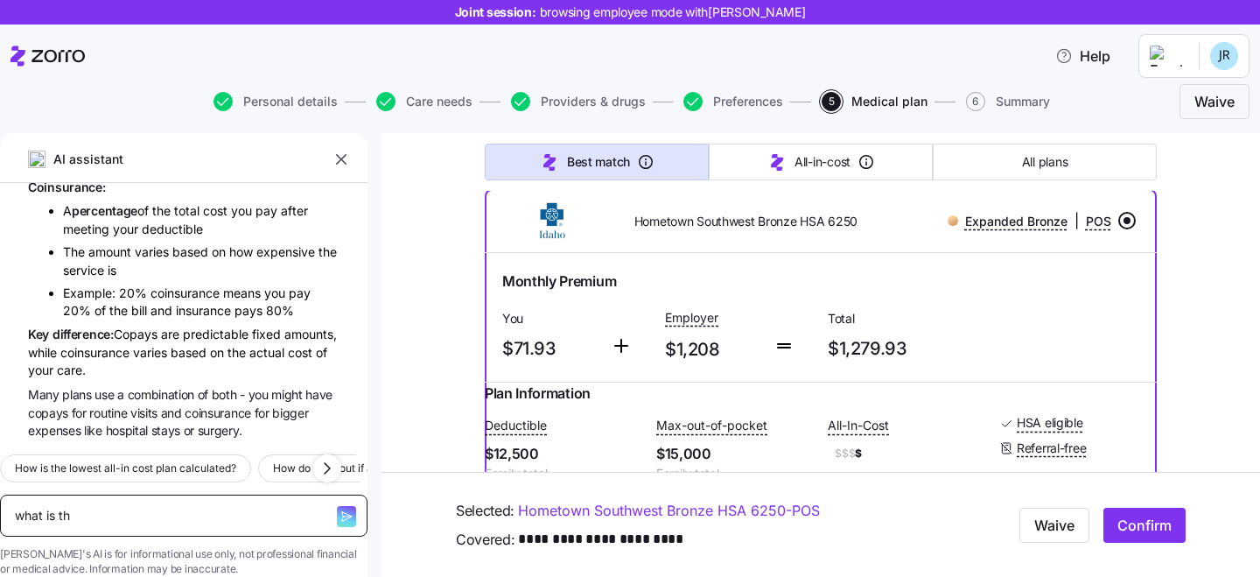
type textarea "x"
type textarea "what is the"
type textarea "x"
type textarea "what is the"
type textarea "x"
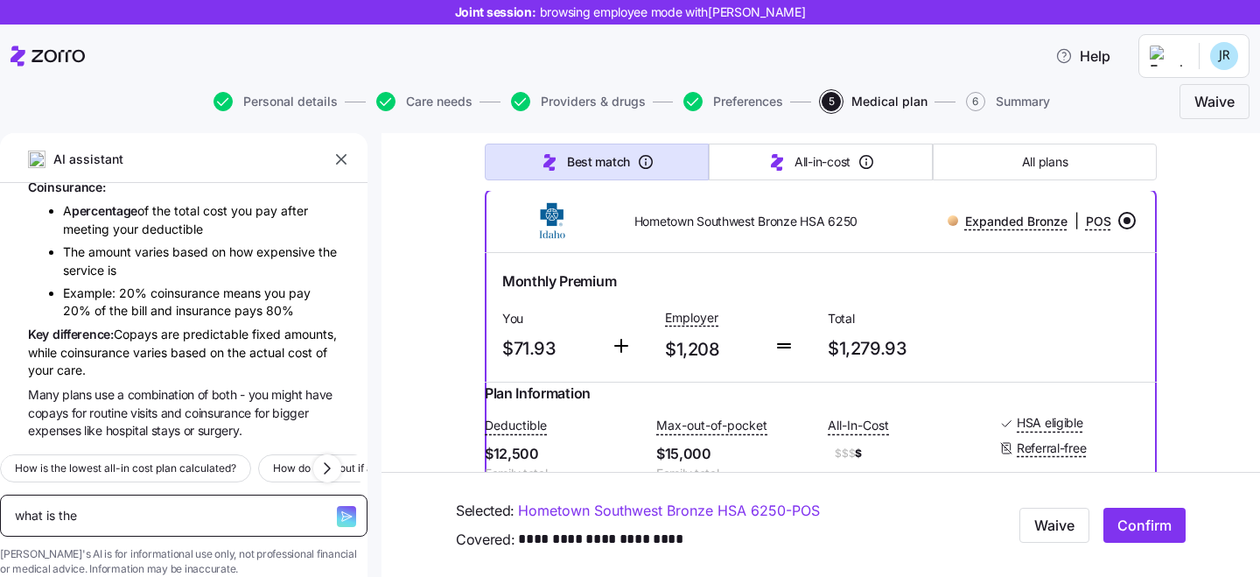
type textarea "what is the d"
type textarea "x"
type textarea "what is the di"
type textarea "x"
type textarea "what is the dif"
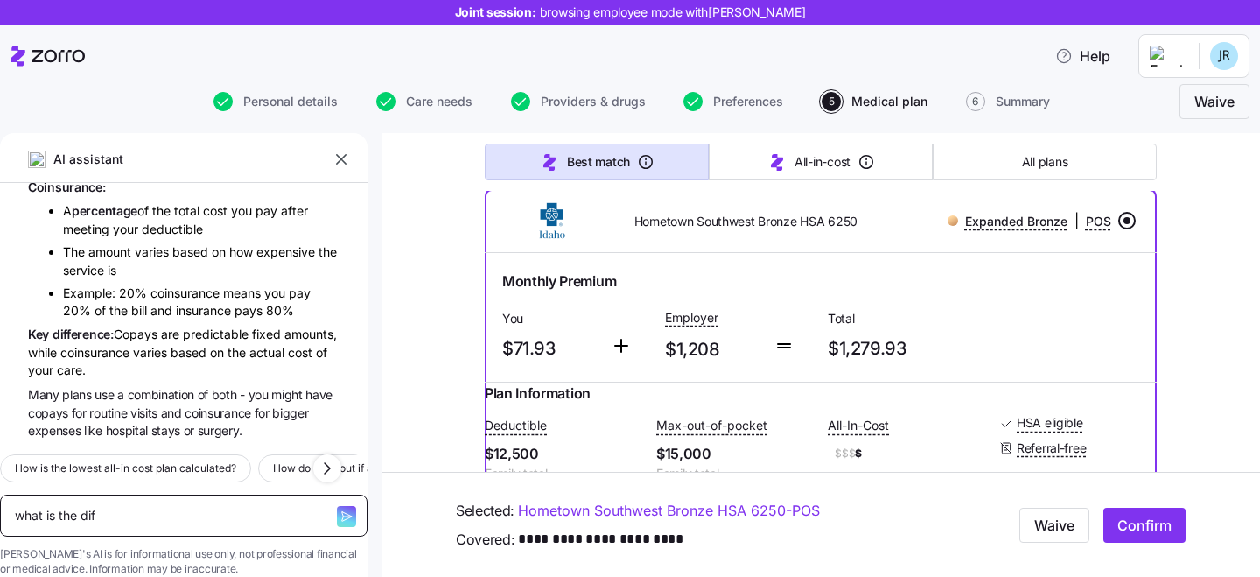
type textarea "x"
type textarea "what is the diff"
type textarea "x"
type textarea "what is the diffe"
type textarea "x"
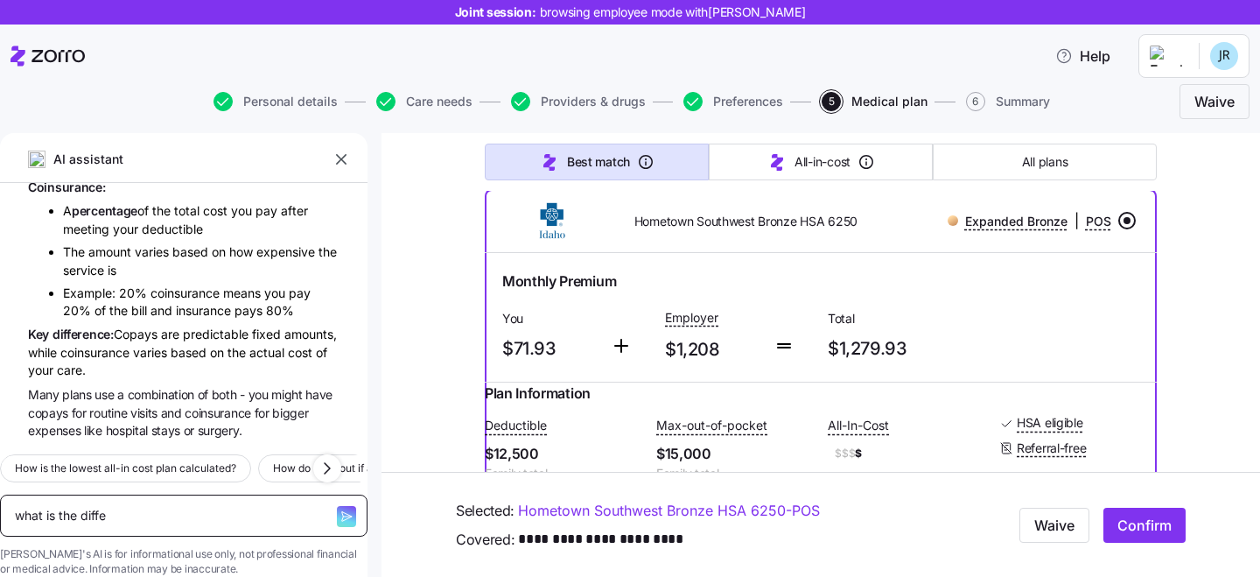
type textarea "what is the differ"
type textarea "x"
type textarea "what is the differe"
type textarea "x"
type textarea "what is the differen"
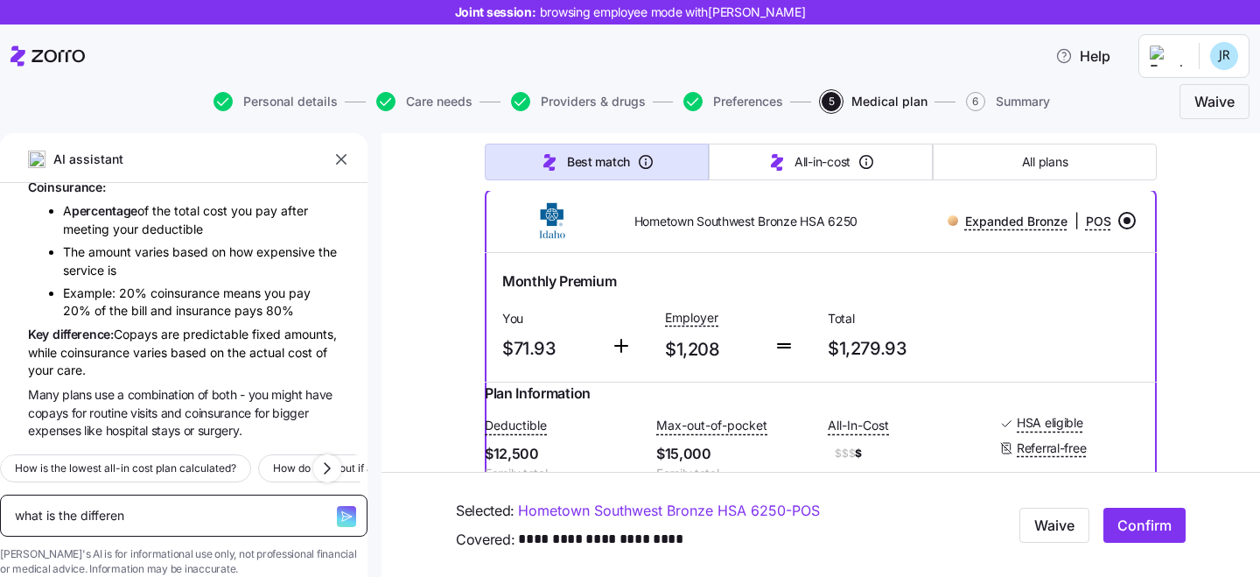
type textarea "x"
type textarea "what is the differenc"
type textarea "x"
type textarea "what is the difference"
type textarea "x"
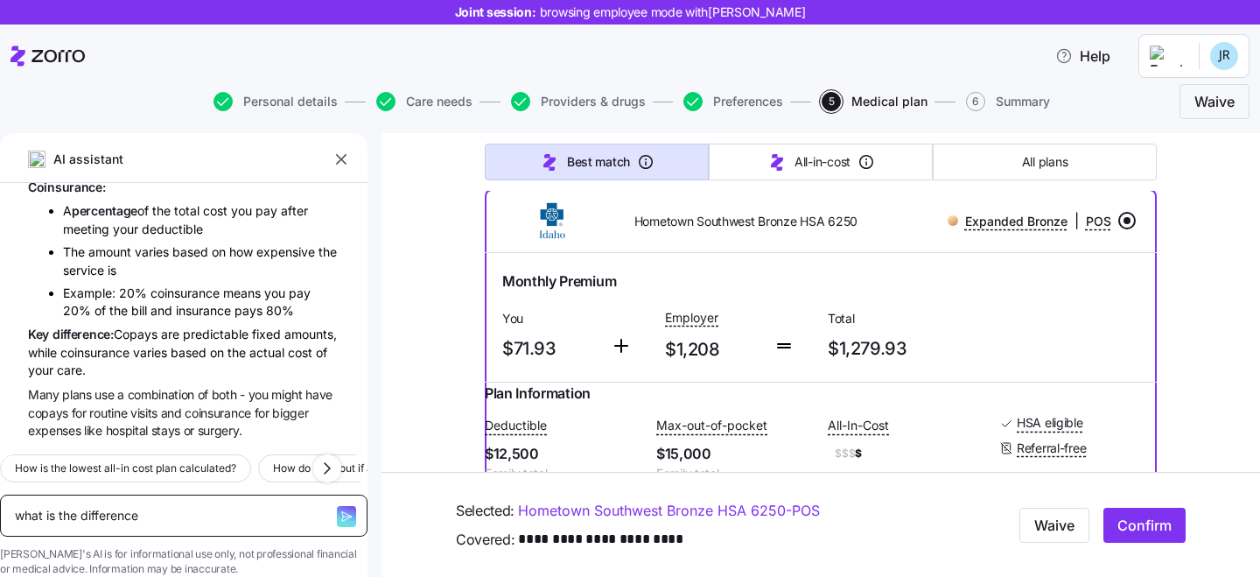
type textarea "what is the difference"
type textarea "x"
type textarea "what is the difference b"
type textarea "x"
type textarea "what is the difference be"
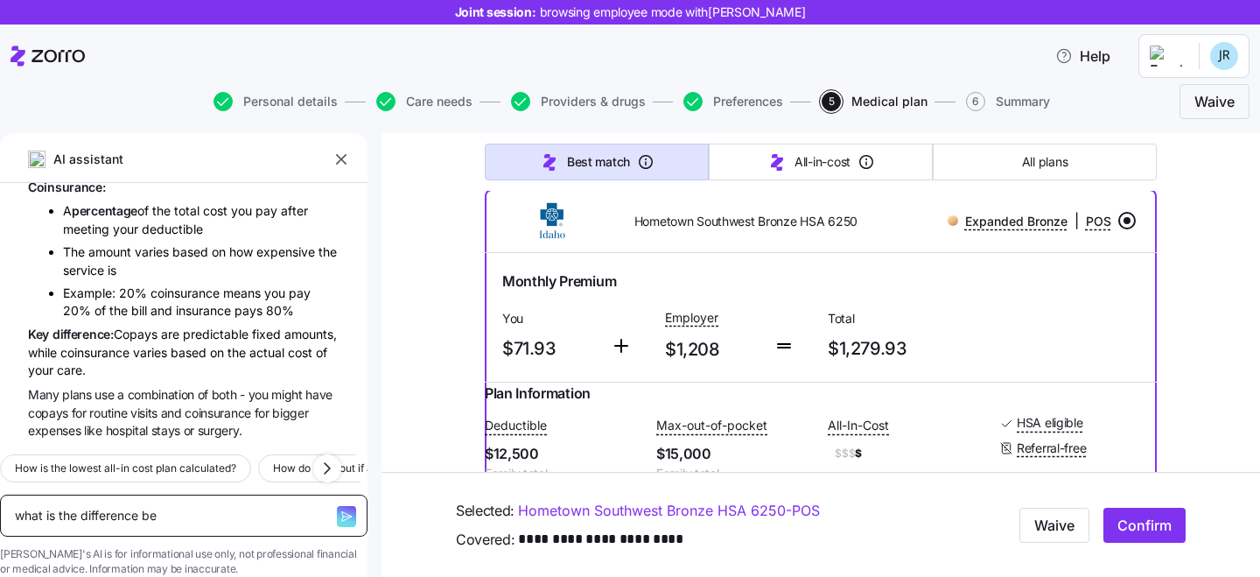
type textarea "x"
type textarea "what is the difference bet"
type textarea "x"
type textarea "what is the difference betw"
type textarea "x"
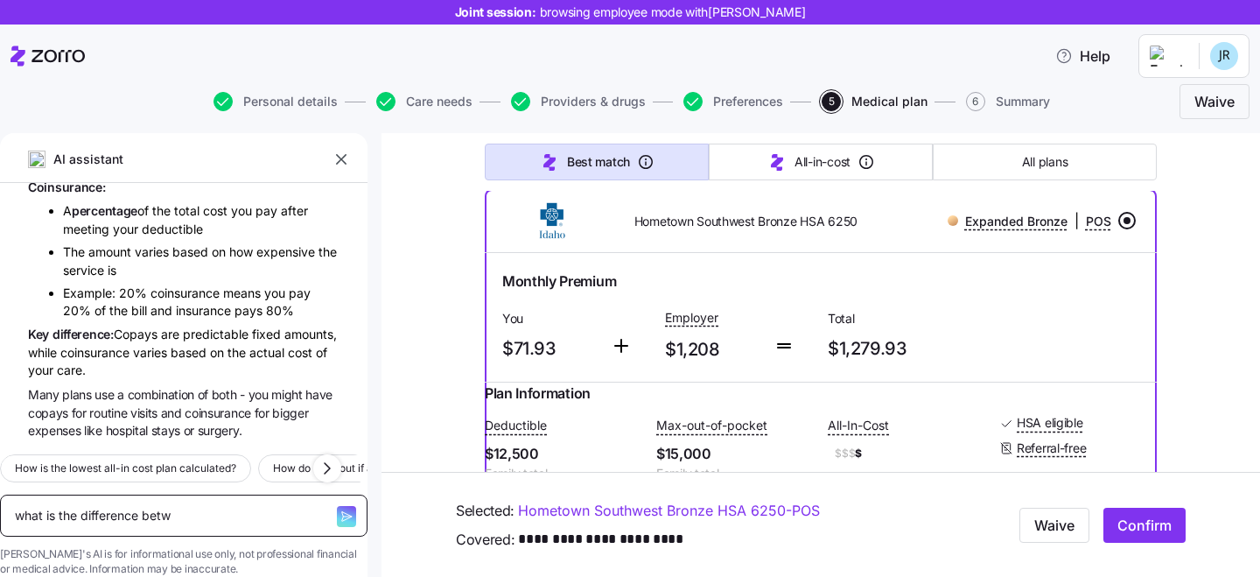
type textarea "what is the difference betwe"
type textarea "x"
type textarea "what is the difference betwee"
type textarea "x"
type textarea "what is the difference between"
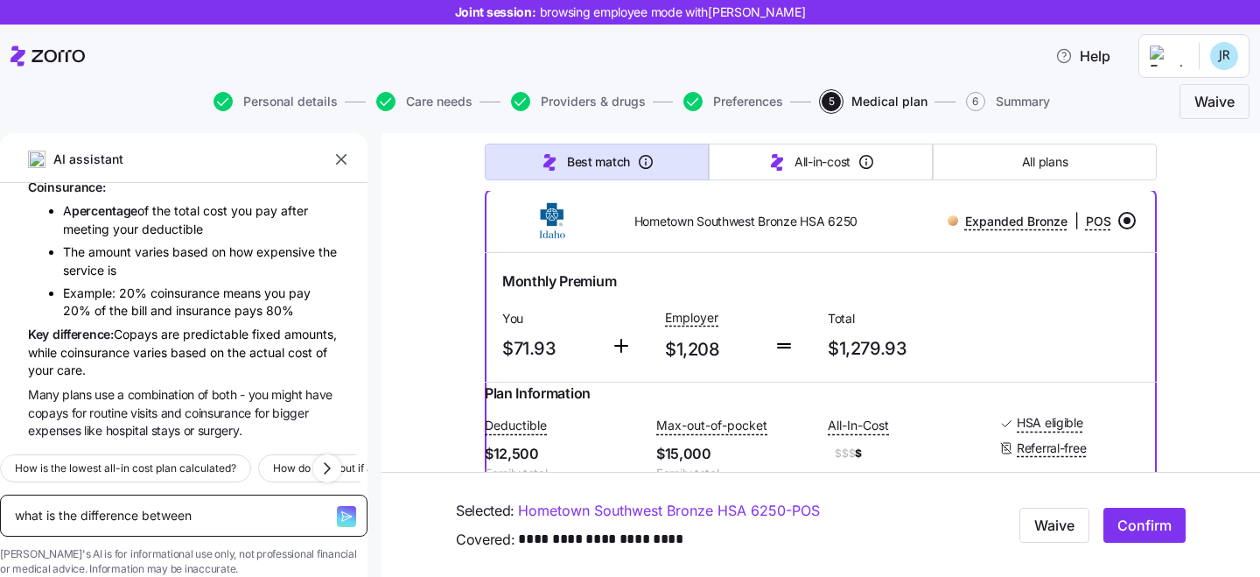
type textarea "x"
type textarea "what is the difference between"
type textarea "x"
type textarea "what is the difference between c"
type textarea "x"
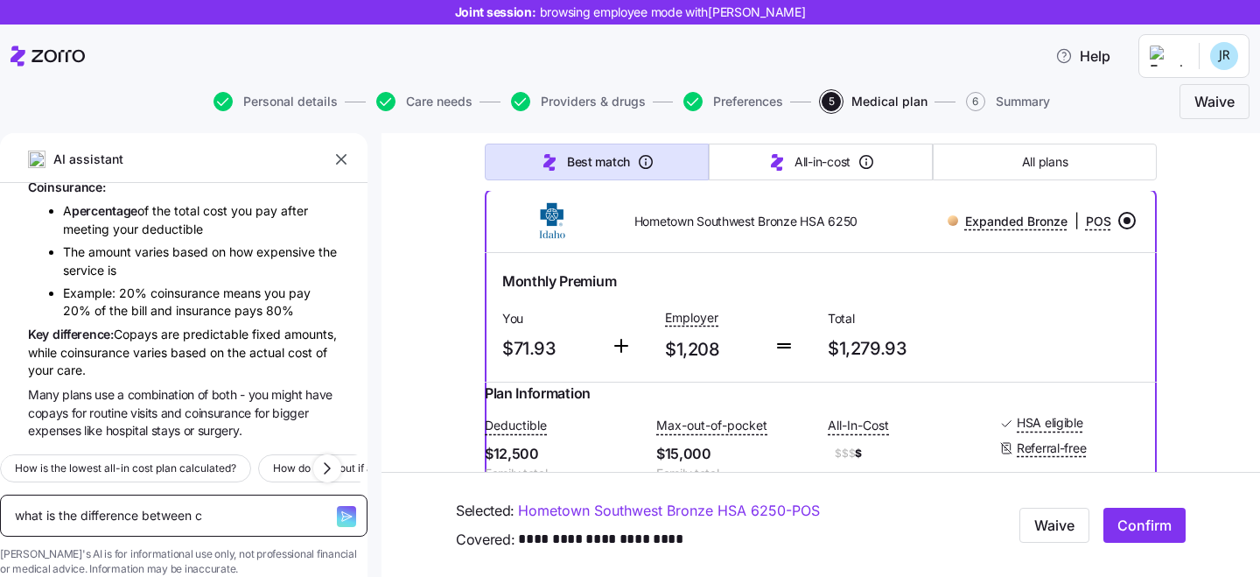
type textarea "what is the difference between"
type textarea "x"
type textarea "what is the difference between i"
type textarea "x"
type textarea "what is the difference between in"
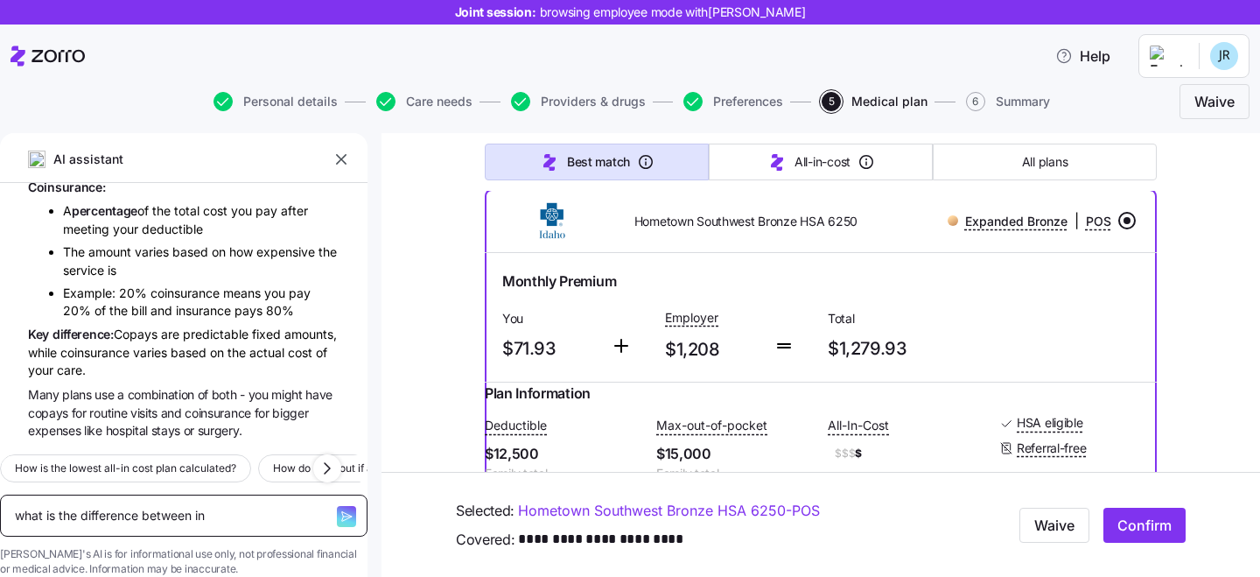
type textarea "x"
type textarea "what is the difference between inp"
type textarea "x"
type textarea "what is the difference between inpa"
type textarea "x"
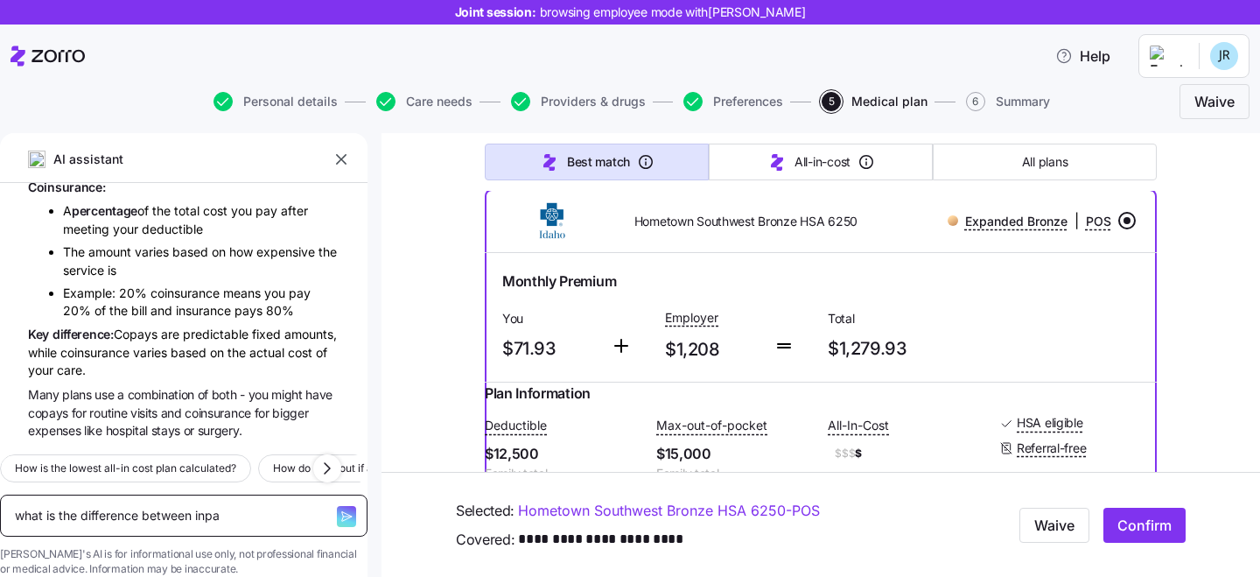
type textarea "what is the difference between inpat"
type textarea "x"
type textarea "what is the difference between inpatie"
type textarea "x"
type textarea "what is the difference between inpatier"
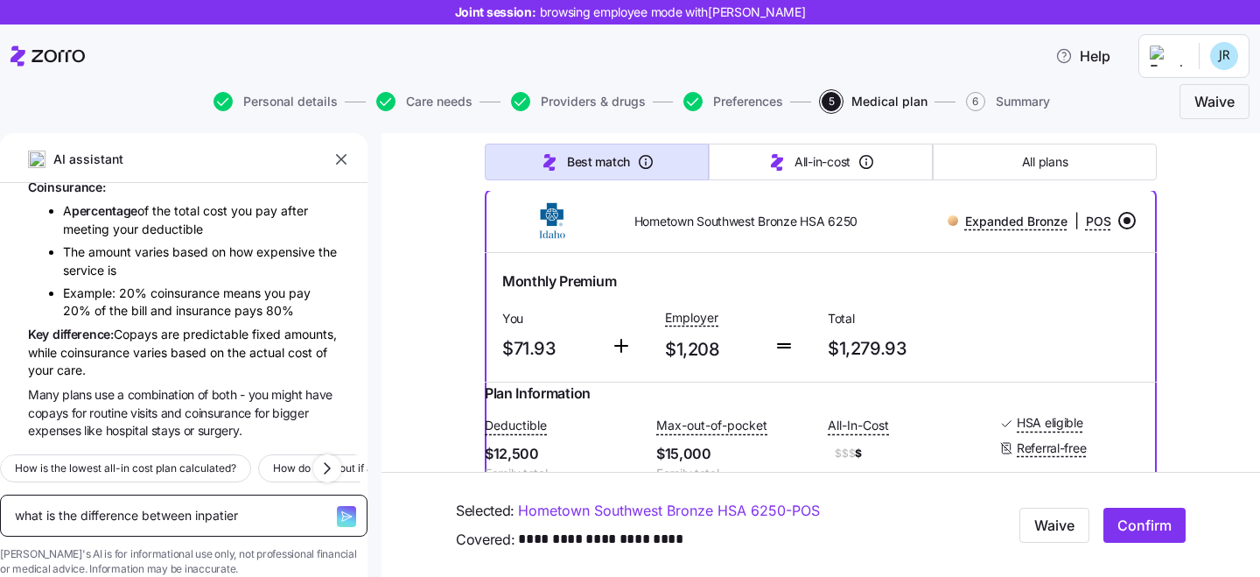
type textarea "x"
type textarea "what is the difference between [DEMOGRAPHIC_DATA]"
type textarea "x"
type textarea "what is the difference between inpatiernt"
type textarea "x"
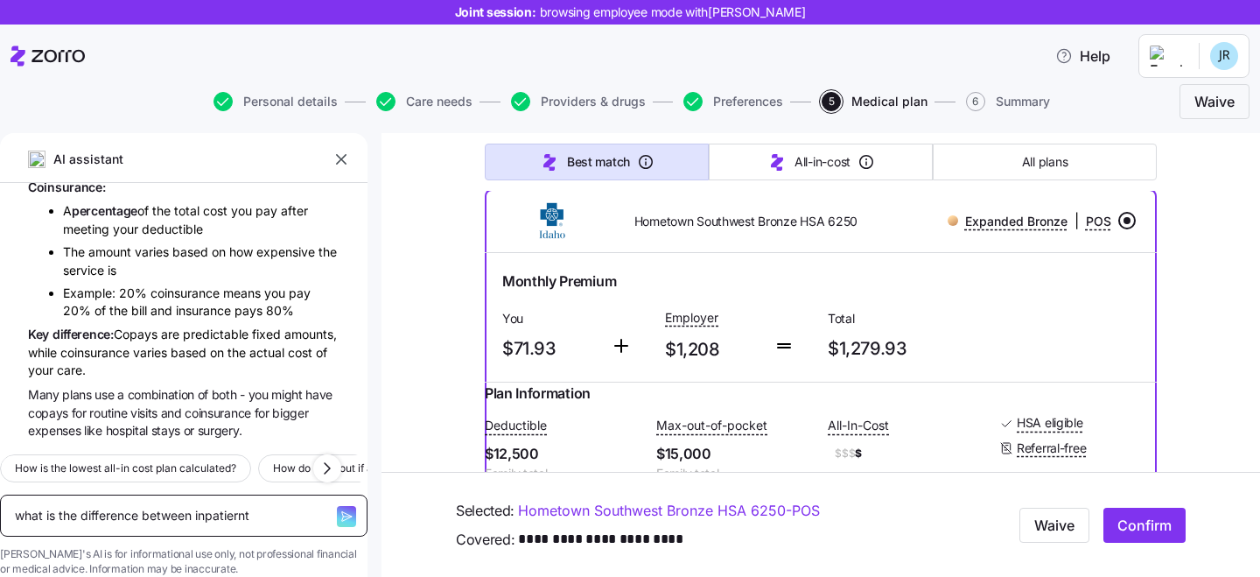
type textarea "what is the difference between inpatiernt"
type textarea "x"
type textarea "what is the difference between inpatiernt a"
type textarea "x"
type textarea "what is the difference between inpatiernt and"
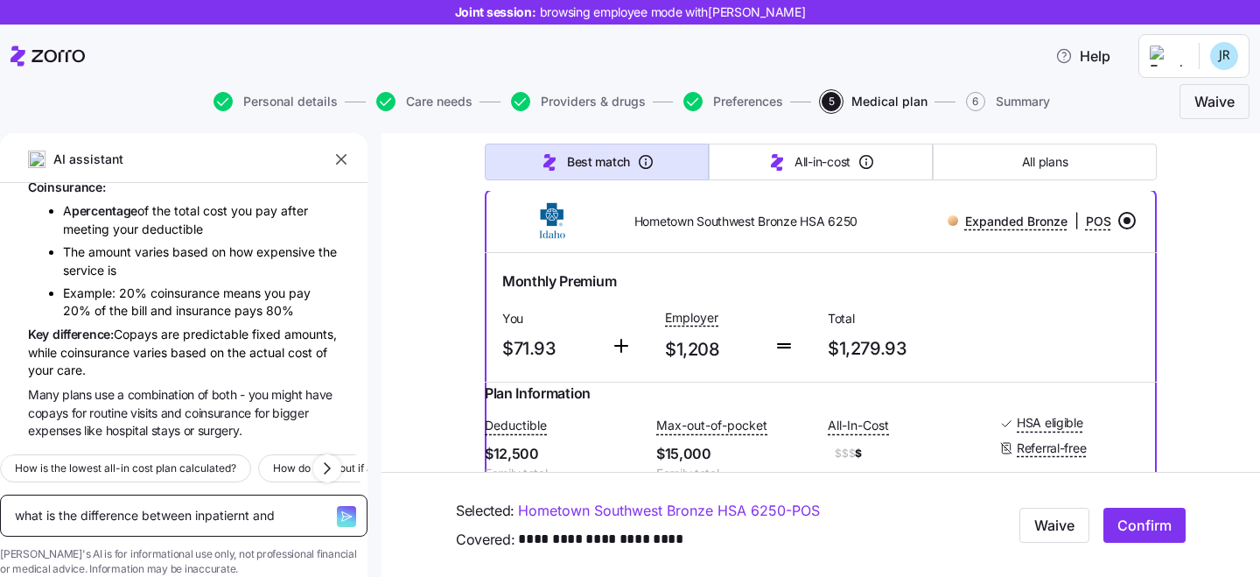
type textarea "x"
type textarea "what is the difference between inpatiernt and"
type textarea "x"
type textarea "what is the difference between inpatiernt and t"
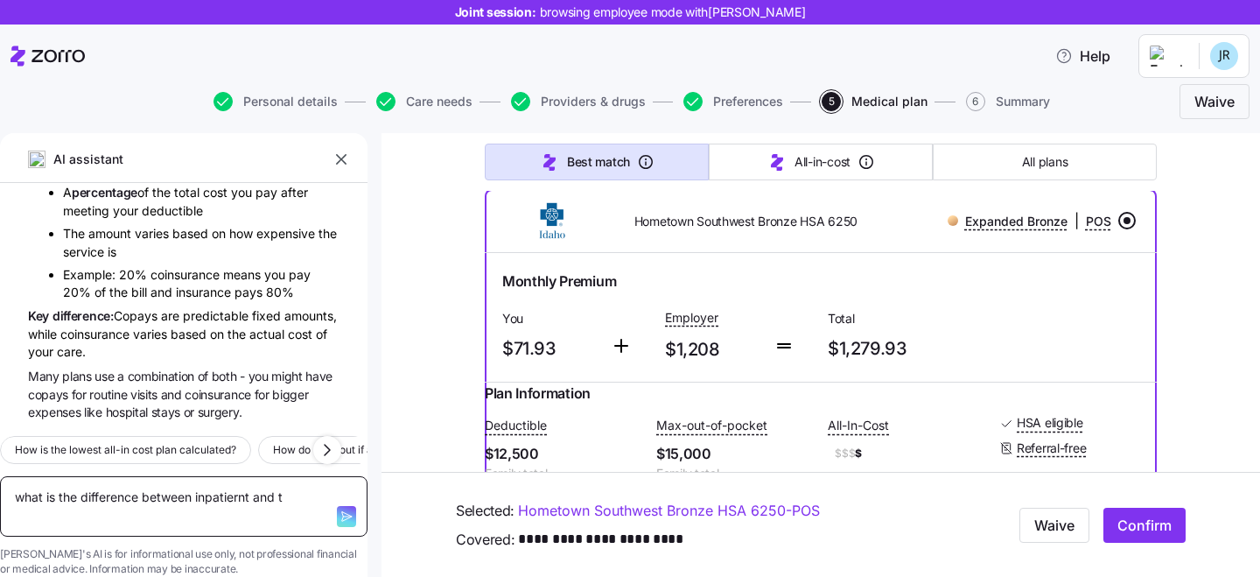
type textarea "x"
type textarea "what is the difference between inpatiernt and"
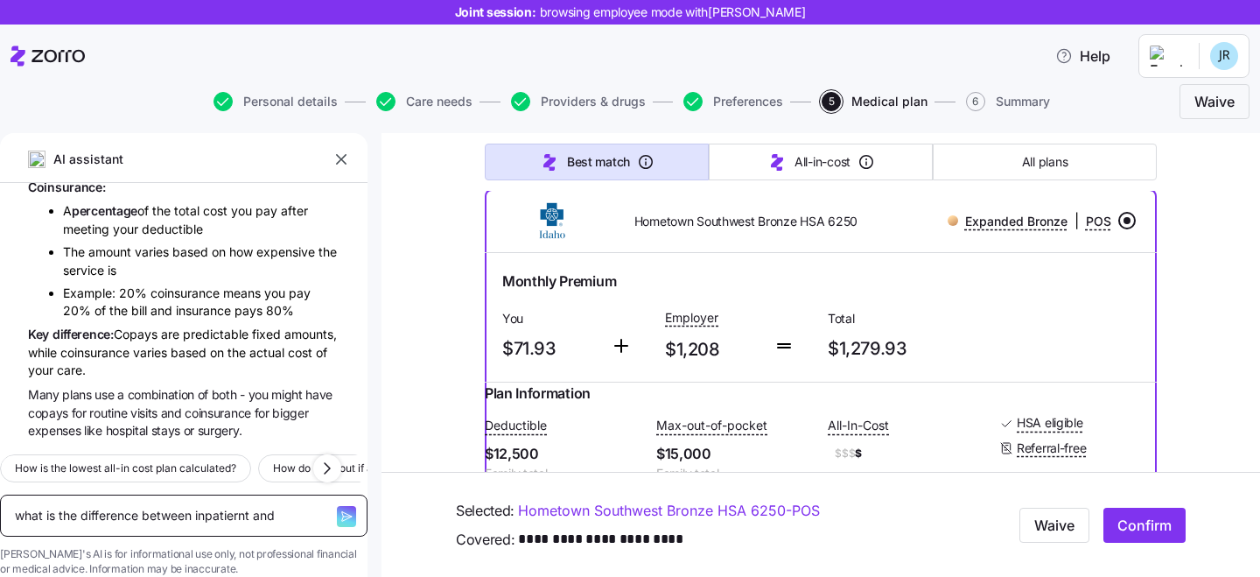
type textarea "x"
type textarea "what is the difference between inpatiernt and i"
type textarea "x"
type textarea "what is the difference between inpatiernt and iu"
type textarea "x"
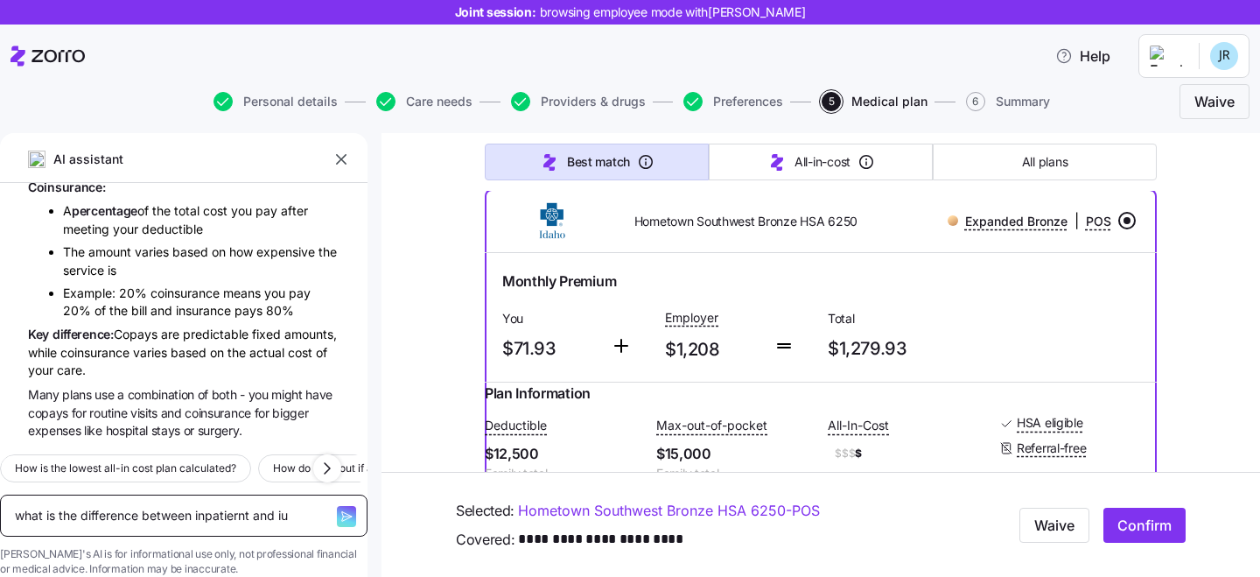
type textarea "what is the difference between inpatiernt and iut"
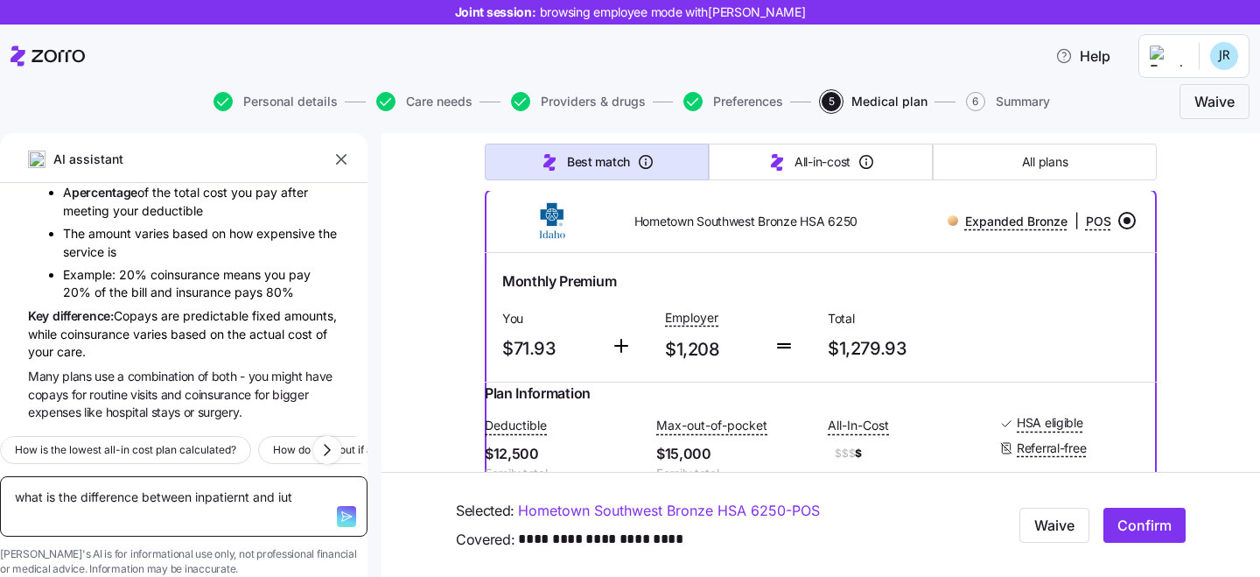
type textarea "x"
type textarea "what is the difference between inpatiernt and iu"
type textarea "x"
type textarea "what is the difference between inpatiernt and i"
type textarea "x"
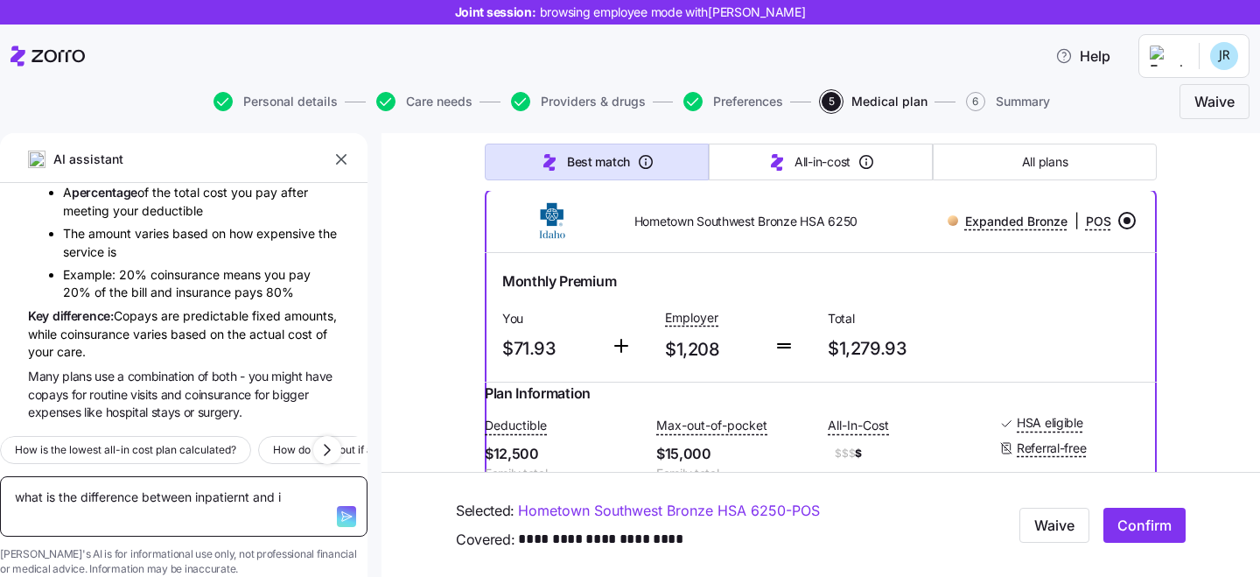
type textarea "what is the difference between inpatiernt and"
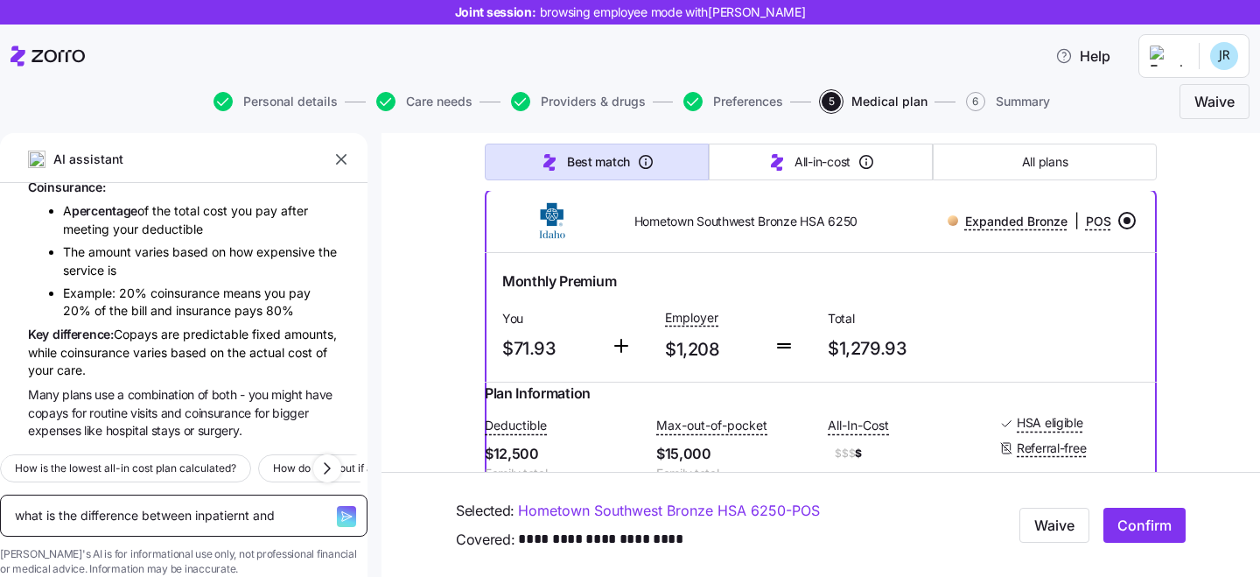
type textarea "x"
type textarea "what is the difference between inpatiernt and o"
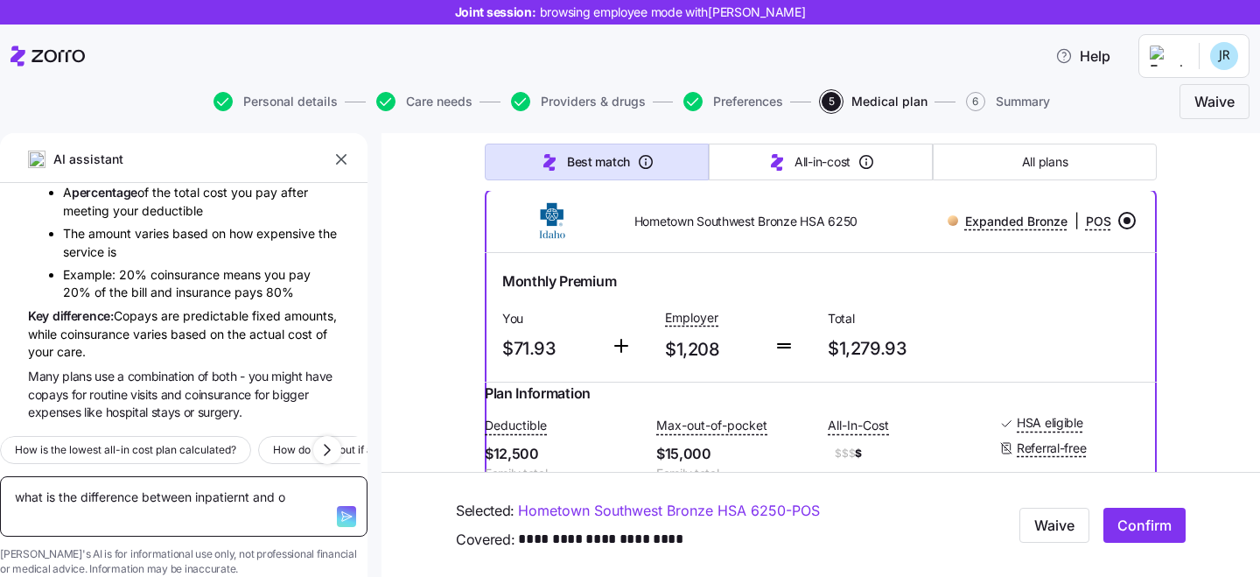
type textarea "x"
type textarea "what is the difference between inpatiernt and ou"
type textarea "x"
type textarea "what is the difference between inpatiernt and out"
type textarea "x"
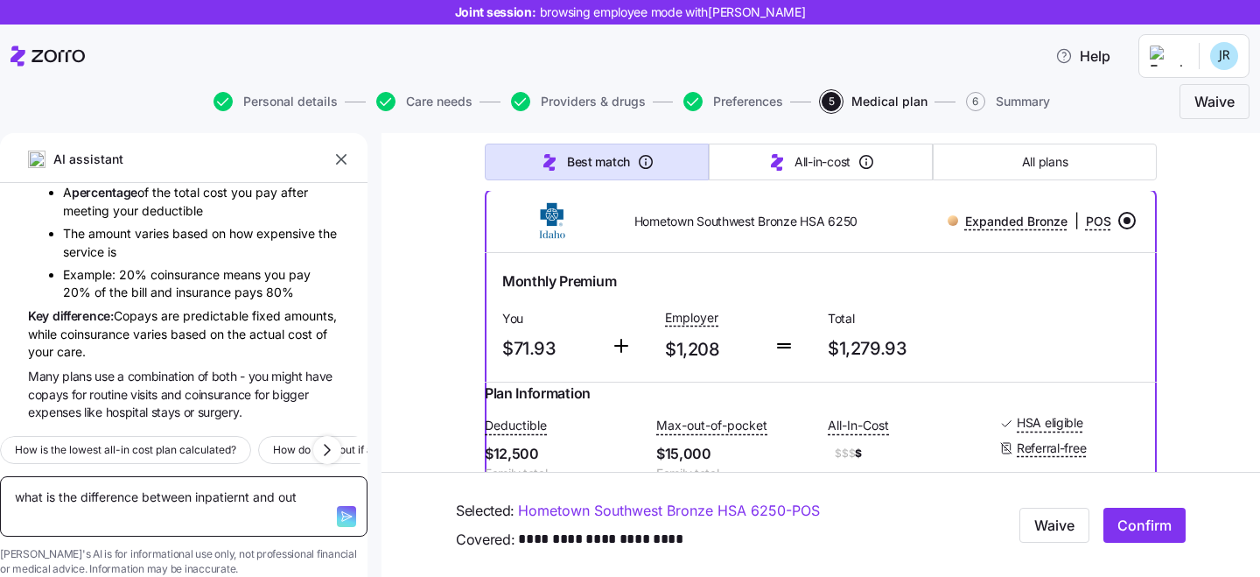
type textarea "what is the difference between inpatiernt and outp"
type textarea "x"
type textarea "what is the difference between inpatiernt and outpa"
type textarea "x"
type textarea "what is the difference between inpatiernt and outpat"
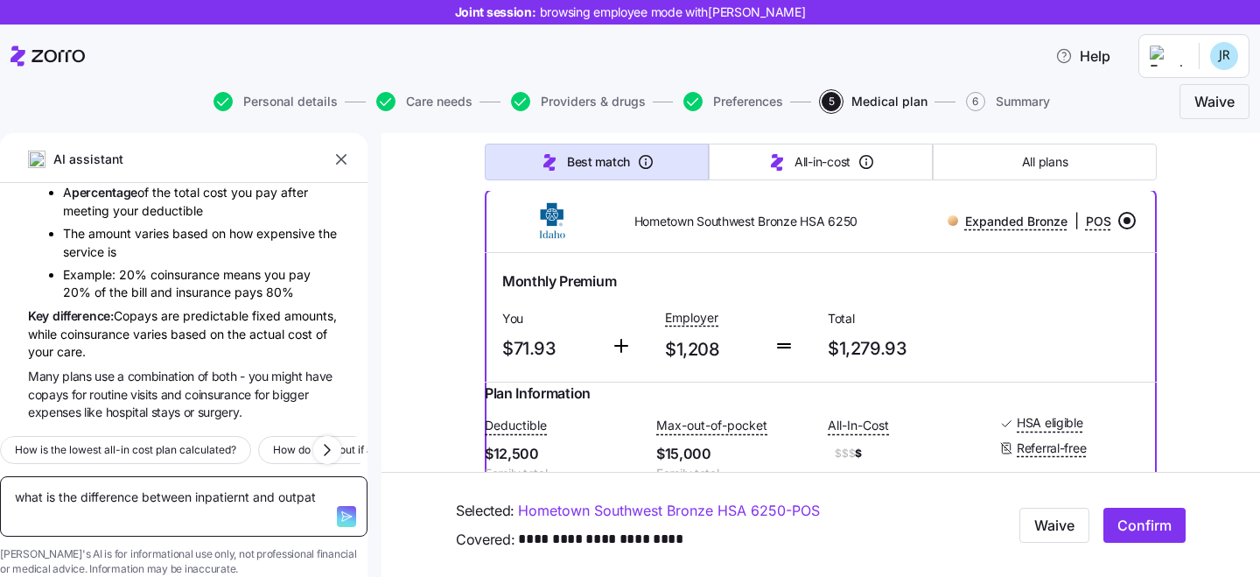
type textarea "x"
type textarea "what is the difference between inpatiernt and outpati"
type textarea "x"
type textarea "what is the difference between inpatiernt and outpatie"
type textarea "x"
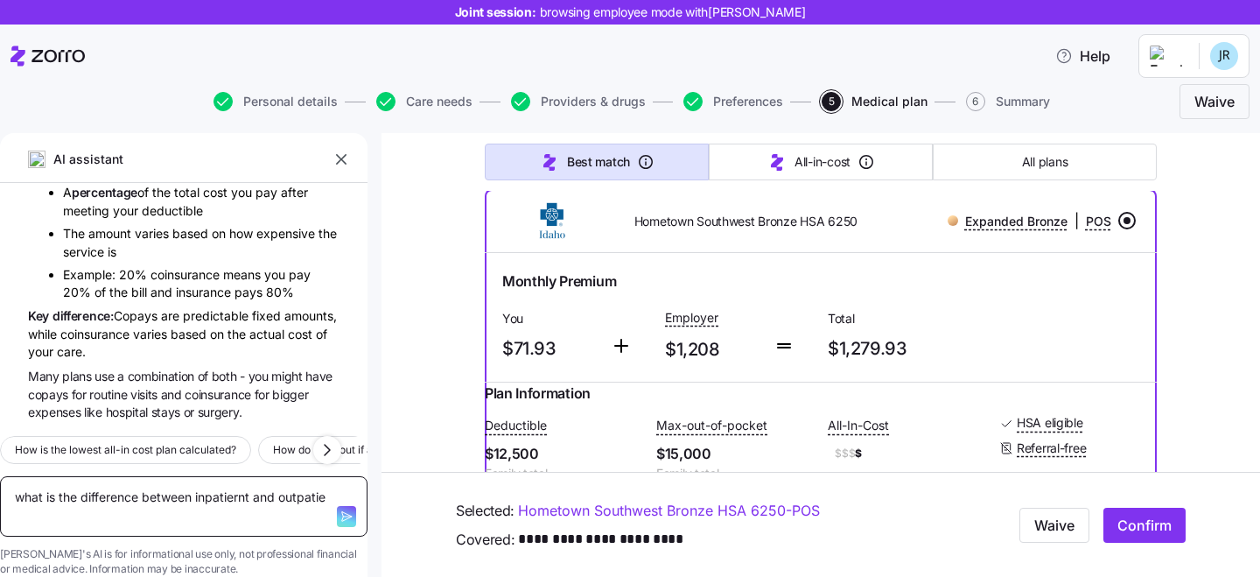
type textarea "what is the difference between inpatiernt and outpatien"
type textarea "x"
type textarea "what is the difference between inpatiernt and outpatient"
type textarea "x"
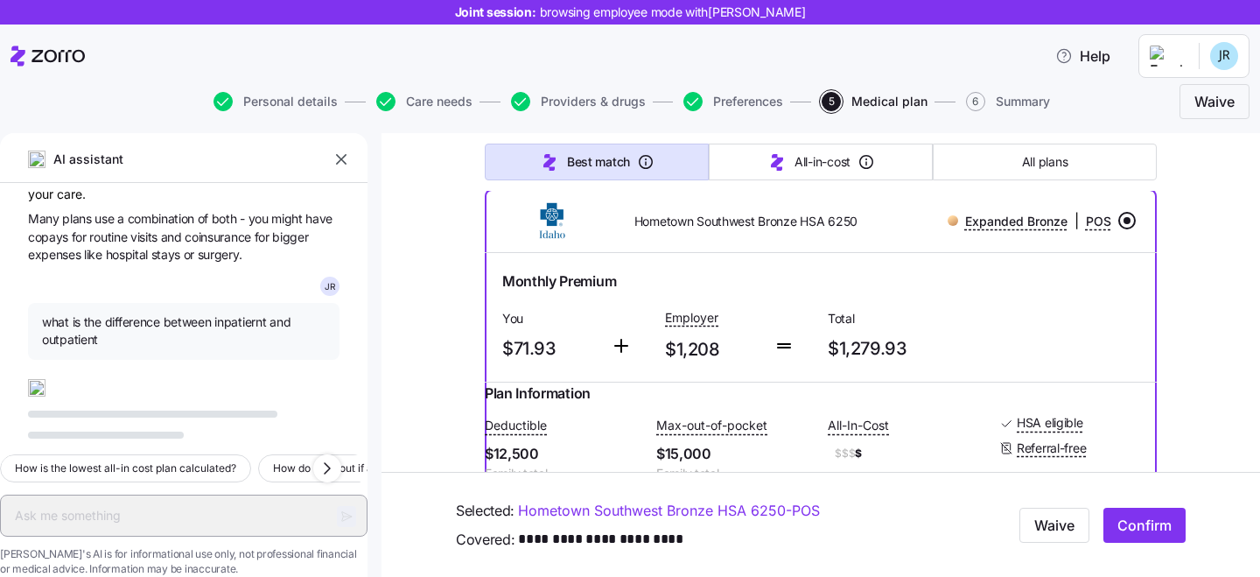
scroll to position [584, 0]
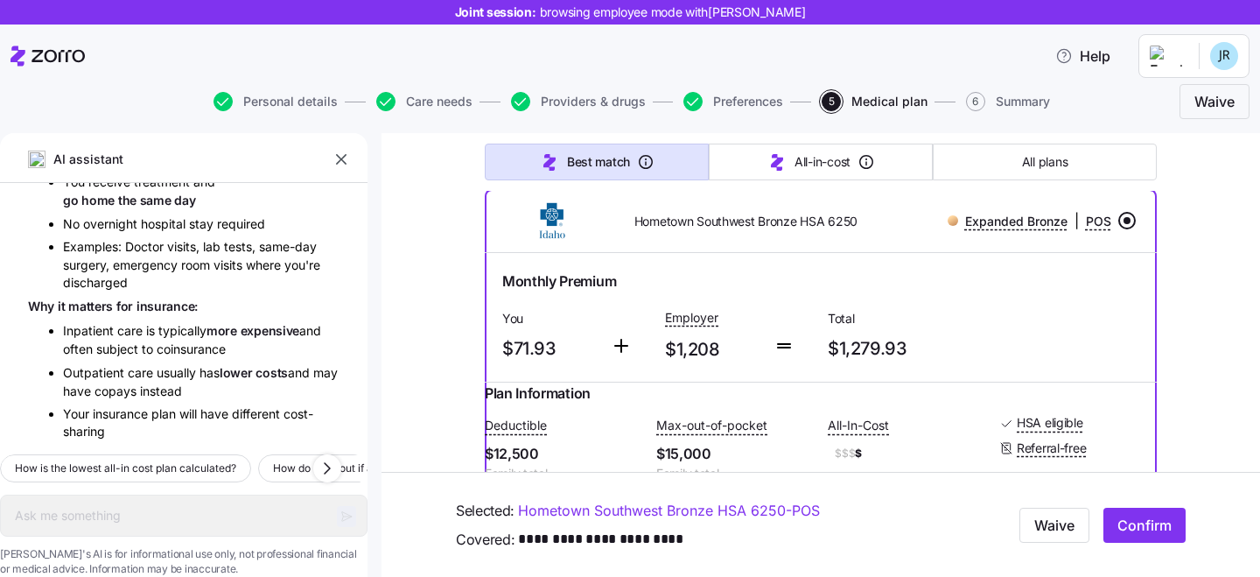
type textarea "x"
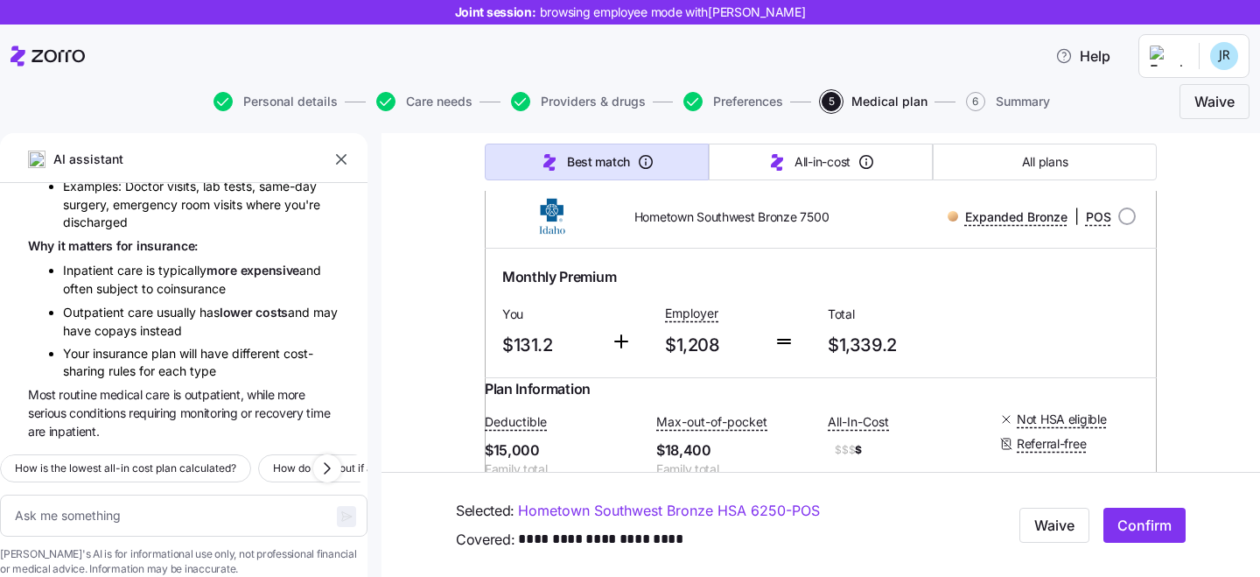
scroll to position [857, 0]
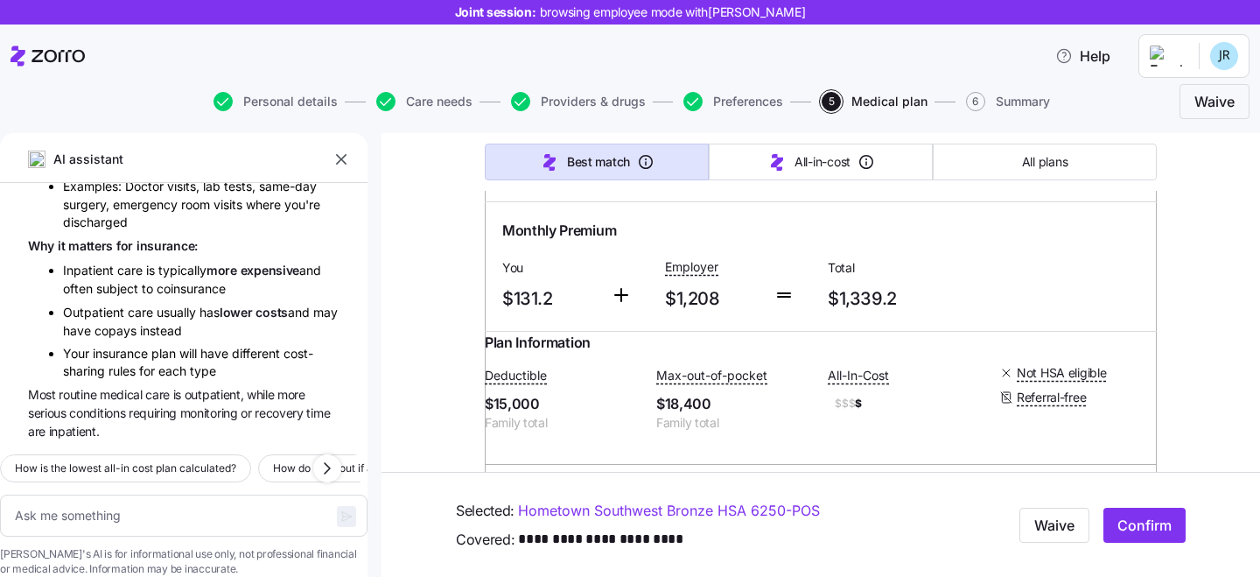
click at [1125, 179] on input "radio" at bounding box center [1127, 170] width 18 height 18
radio input "true"
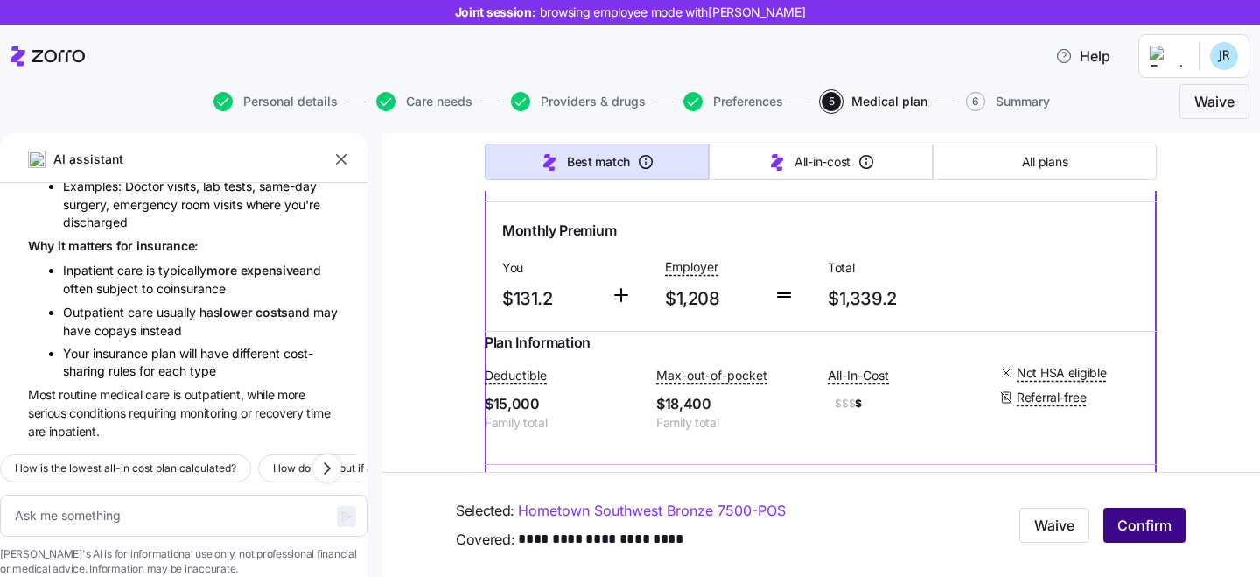
click at [1148, 522] on span "Confirm" at bounding box center [1144, 525] width 54 height 21
type textarea "x"
